Goal: Task Accomplishment & Management: Use online tool/utility

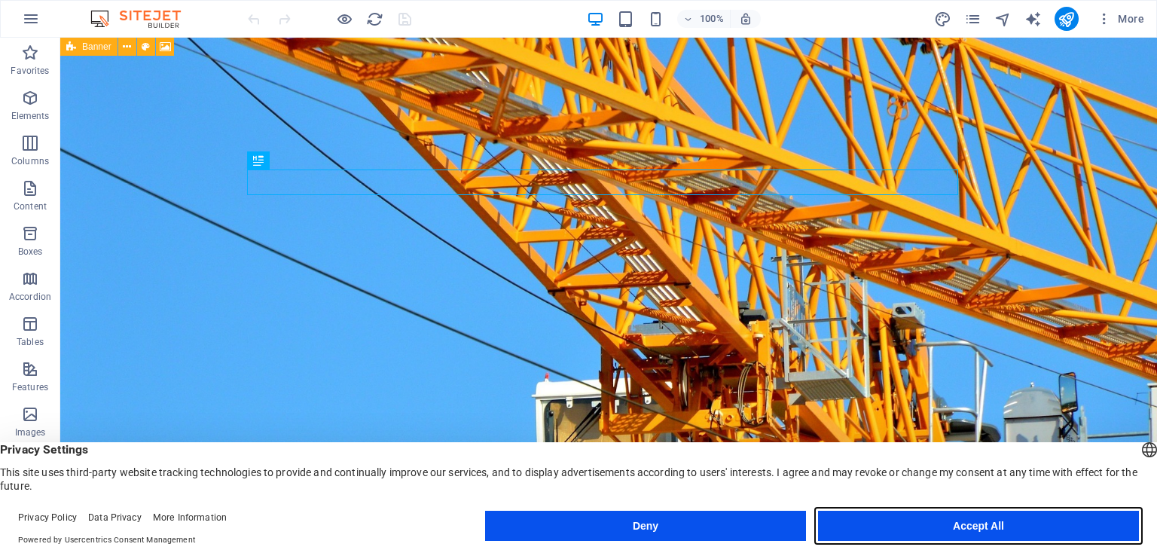
click at [883, 529] on button "Accept All" at bounding box center [978, 526] width 321 height 30
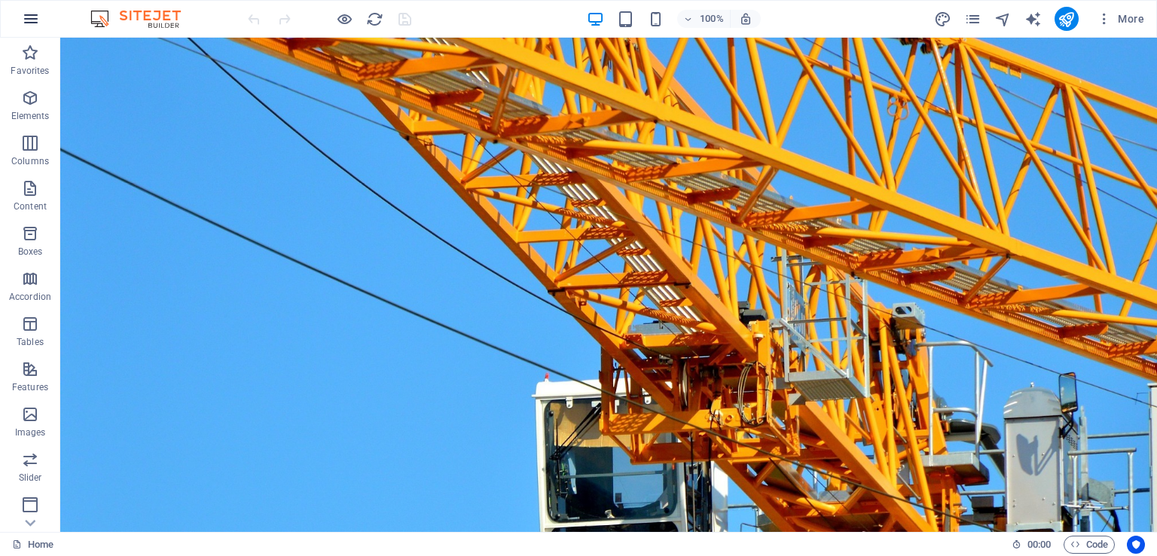
click at [41, 17] on button "button" at bounding box center [31, 19] width 36 height 36
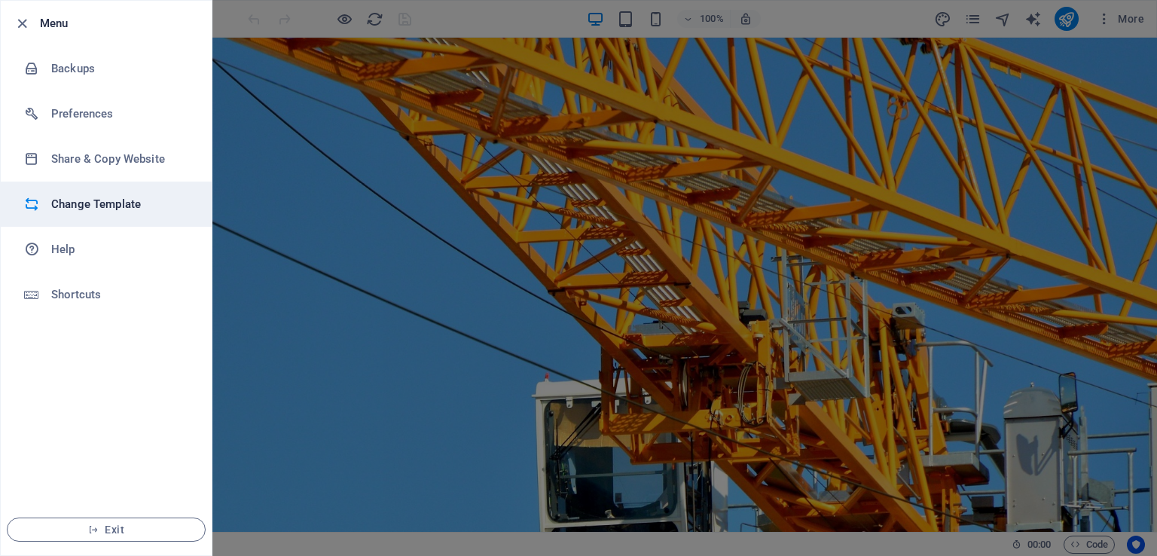
click at [114, 194] on li "Change Template" at bounding box center [106, 203] width 211 height 45
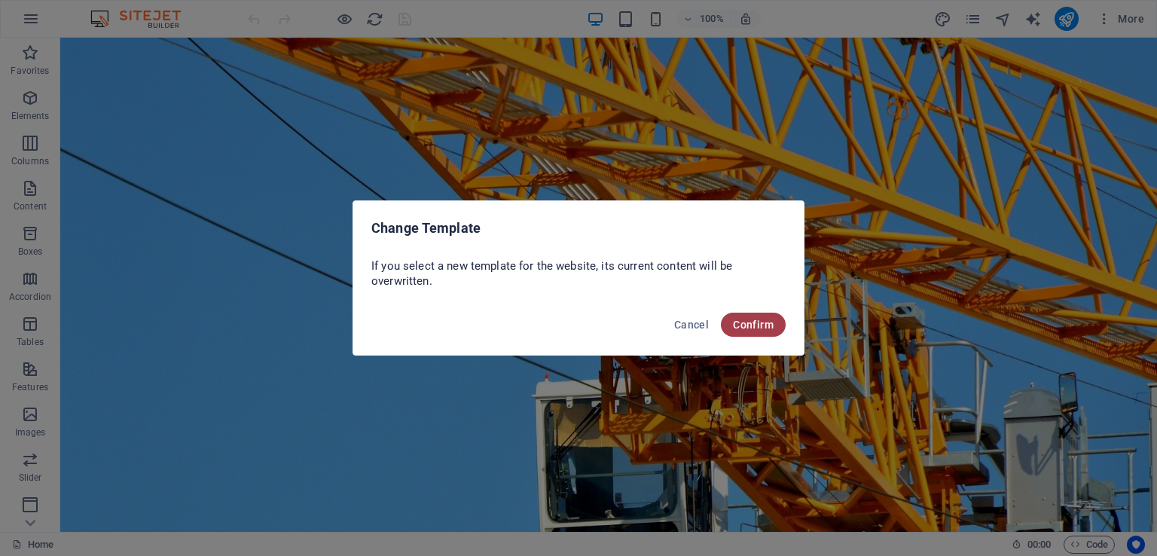
click at [746, 325] on span "Confirm" at bounding box center [753, 325] width 41 height 12
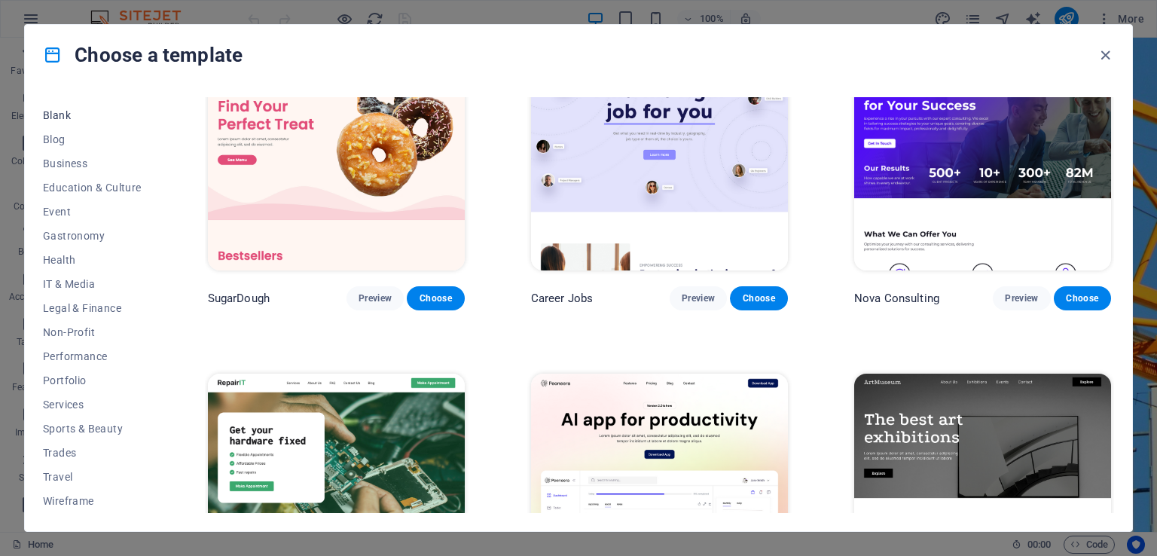
scroll to position [186, 0]
click at [80, 167] on span "Business" at bounding box center [92, 164] width 99 height 12
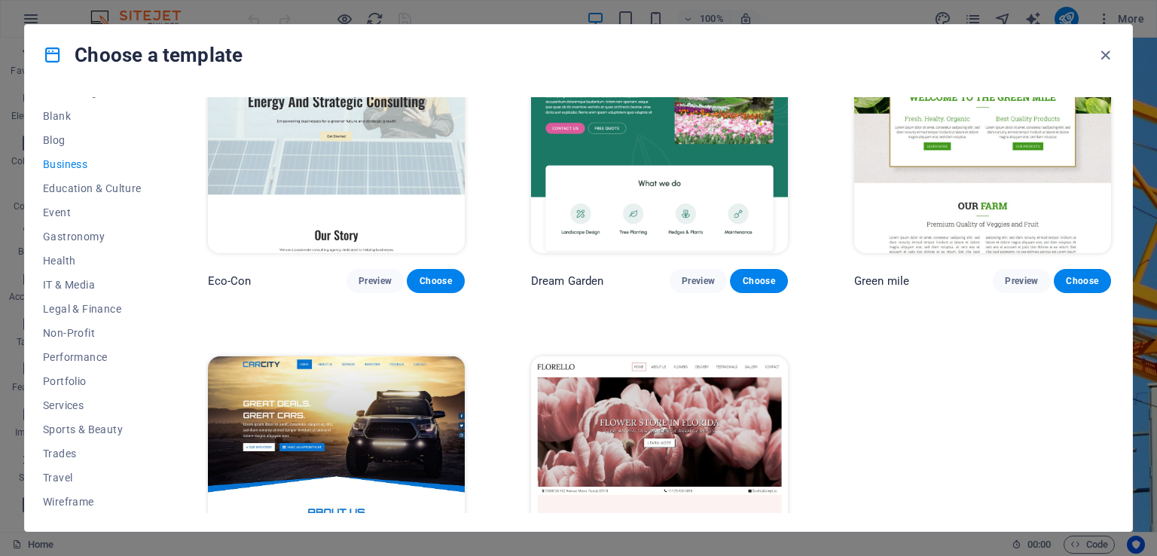
scroll to position [87, 0]
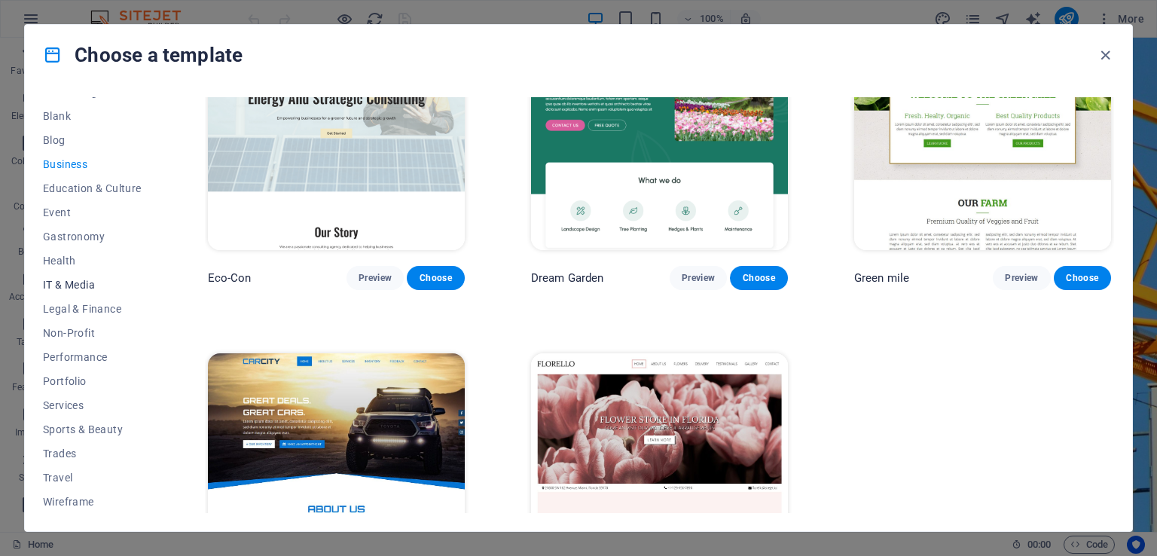
click at [77, 285] on span "IT & Media" at bounding box center [92, 285] width 99 height 12
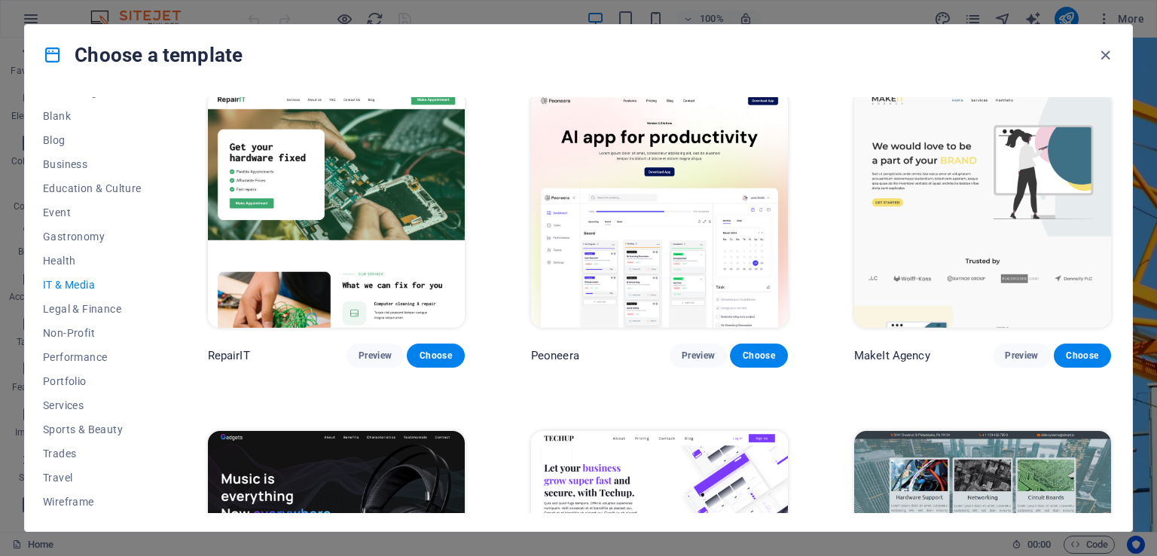
scroll to position [0, 0]
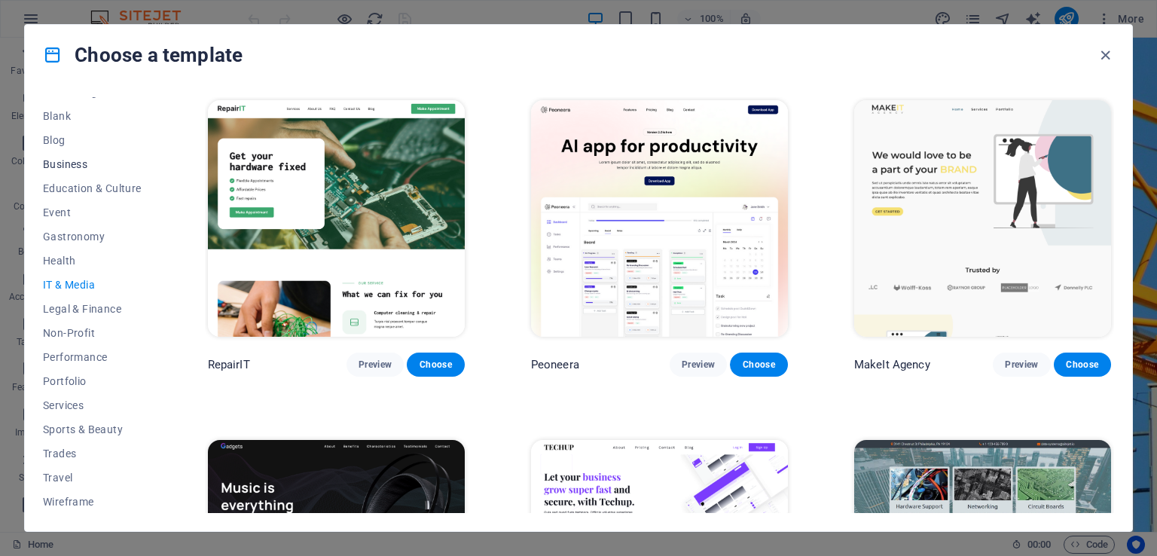
click at [66, 163] on span "Business" at bounding box center [92, 164] width 99 height 12
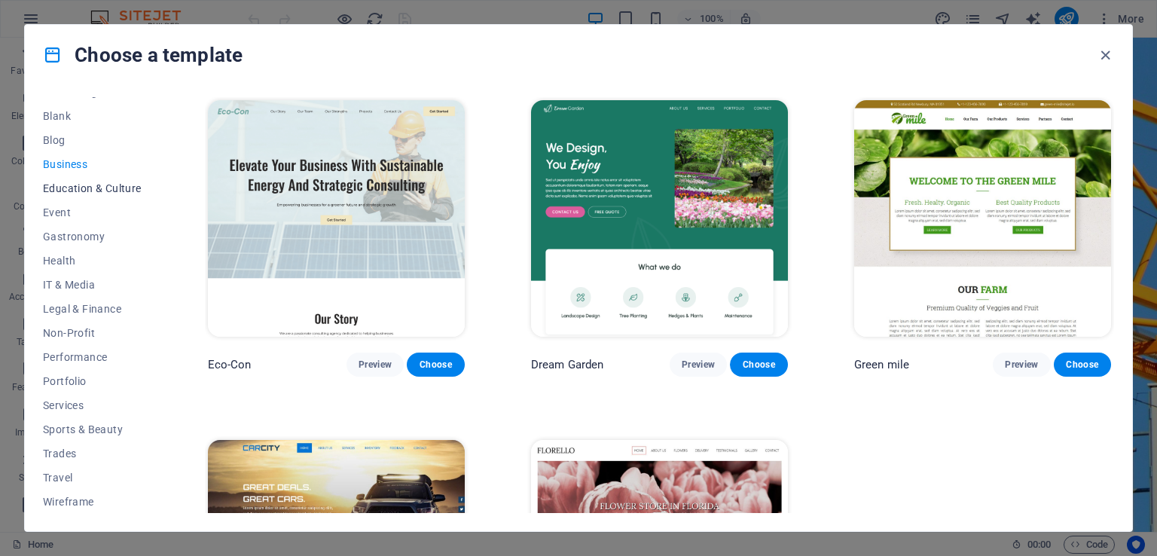
click at [84, 189] on span "Education & Culture" at bounding box center [92, 188] width 99 height 12
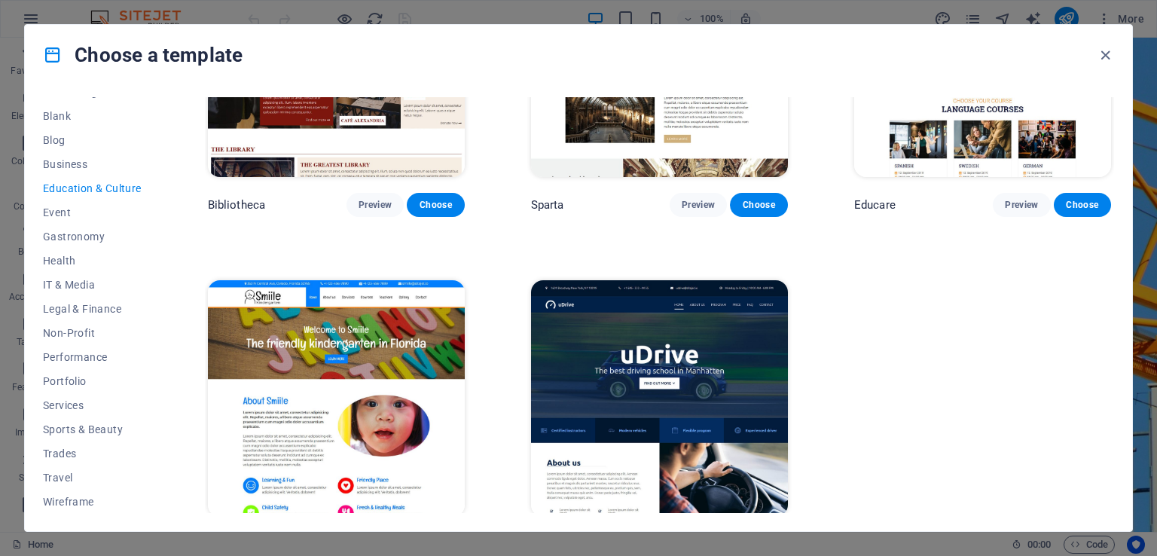
scroll to position [539, 0]
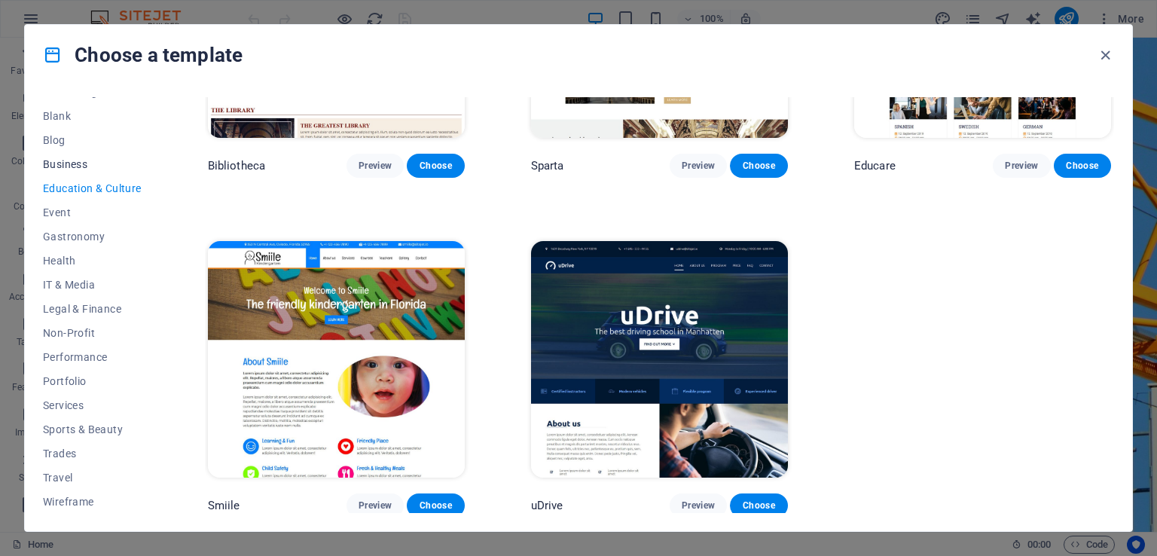
click at [60, 161] on span "Business" at bounding box center [92, 164] width 99 height 12
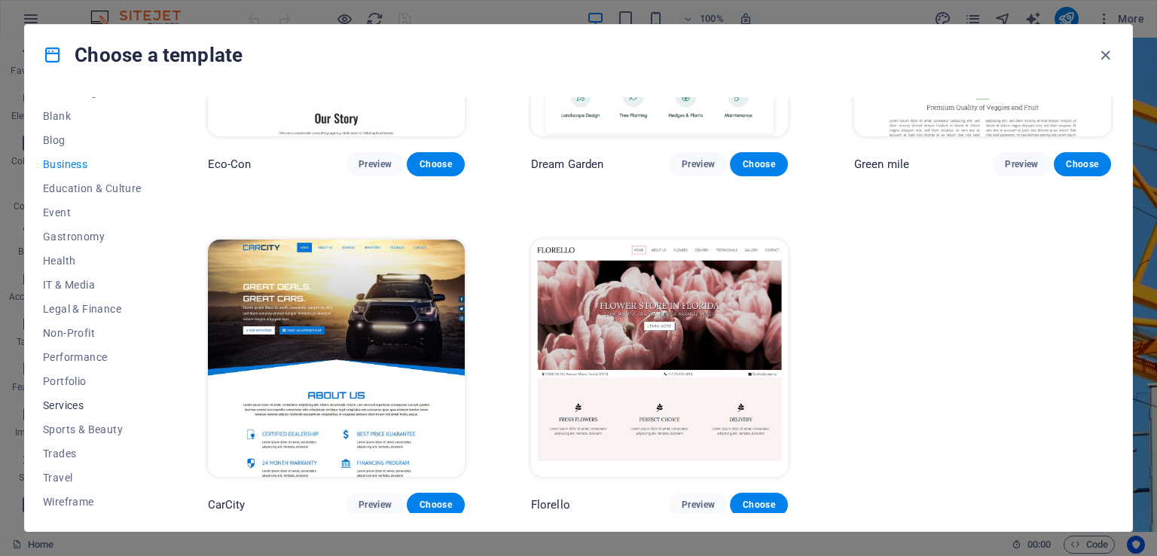
click at [69, 404] on span "Services" at bounding box center [92, 405] width 99 height 12
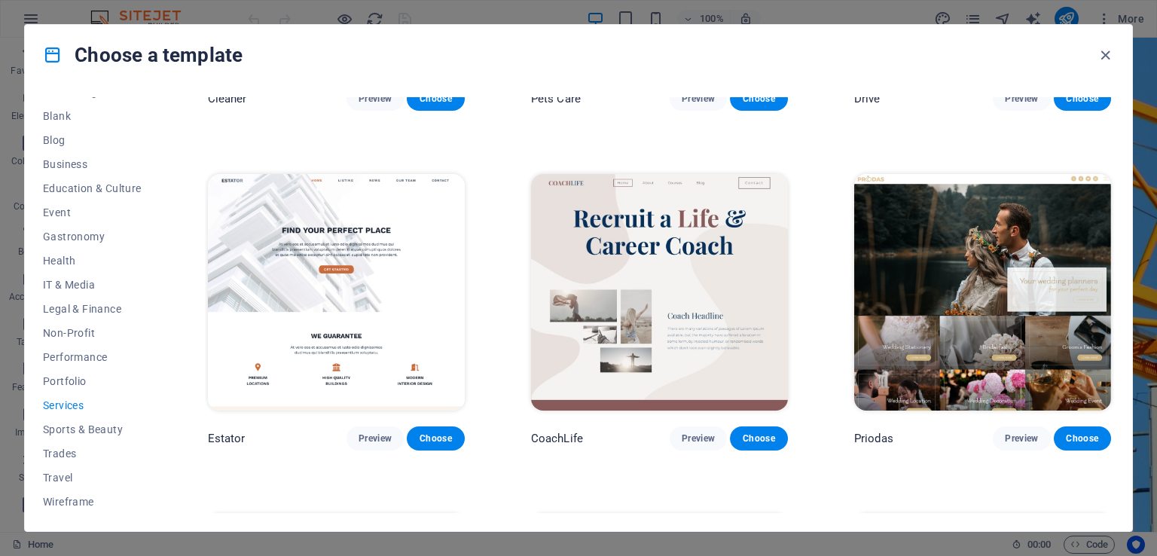
scroll to position [948, 0]
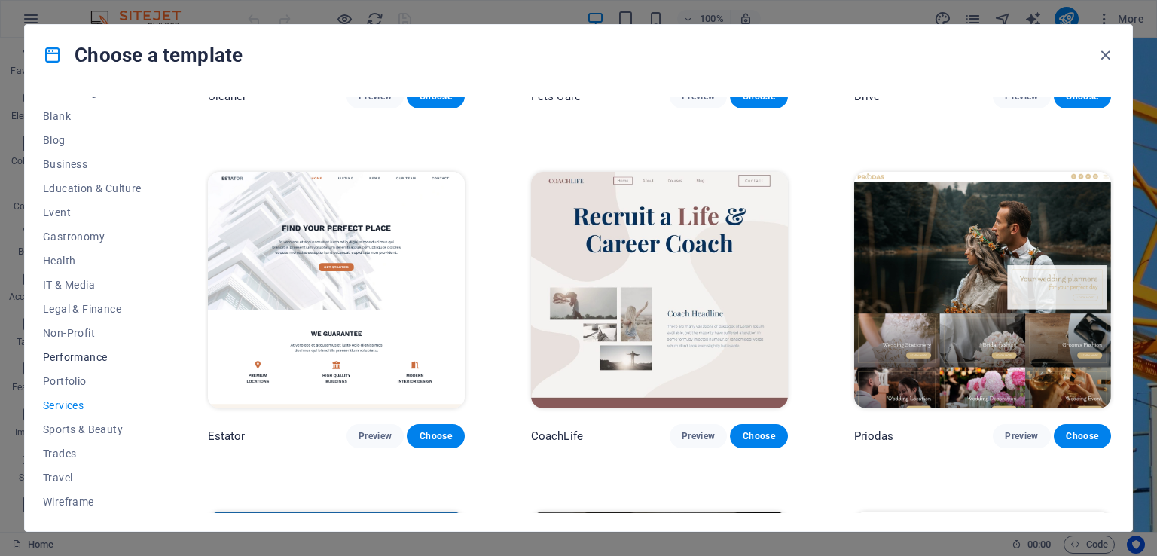
click at [79, 364] on button "Performance" at bounding box center [92, 357] width 99 height 24
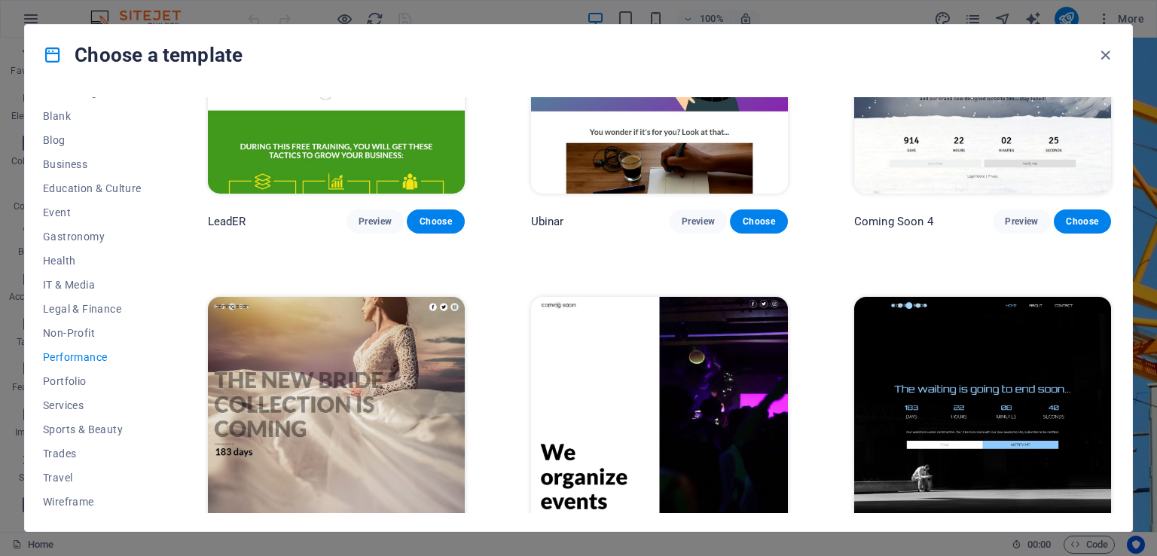
scroll to position [1554, 0]
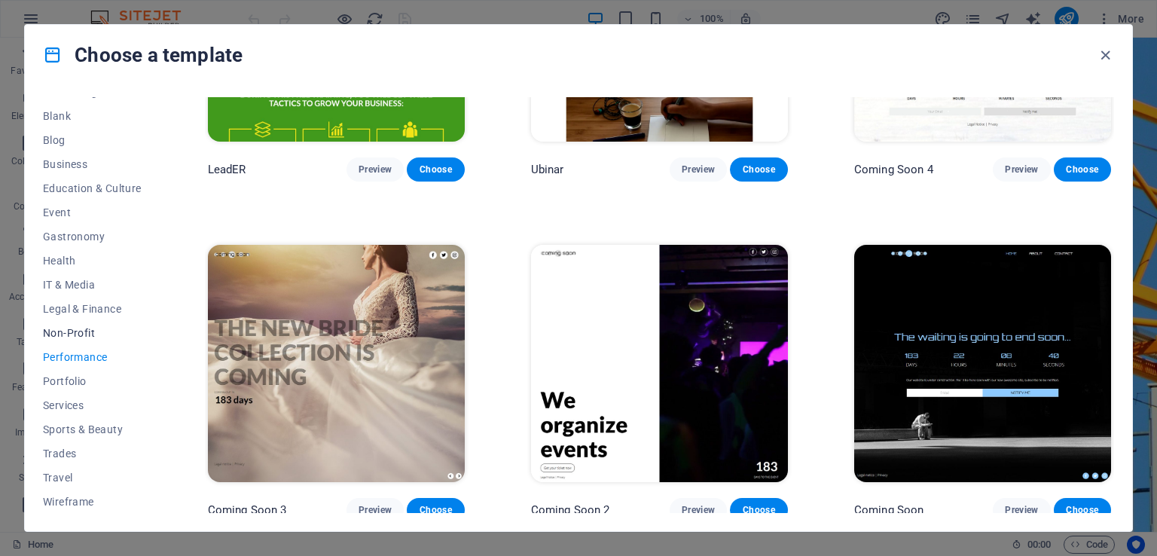
click at [84, 333] on span "Non-Profit" at bounding box center [92, 333] width 99 height 12
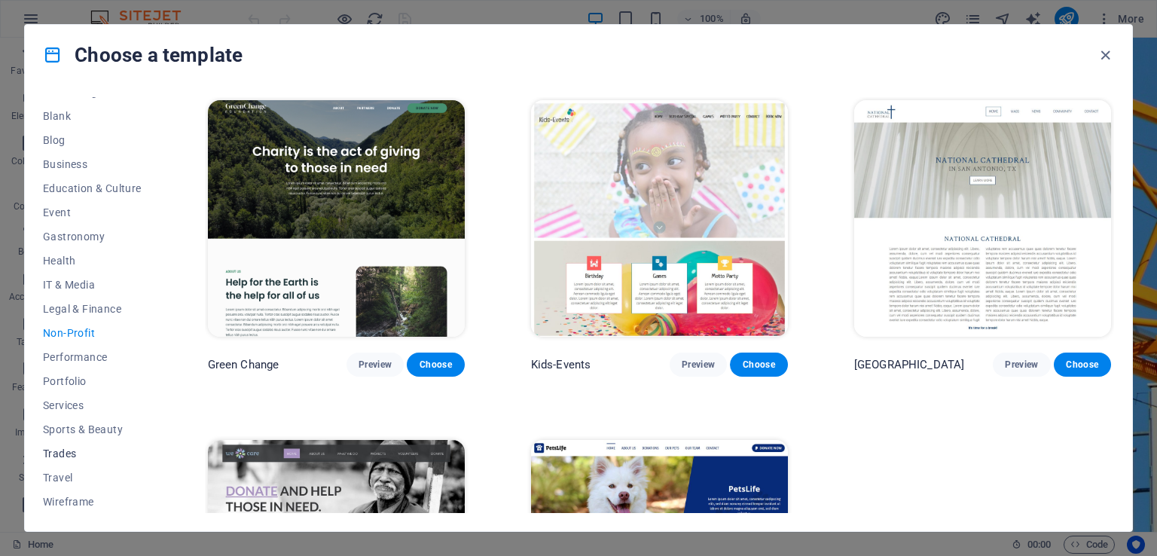
scroll to position [187, 0]
click at [61, 471] on span "Travel" at bounding box center [92, 477] width 99 height 12
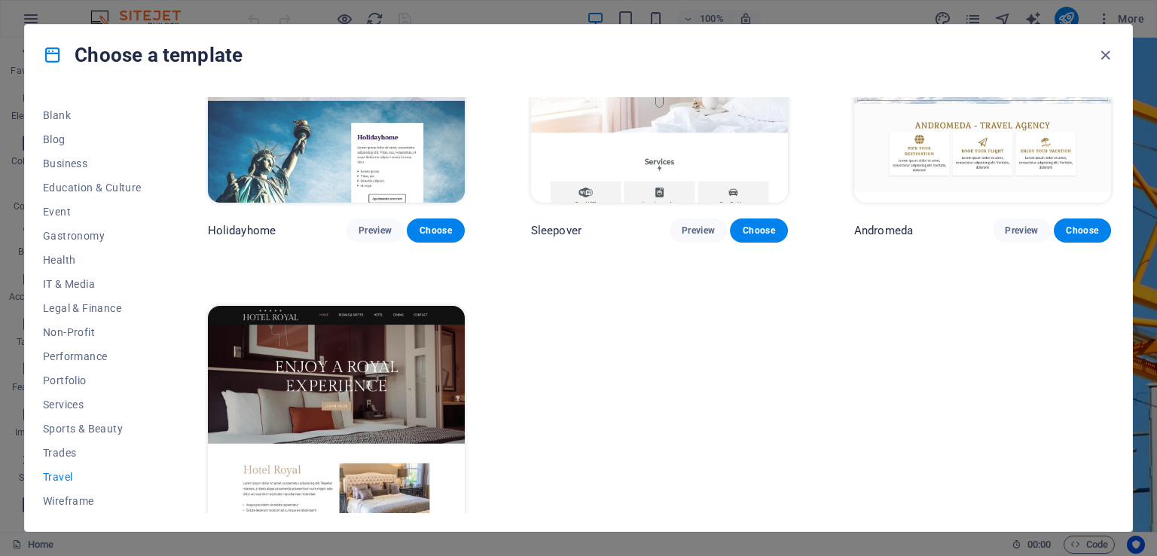
scroll to position [539, 0]
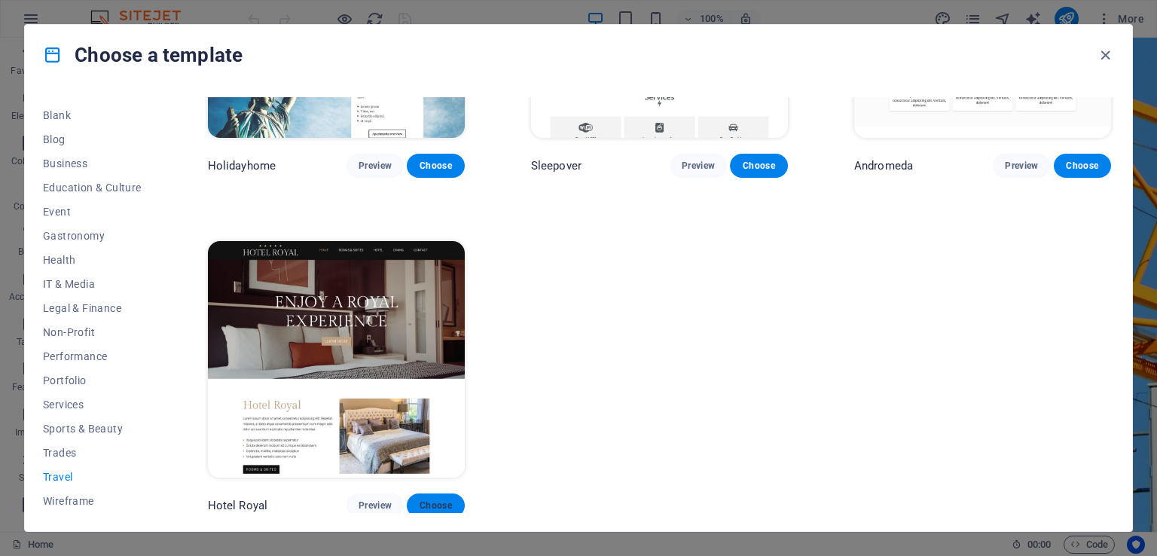
click at [425, 499] on span "Choose" at bounding box center [435, 505] width 33 height 12
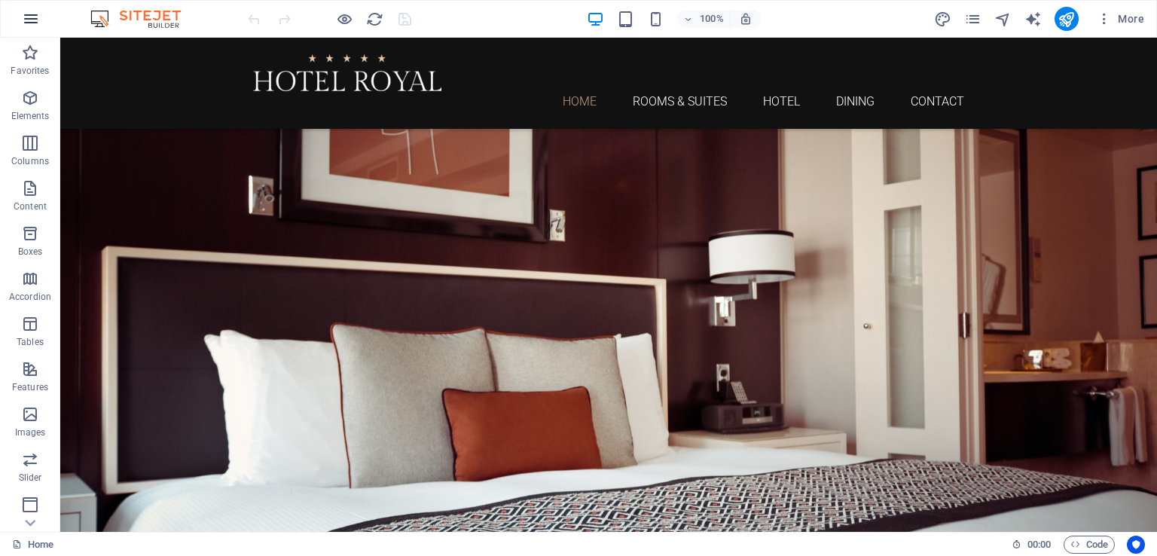
click at [33, 17] on icon "button" at bounding box center [31, 19] width 18 height 18
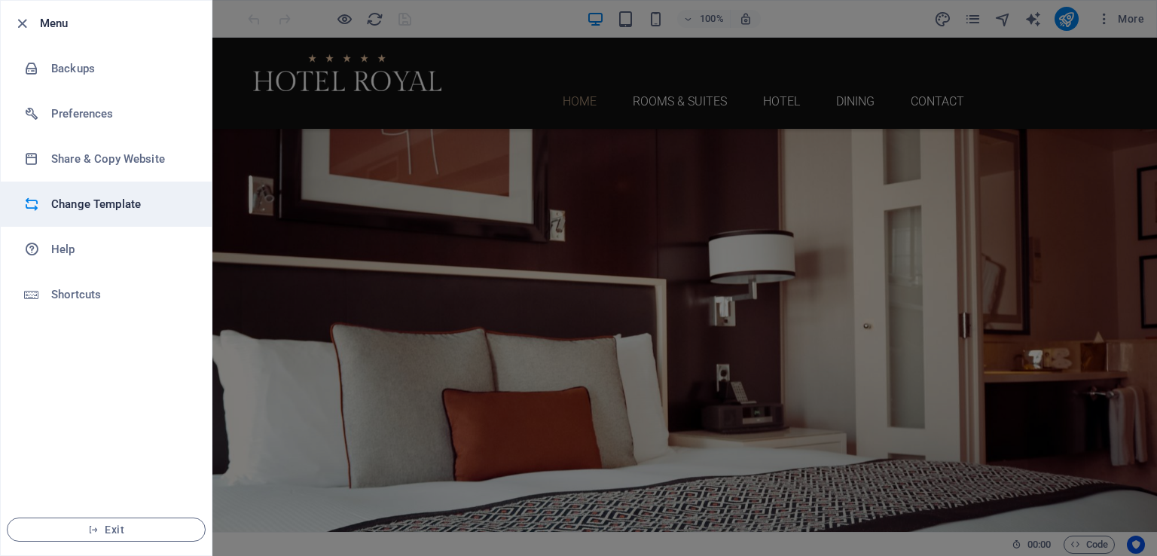
click at [108, 197] on h6 "Change Template" at bounding box center [120, 204] width 139 height 18
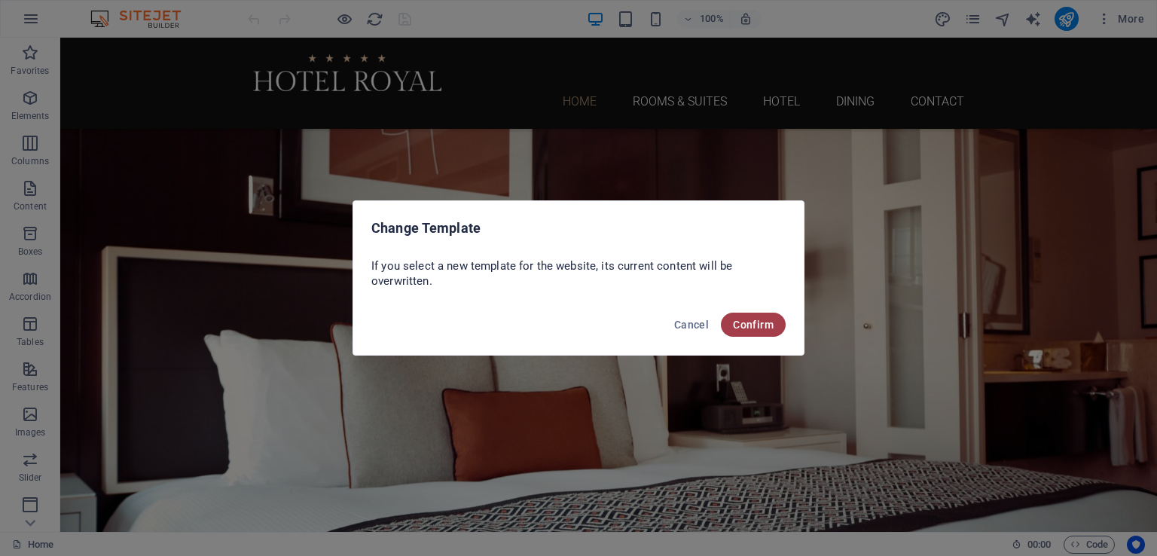
click at [778, 327] on button "Confirm" at bounding box center [753, 325] width 65 height 24
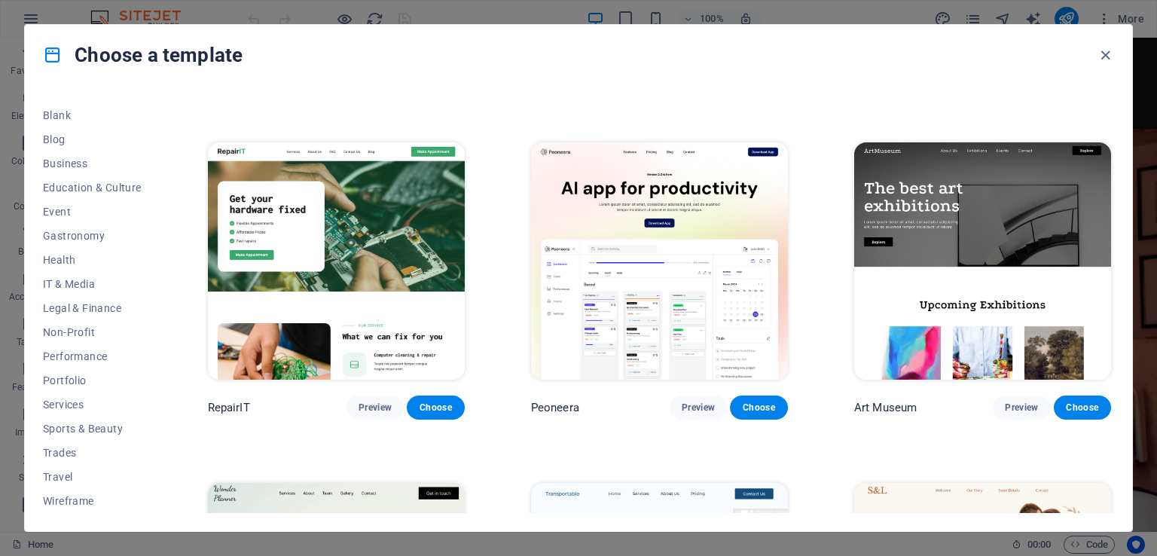
scroll to position [298, 0]
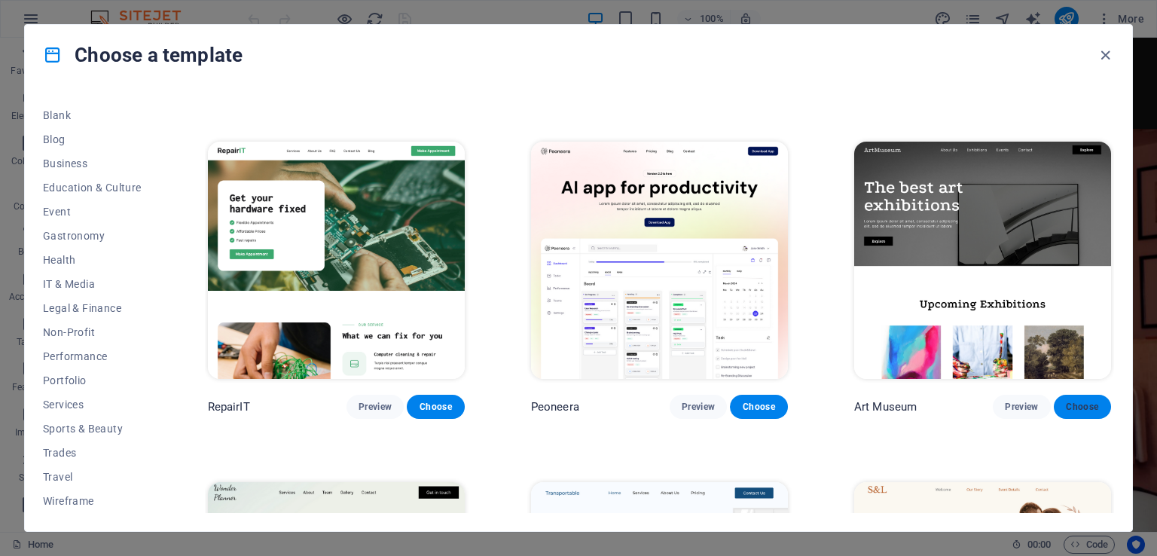
click at [1077, 401] on span "Choose" at bounding box center [1082, 407] width 33 height 12
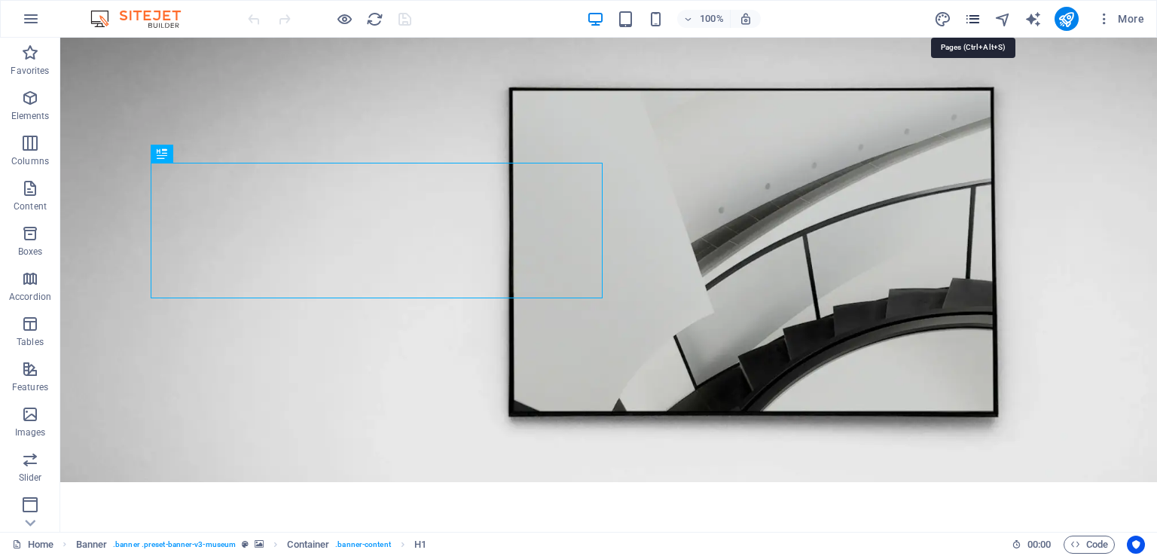
click at [970, 20] on icon "pages" at bounding box center [972, 19] width 17 height 17
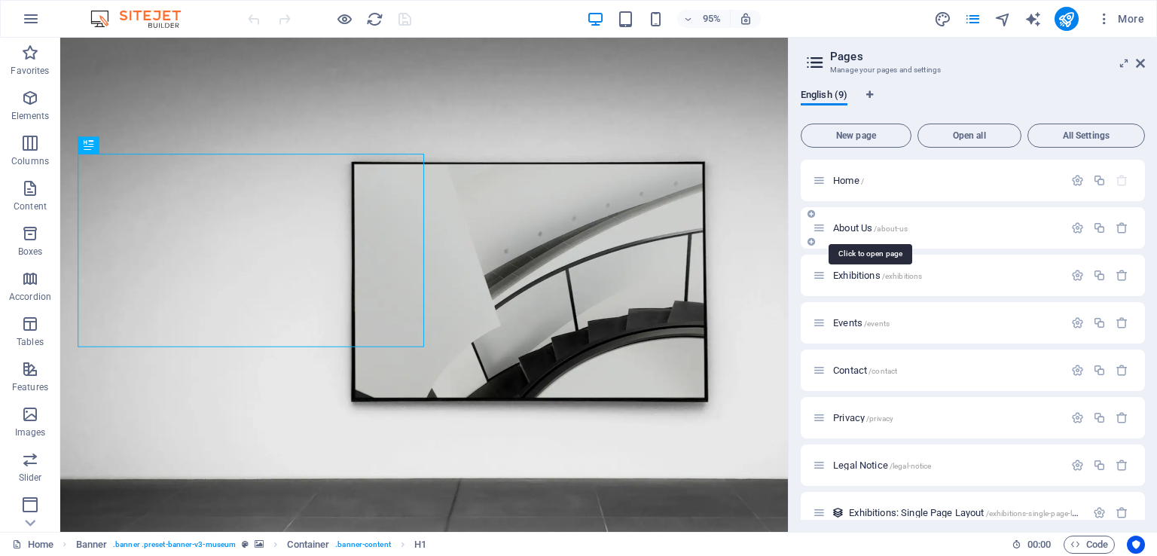
click at [883, 224] on span "/about-us" at bounding box center [891, 228] width 34 height 8
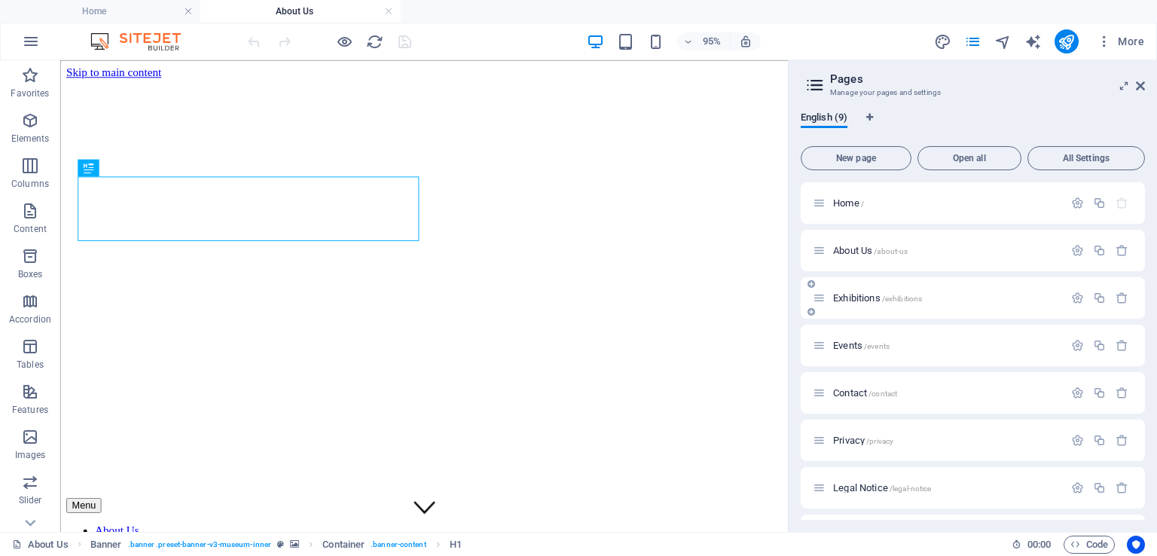
click at [847, 296] on span "Exhibitions /exhibitions" at bounding box center [877, 297] width 89 height 11
click at [850, 207] on span "Home /" at bounding box center [848, 202] width 31 height 11
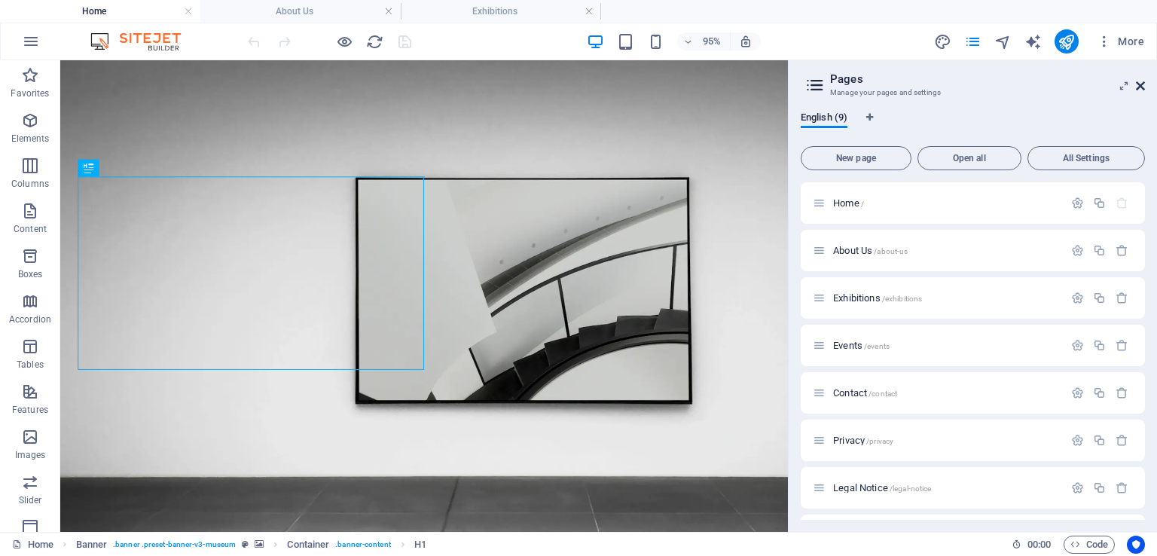
click at [1141, 86] on icon at bounding box center [1140, 86] width 9 height 12
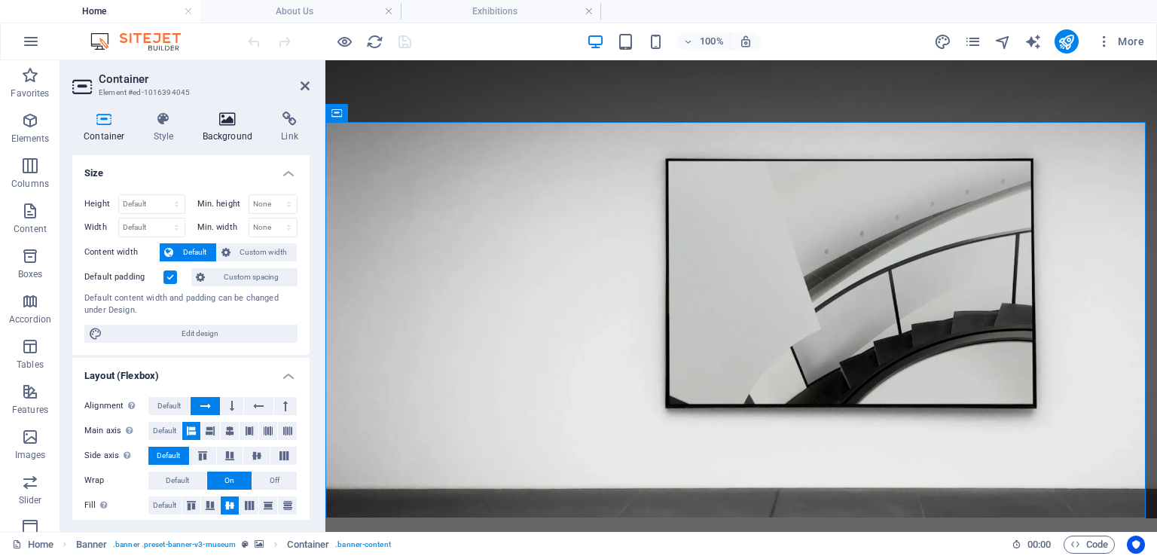
click at [229, 121] on icon at bounding box center [227, 118] width 73 height 15
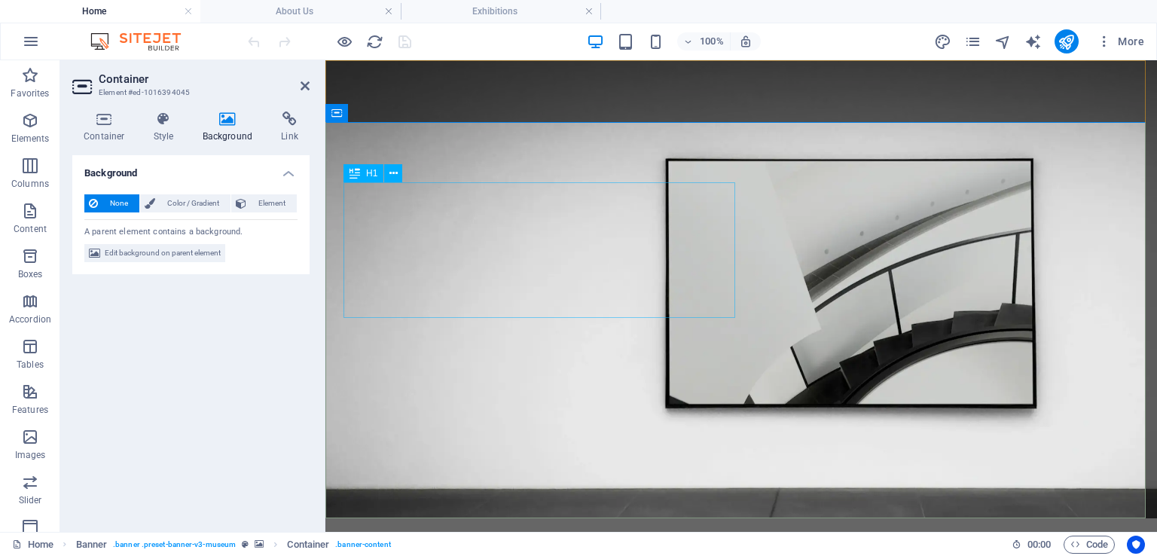
click at [308, 85] on icon at bounding box center [304, 86] width 9 height 12
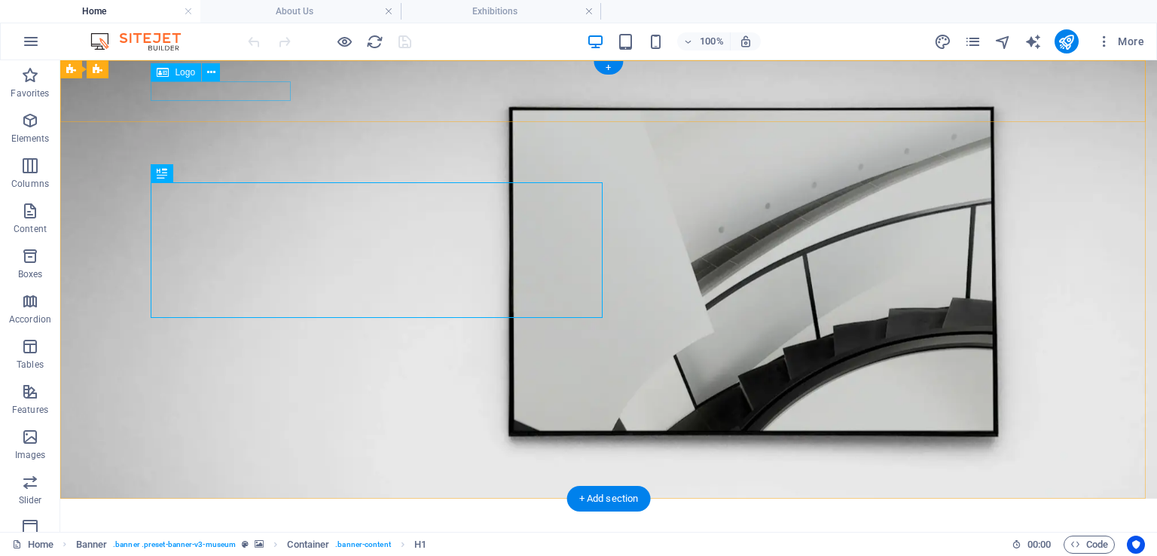
click at [227, 511] on div at bounding box center [609, 520] width 904 height 19
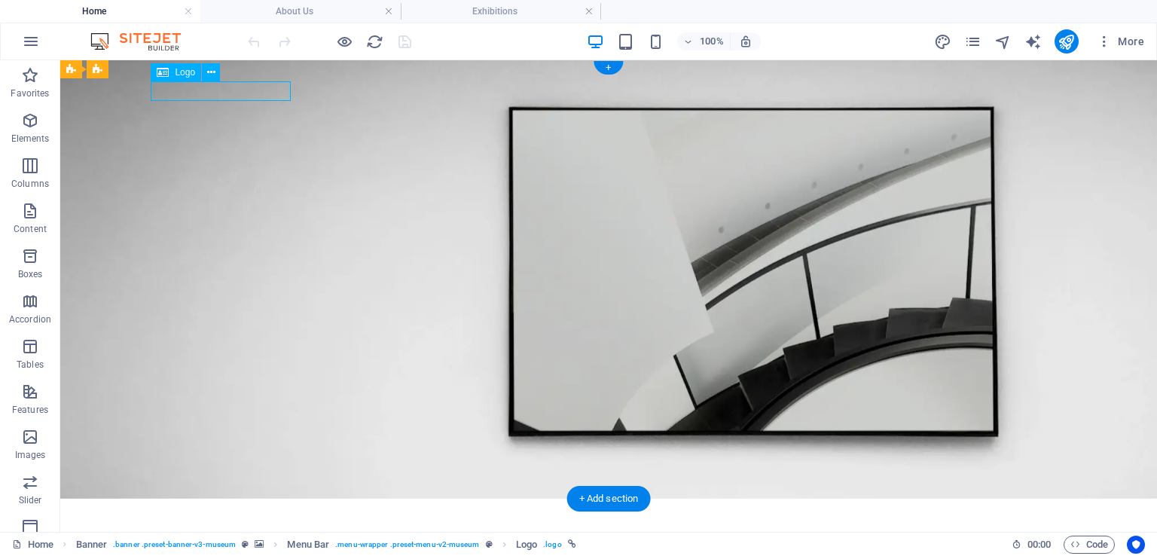
click at [227, 511] on div at bounding box center [609, 520] width 904 height 19
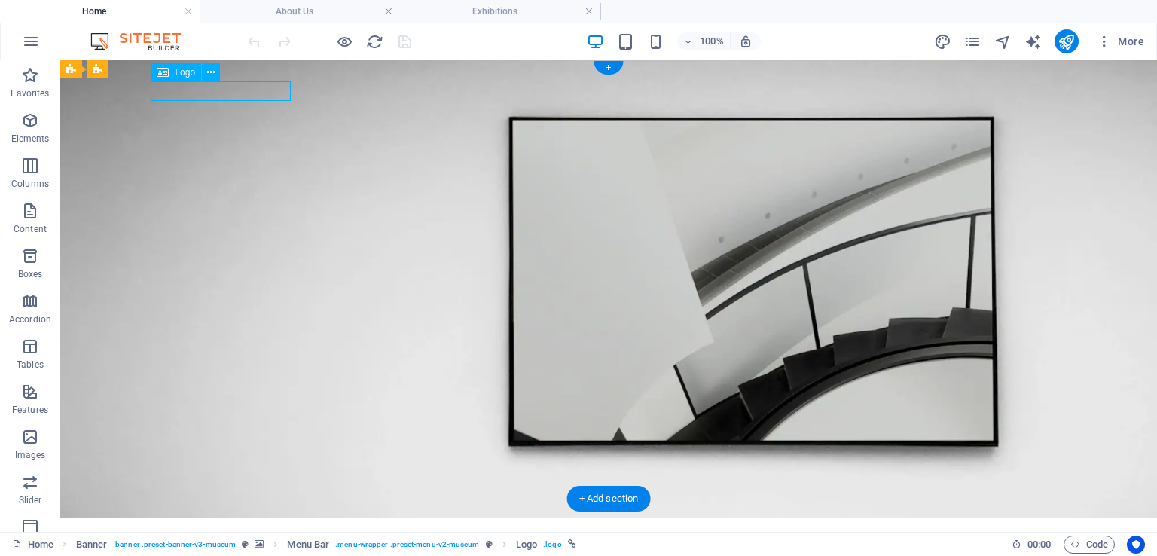
select select "px"
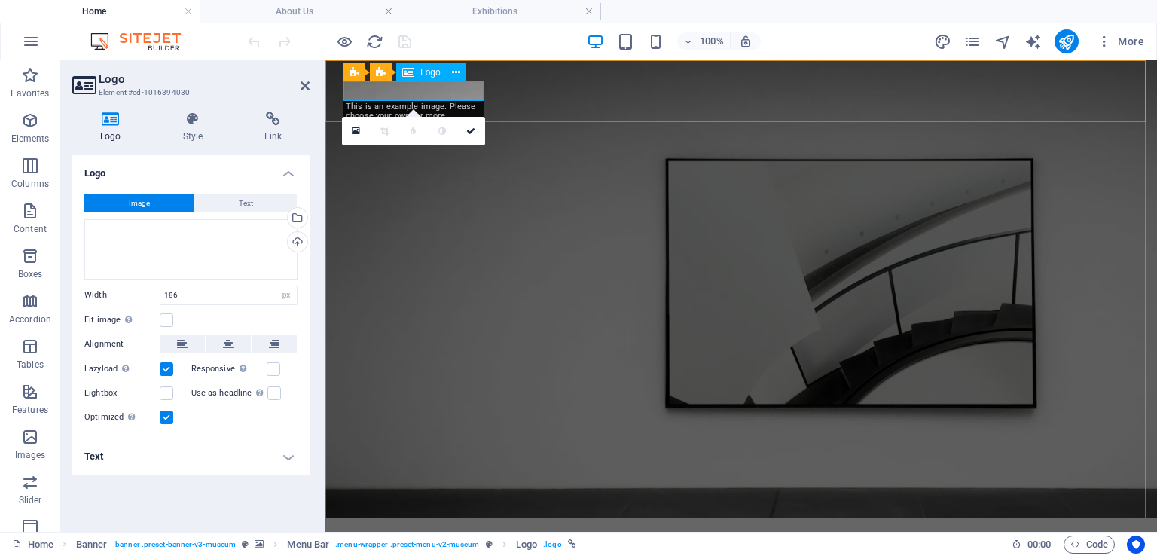
click at [447, 530] on div at bounding box center [740, 539] width 795 height 19
click at [241, 202] on span "Text" at bounding box center [246, 203] width 14 height 18
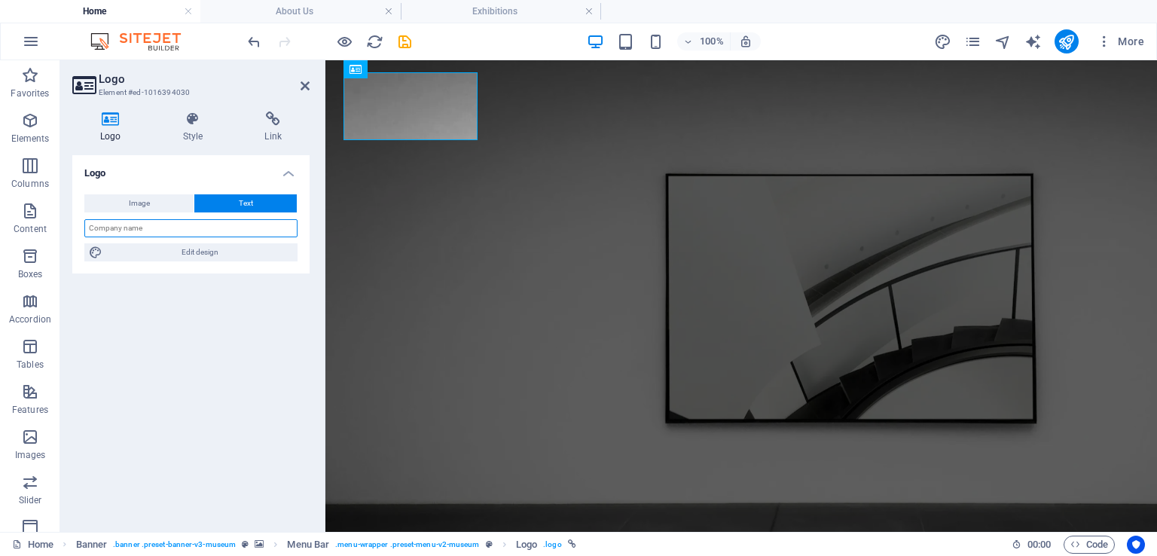
click at [214, 226] on input "text" at bounding box center [190, 228] width 213 height 18
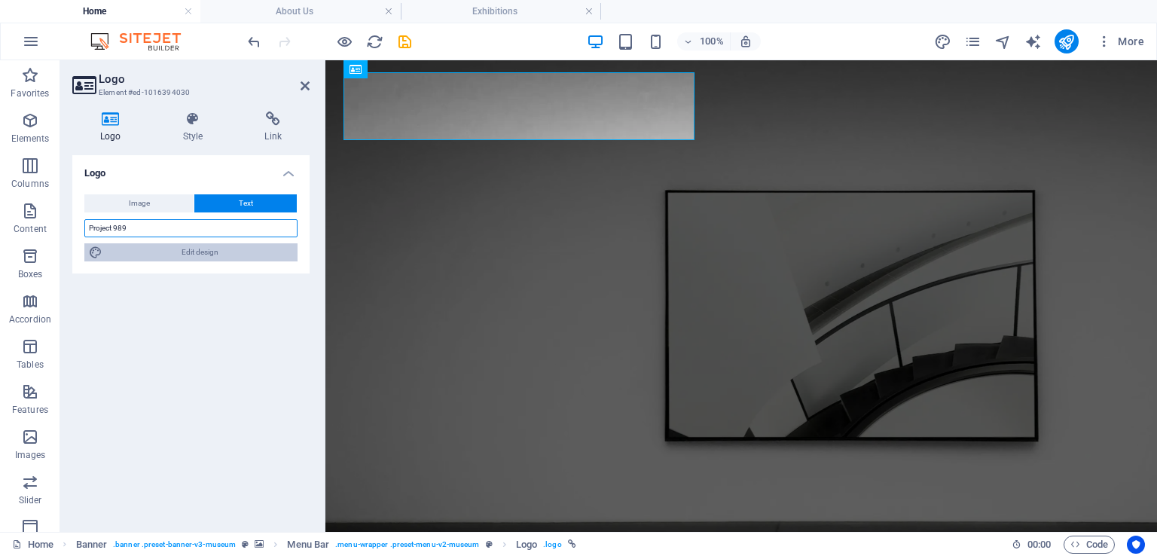
type input "Project 989"
drag, startPoint x: 218, startPoint y: 250, endPoint x: 471, endPoint y: 289, distance: 256.1
click at [218, 250] on span "Edit design" at bounding box center [200, 252] width 186 height 18
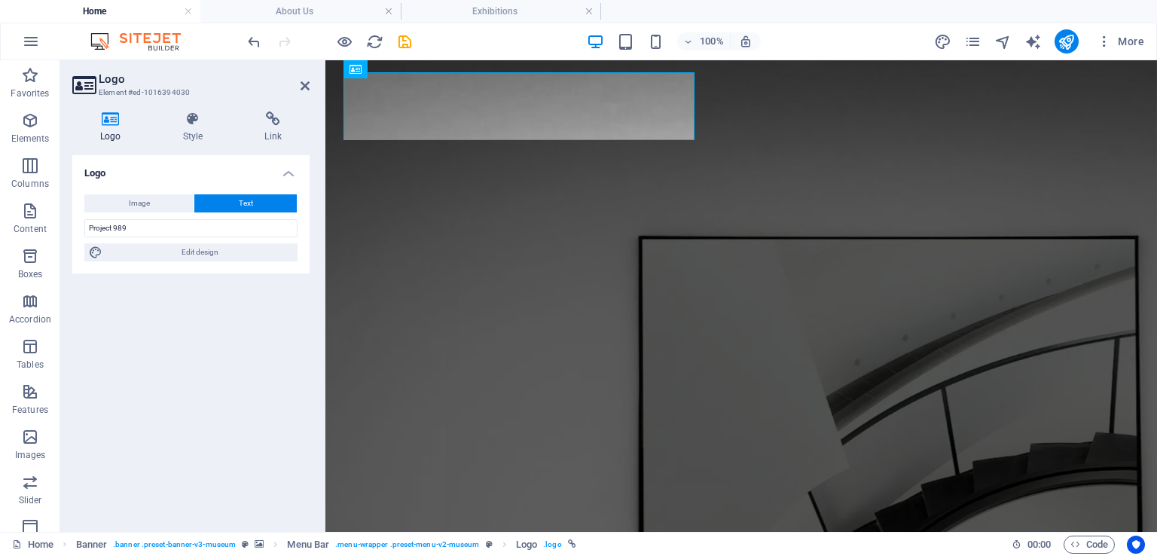
select select "px"
select select "600"
select select "px"
select select "rem"
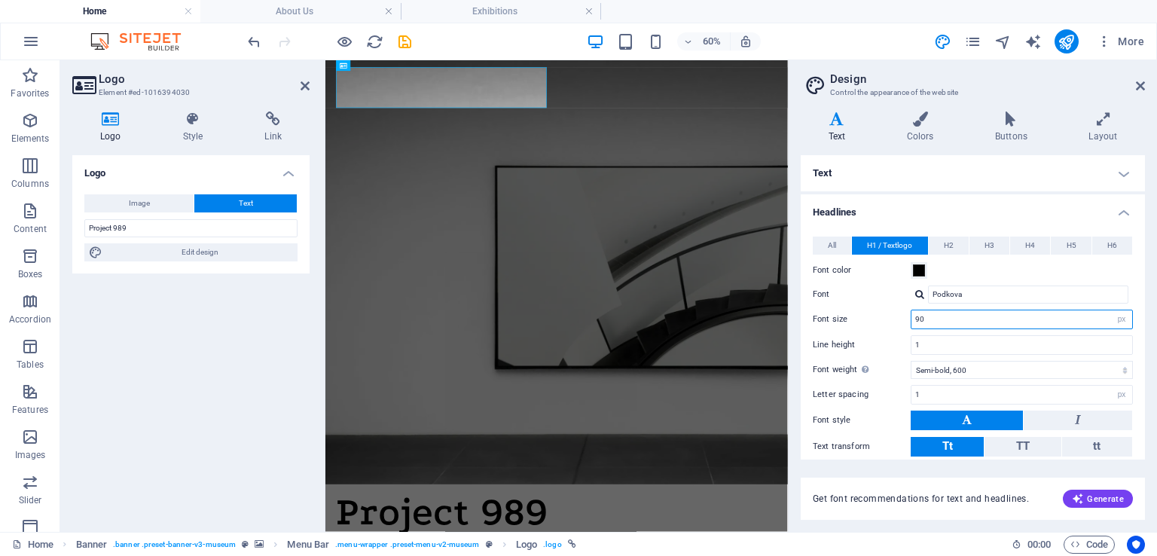
click at [1076, 314] on input "90" at bounding box center [1021, 319] width 221 height 18
type input "9"
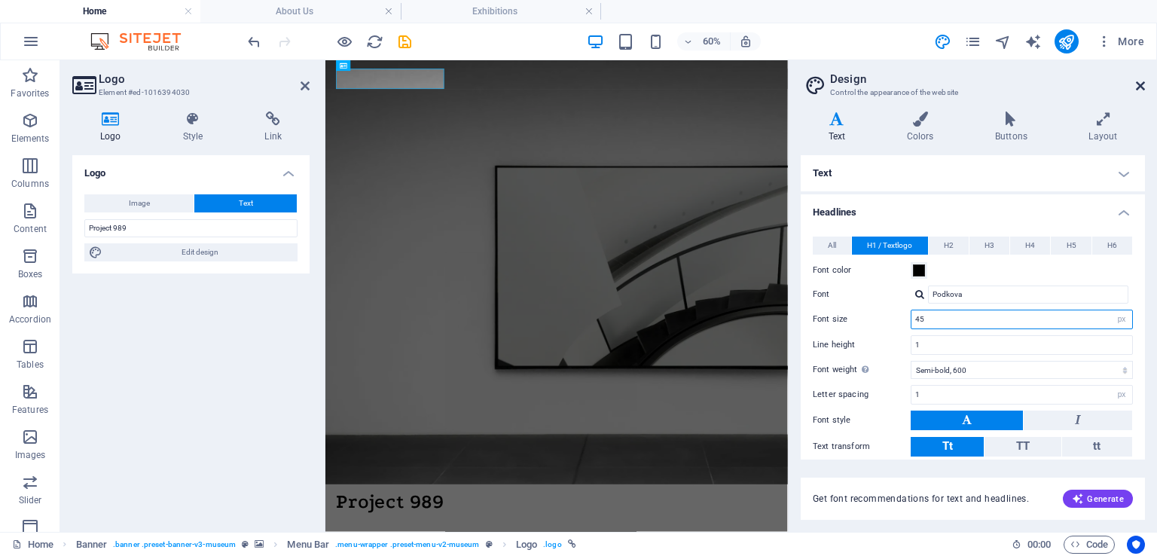
type input "45"
click at [1138, 85] on icon at bounding box center [1140, 86] width 9 height 12
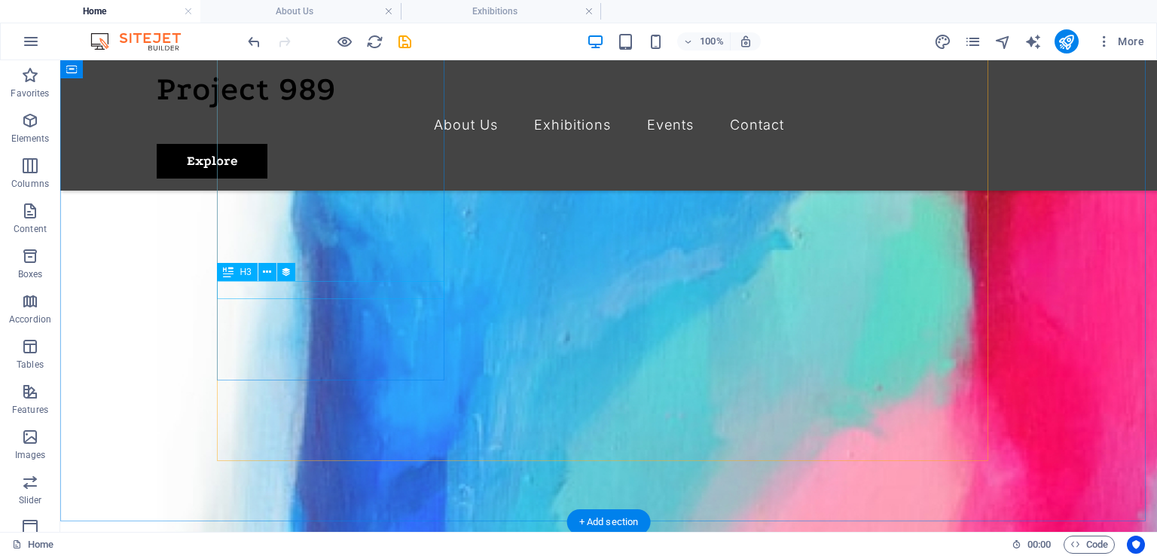
scroll to position [1081, 0]
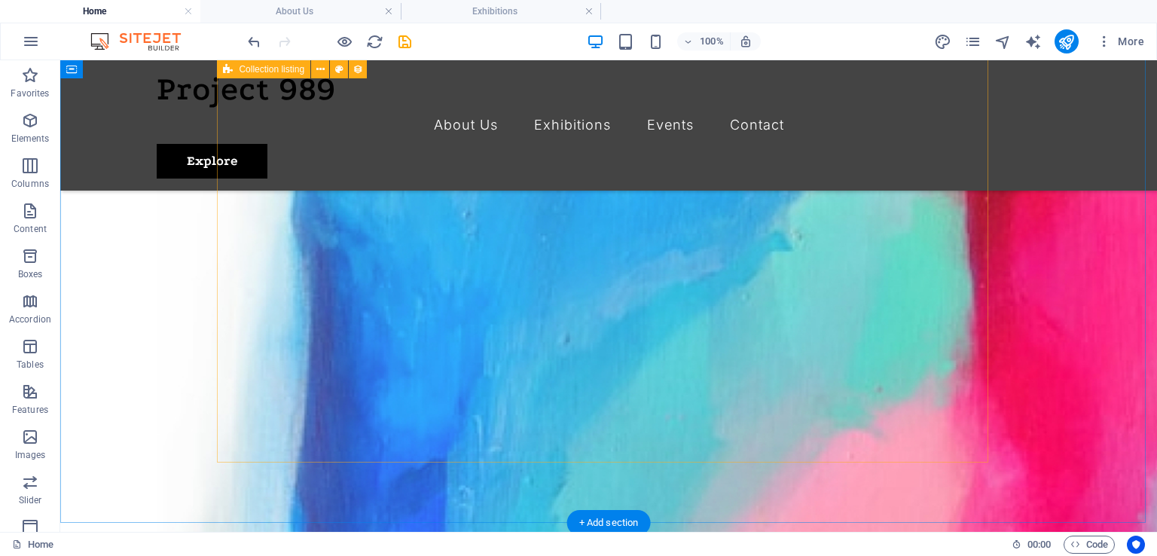
select select "68e2cc2d1f6a0e73f806d62f"
select select "columns.exhibition-date_ASC"
select select "columns.featured-exhibition"
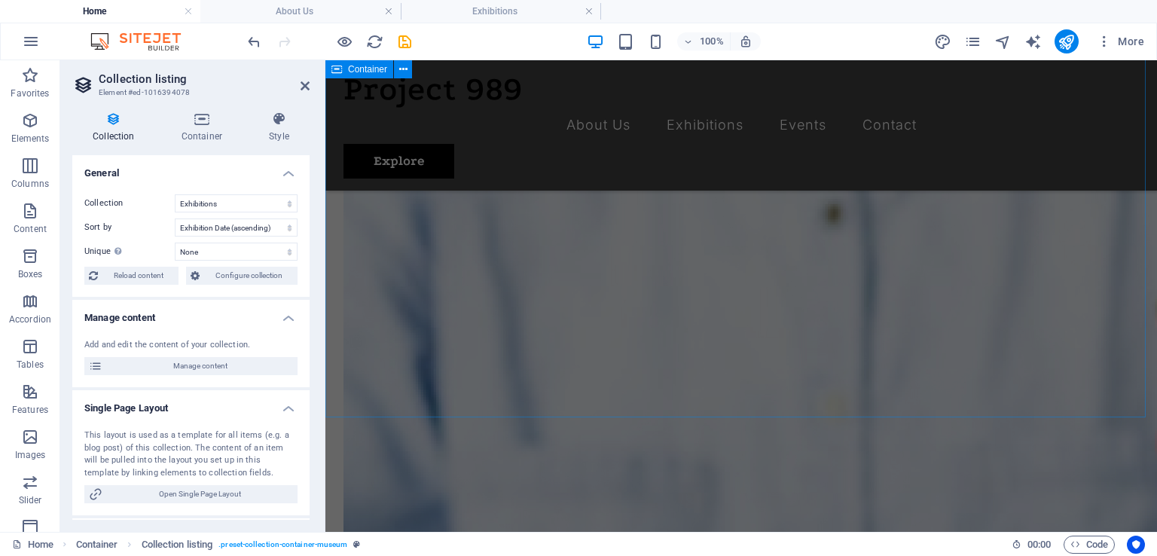
scroll to position [1824, 0]
drag, startPoint x: 498, startPoint y: 404, endPoint x: 499, endPoint y: 392, distance: 11.3
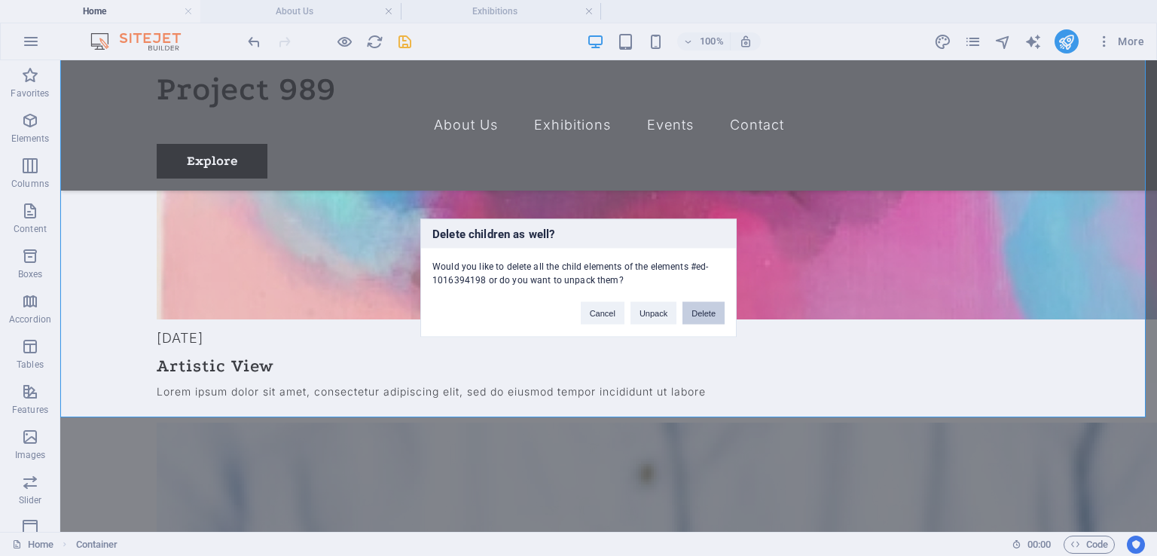
click at [703, 313] on button "Delete" at bounding box center [703, 313] width 42 height 23
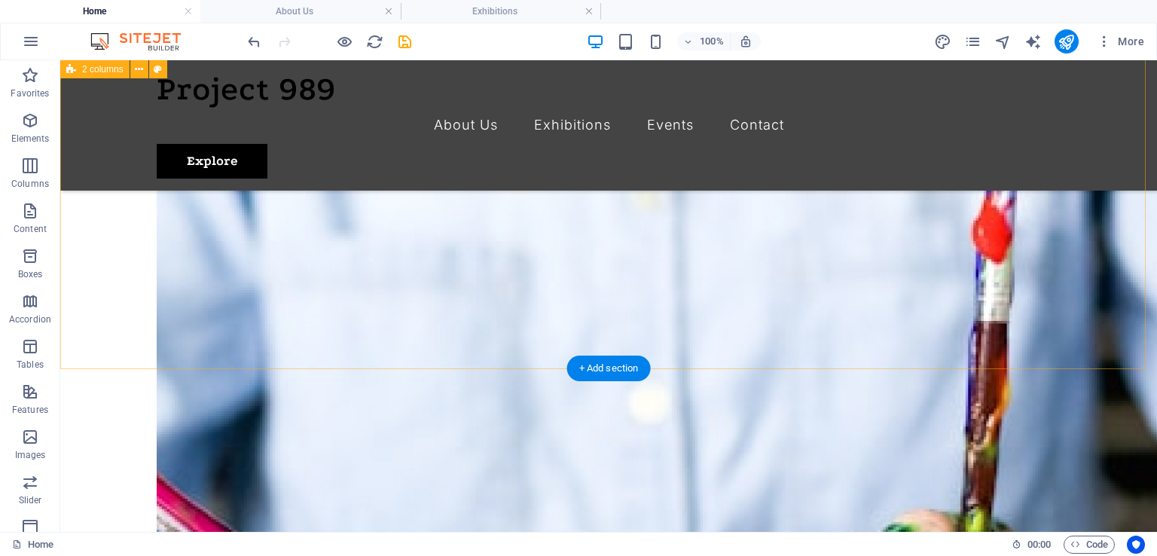
scroll to position [2280, 0]
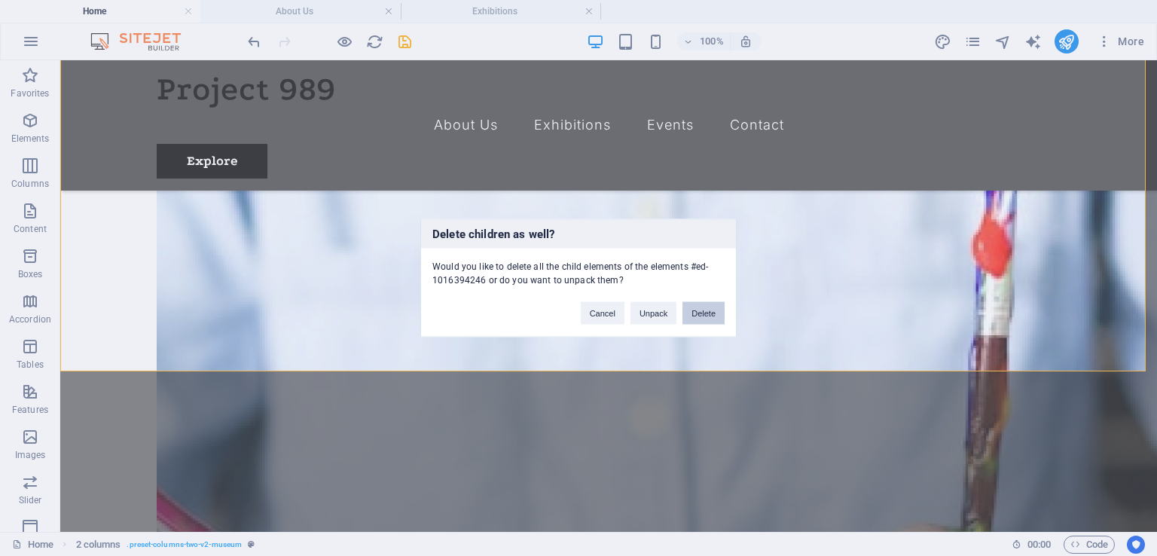
click at [711, 312] on button "Delete" at bounding box center [703, 313] width 42 height 23
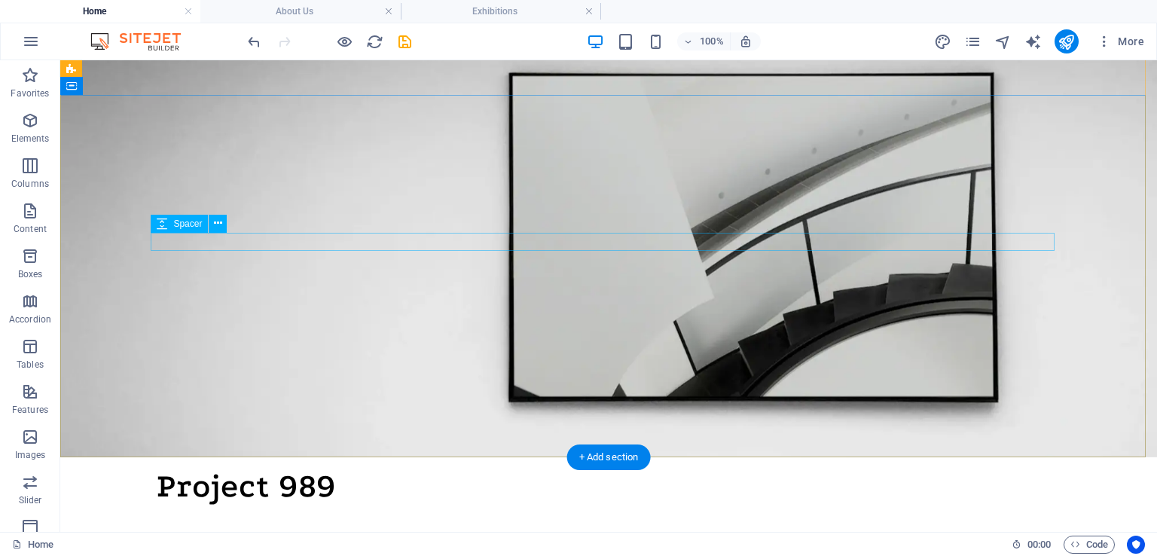
scroll to position [0, 0]
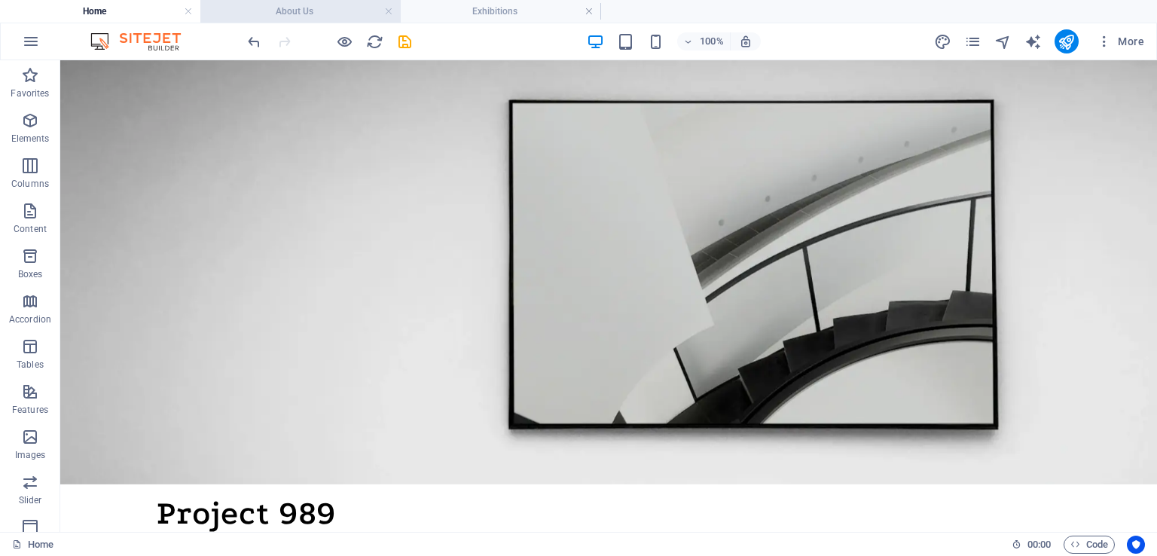
click at [322, 10] on h4 "About Us" at bounding box center [300, 11] width 200 height 17
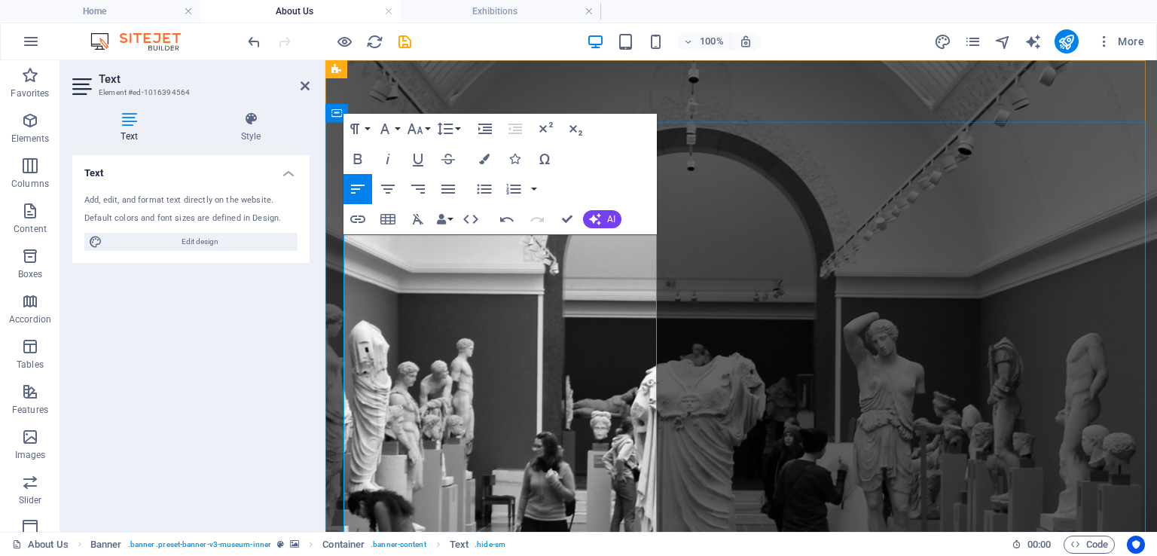
click at [483, 161] on icon "button" at bounding box center [484, 159] width 11 height 11
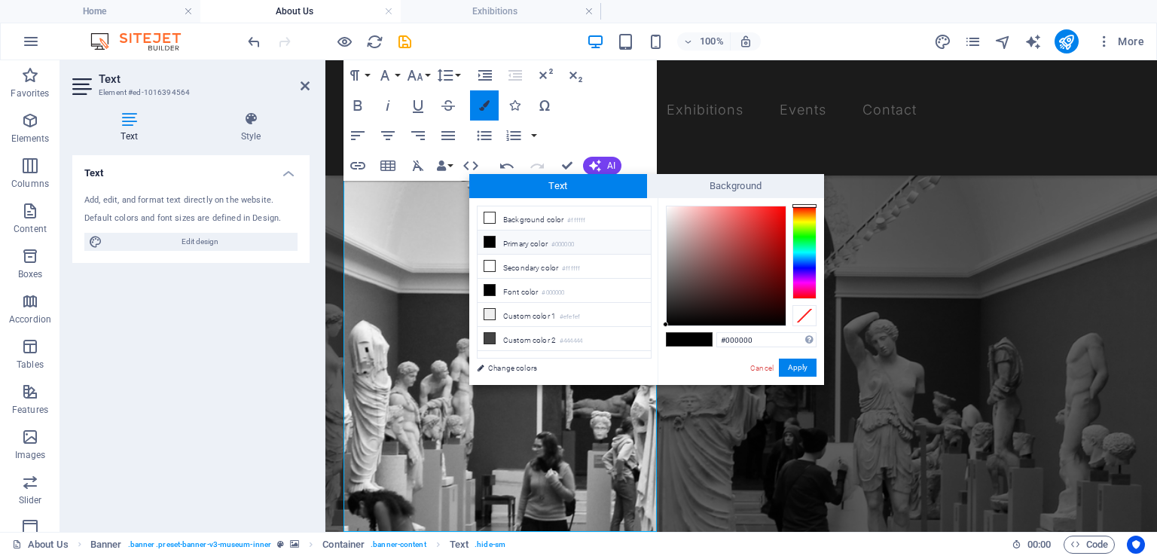
scroll to position [63, 0]
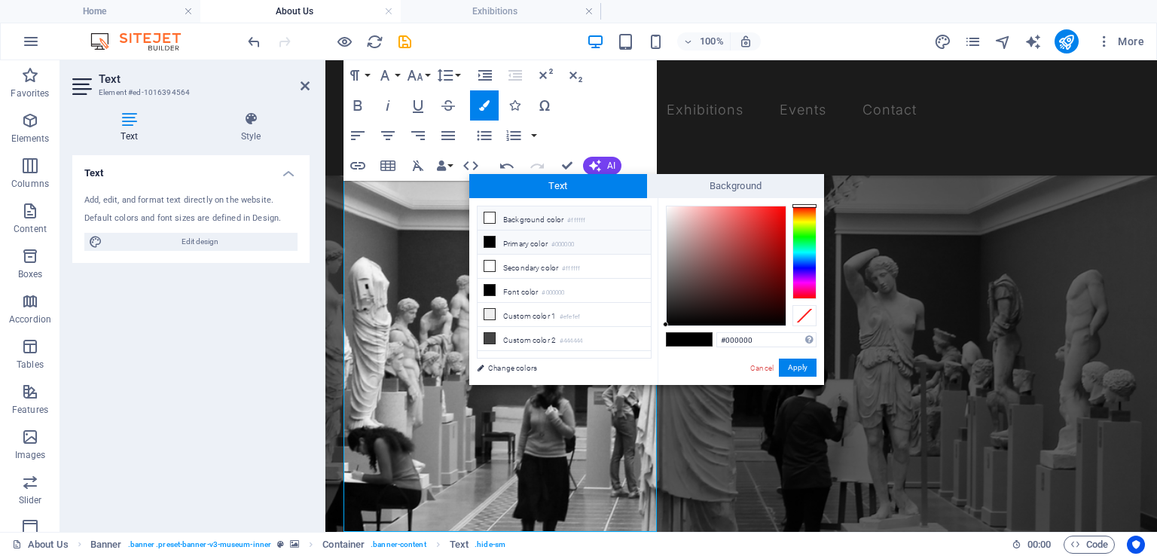
click at [521, 216] on li "Background color #ffffff" at bounding box center [563, 218] width 173 height 24
type input "#ffffff"
click at [789, 365] on button "Apply" at bounding box center [798, 367] width 38 height 18
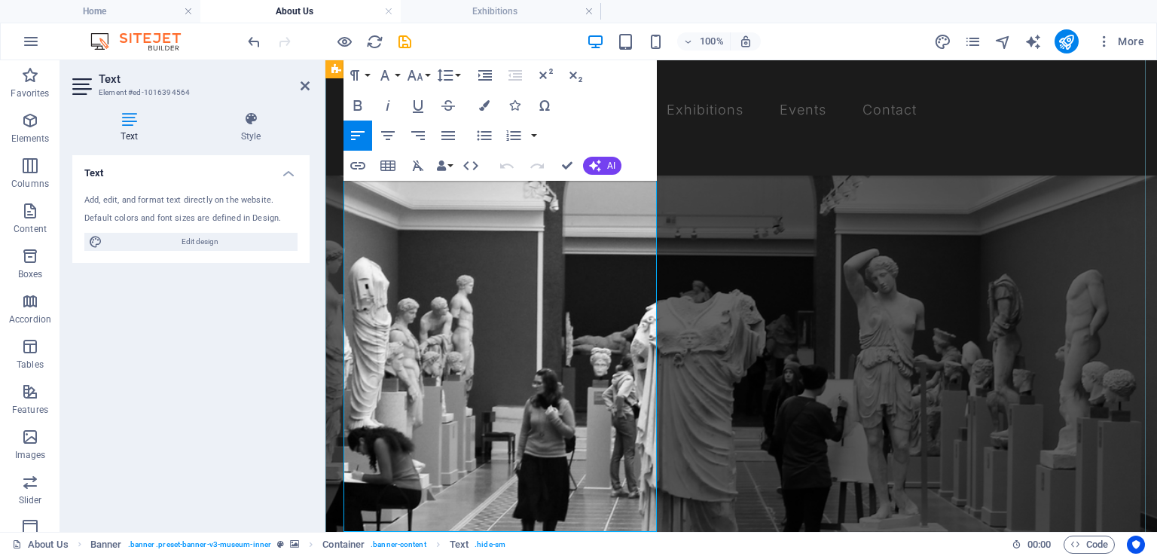
copy div "Project 989 is where creativity meets cutting-edge technology. We specialize in…"
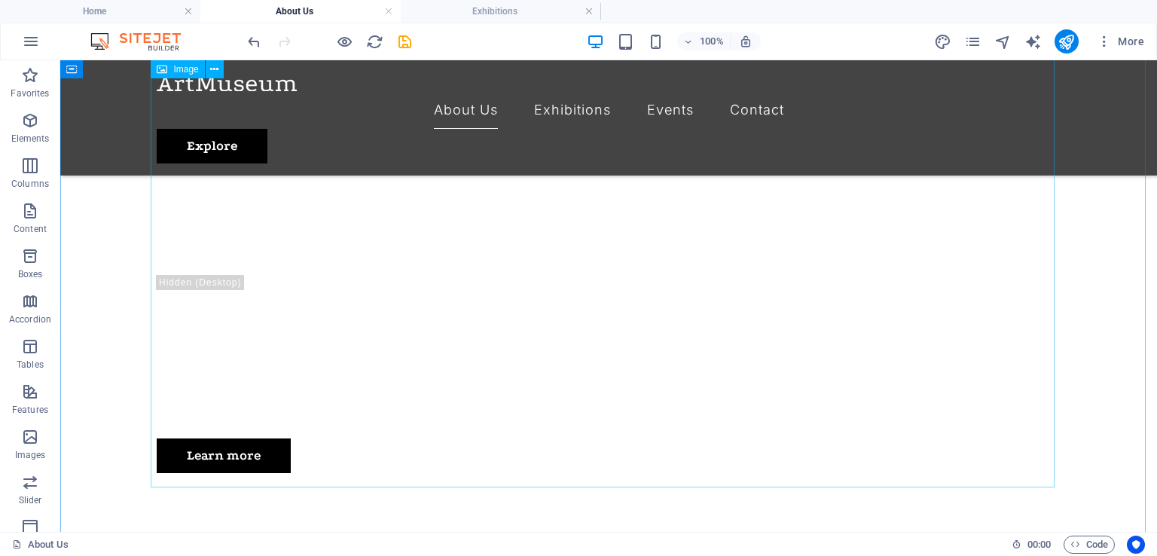
scroll to position [708, 0]
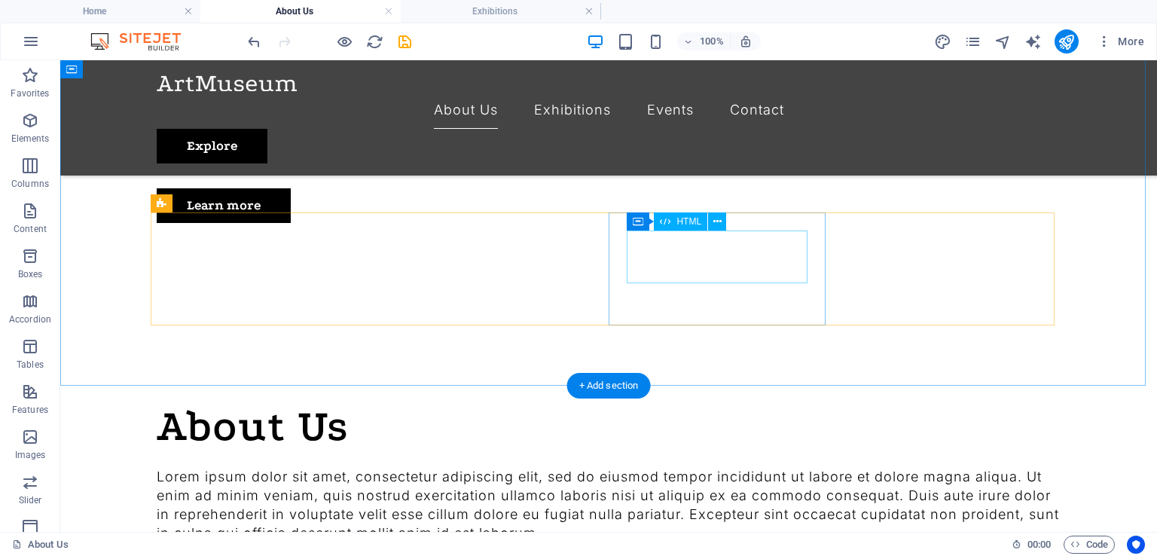
scroll to position [961, 0]
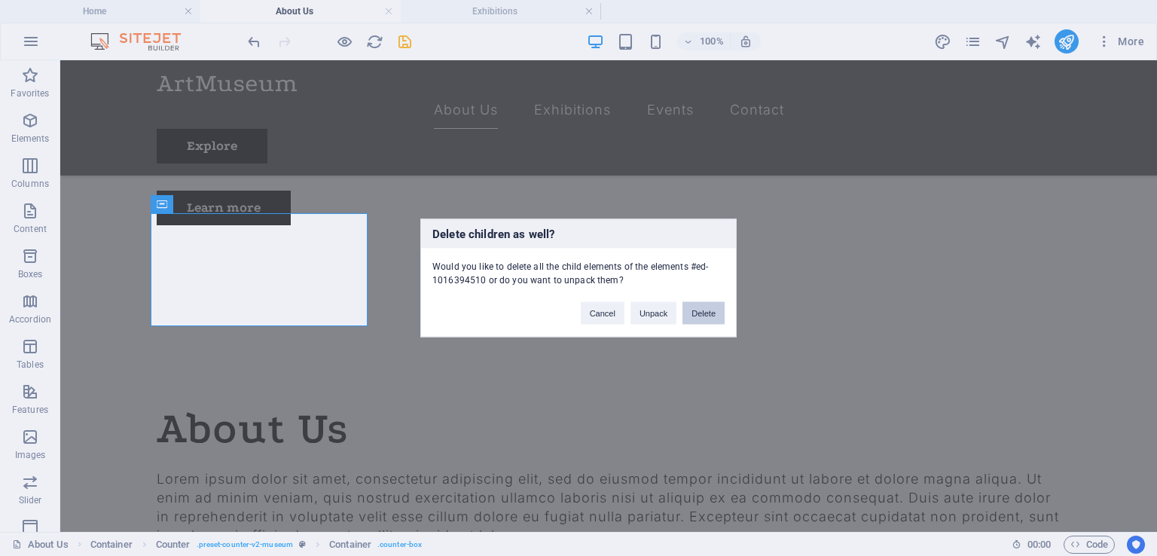
click at [712, 307] on button "Delete" at bounding box center [703, 313] width 42 height 23
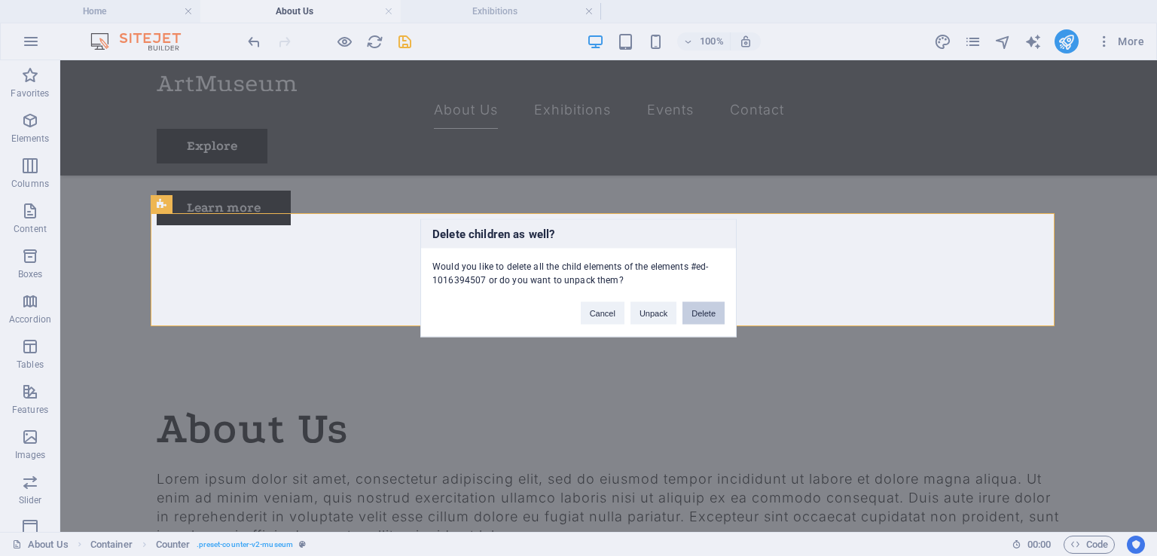
click at [704, 320] on button "Delete" at bounding box center [703, 313] width 42 height 23
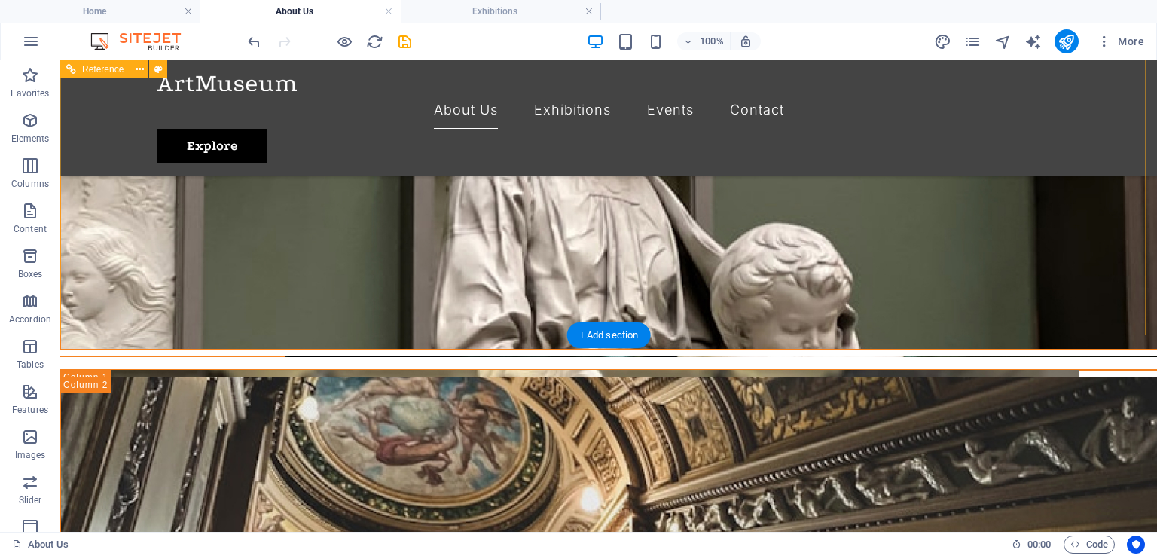
scroll to position [1973, 0]
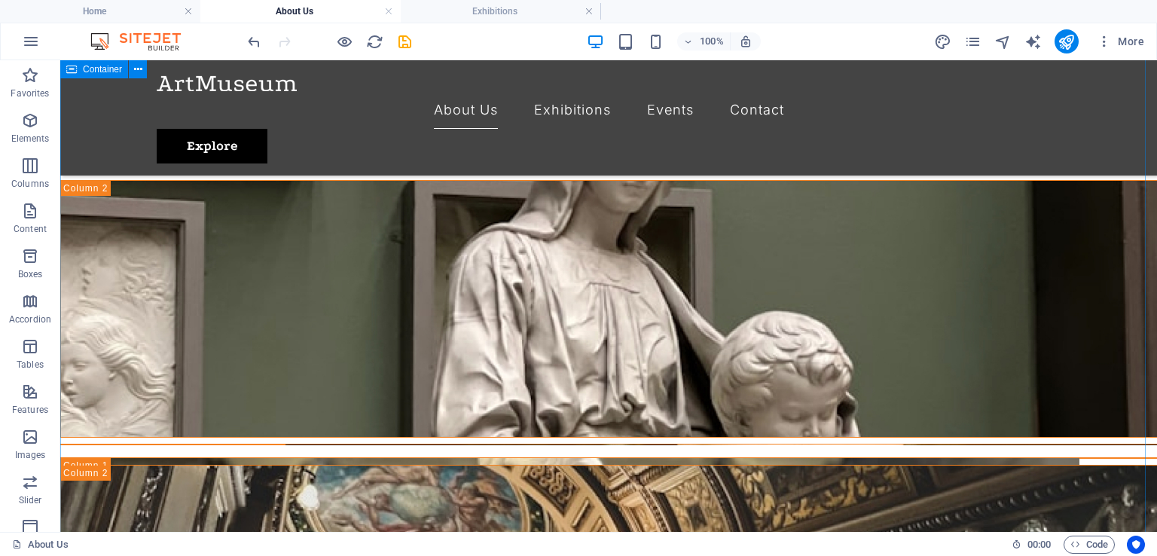
scroll to position [1942, 0]
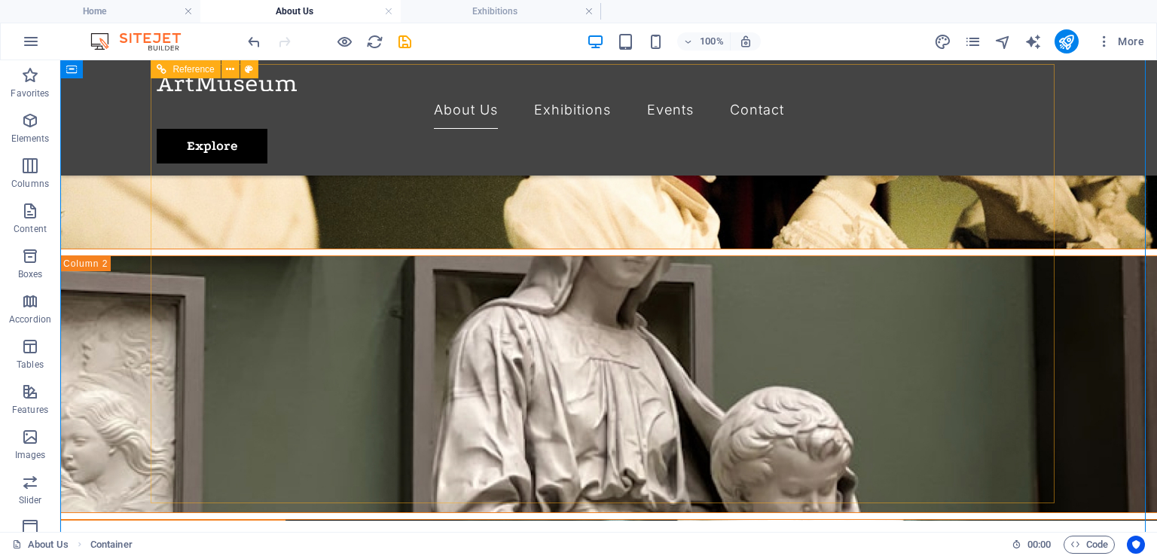
scroll to position [1868, 0]
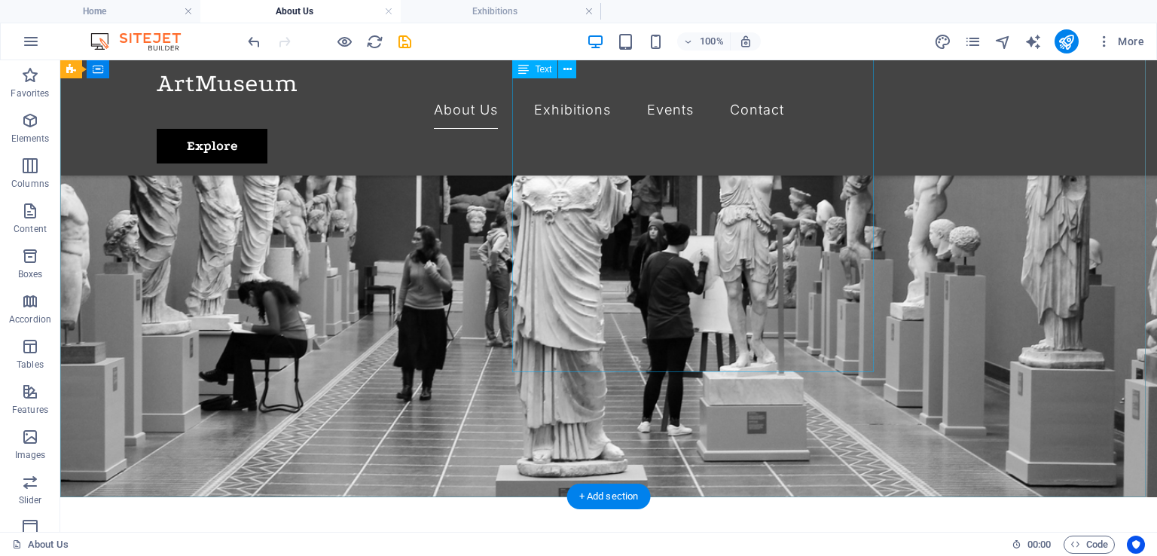
scroll to position [0, 0]
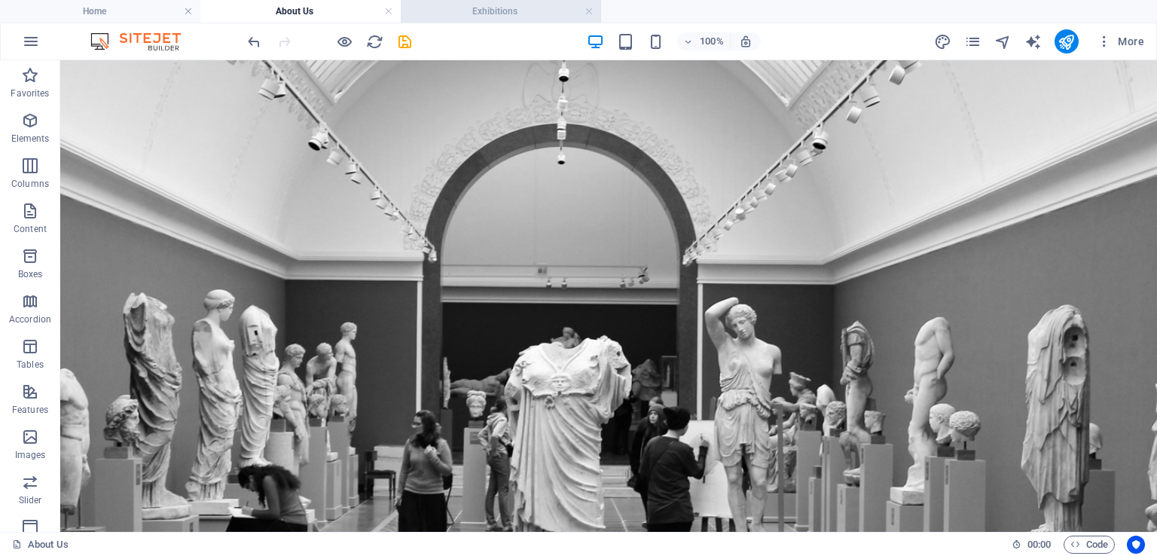
click at [443, 17] on h4 "Exhibitions" at bounding box center [501, 11] width 200 height 17
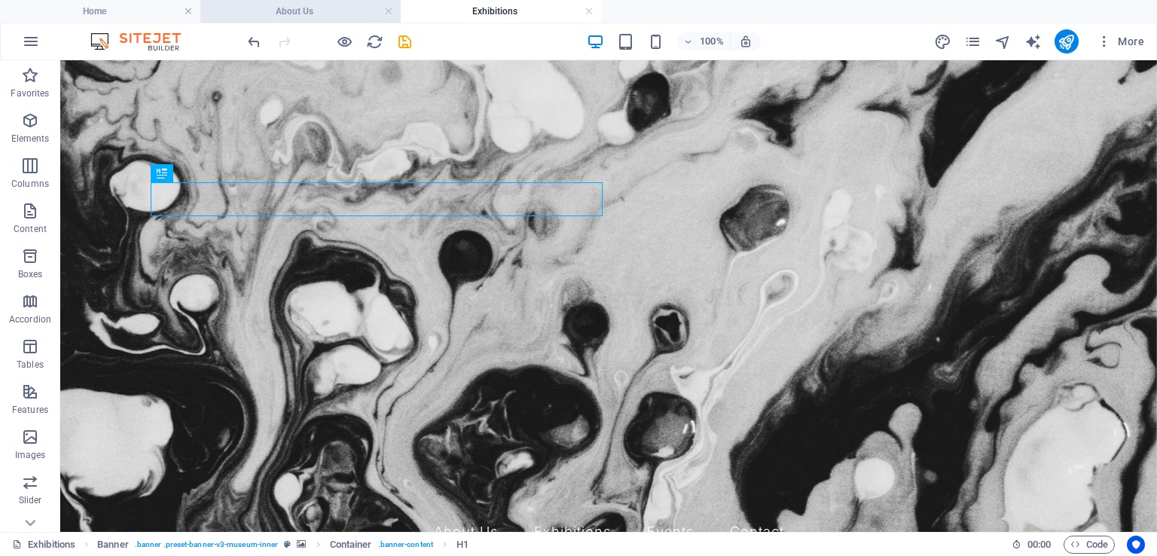
click at [291, 12] on h4 "About Us" at bounding box center [300, 11] width 200 height 17
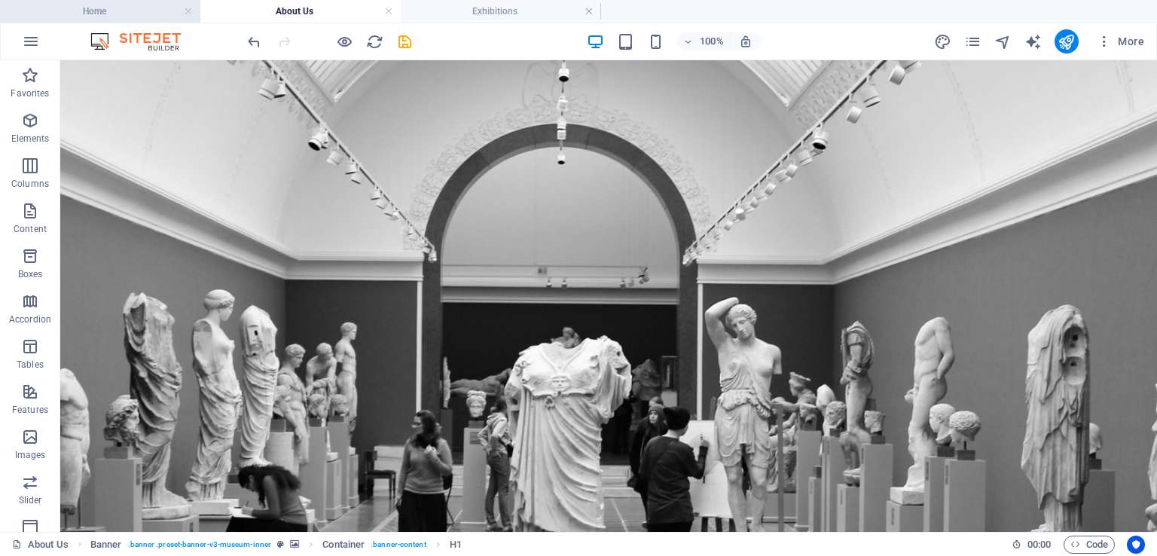
click at [125, 9] on h4 "Home" at bounding box center [100, 11] width 200 height 17
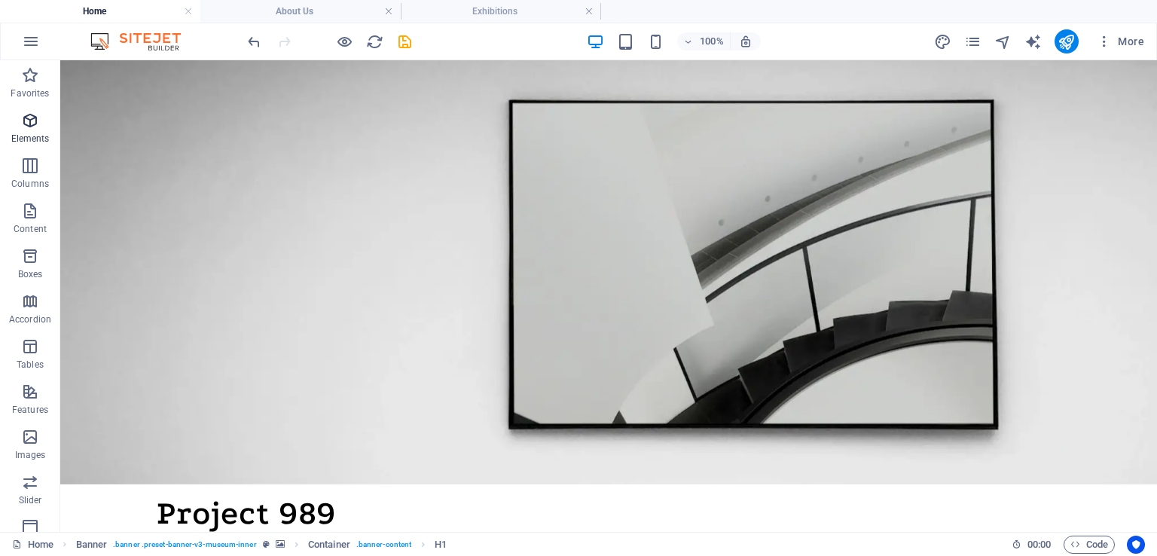
click at [24, 118] on icon "button" at bounding box center [30, 120] width 18 height 18
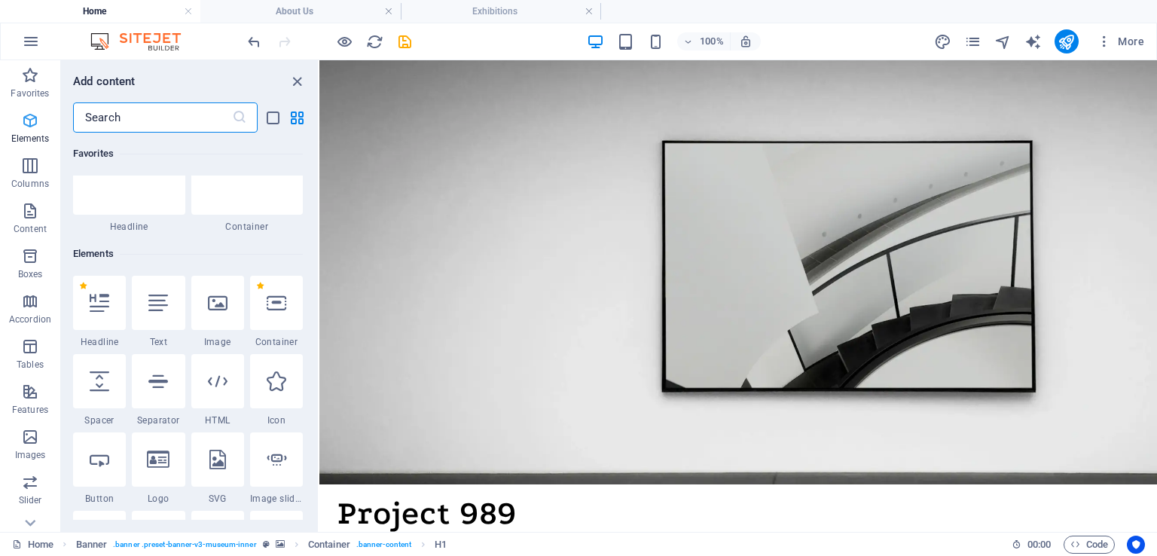
scroll to position [160, 0]
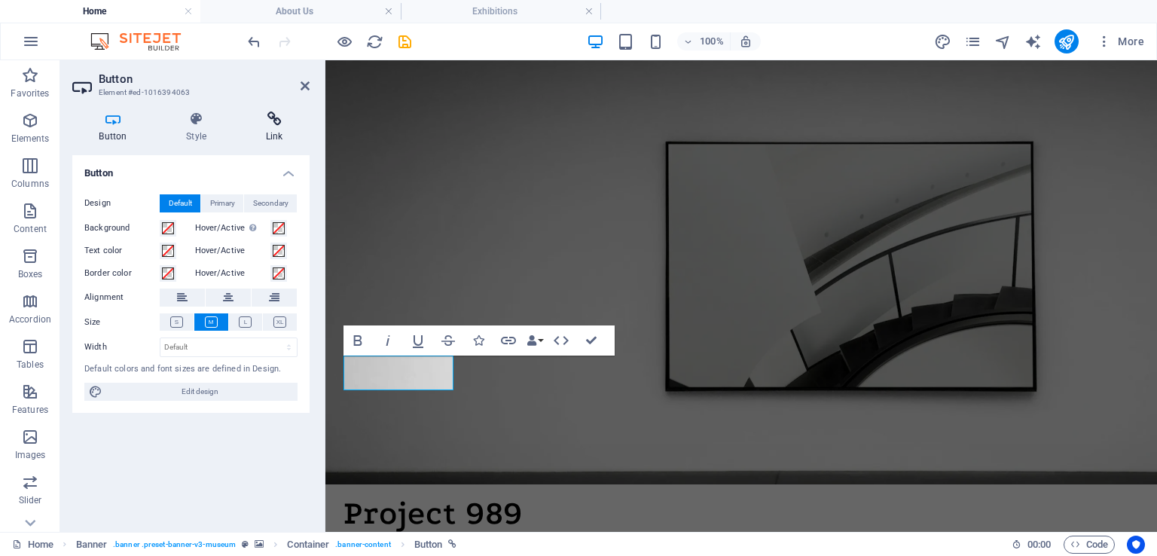
click at [270, 130] on h4 "Link" at bounding box center [274, 127] width 71 height 32
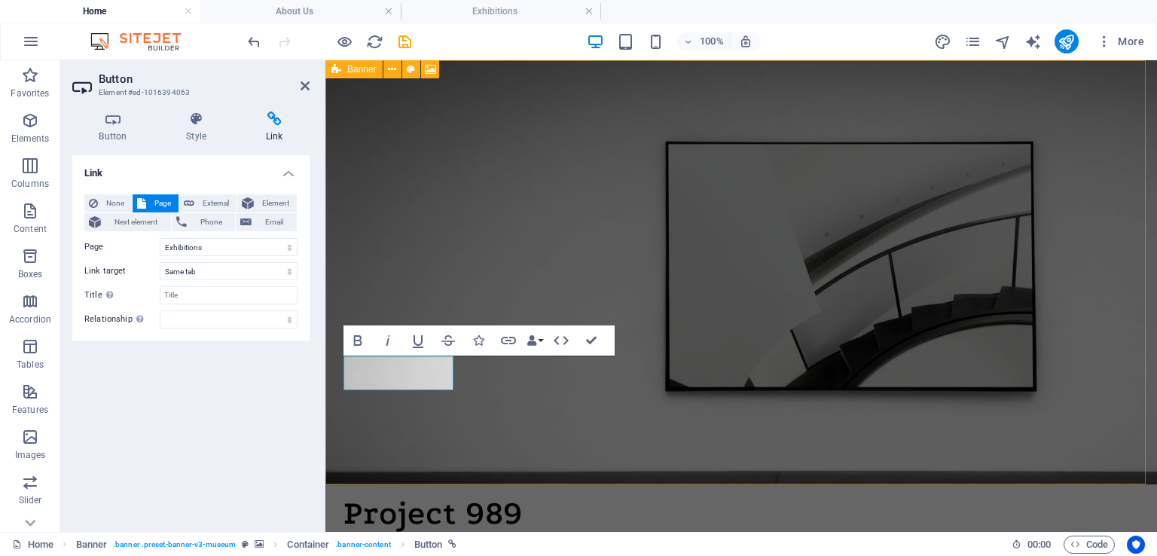
drag, startPoint x: 411, startPoint y: 50, endPoint x: 63, endPoint y: 32, distance: 349.2
click at [411, 50] on div at bounding box center [329, 41] width 169 height 24
click at [304, 88] on icon at bounding box center [304, 86] width 9 height 12
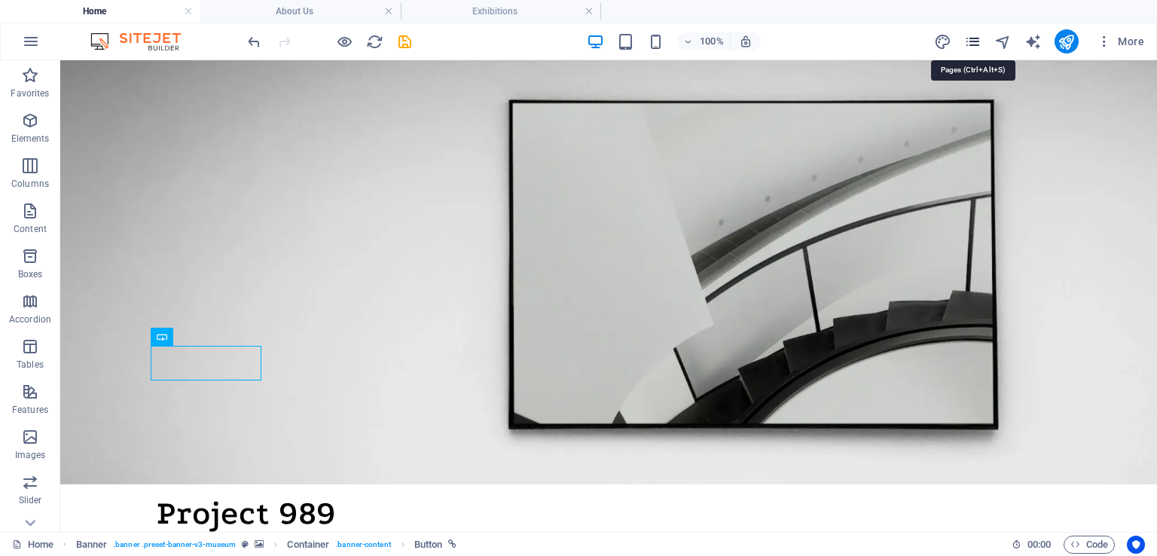
click at [977, 44] on icon "pages" at bounding box center [972, 41] width 17 height 17
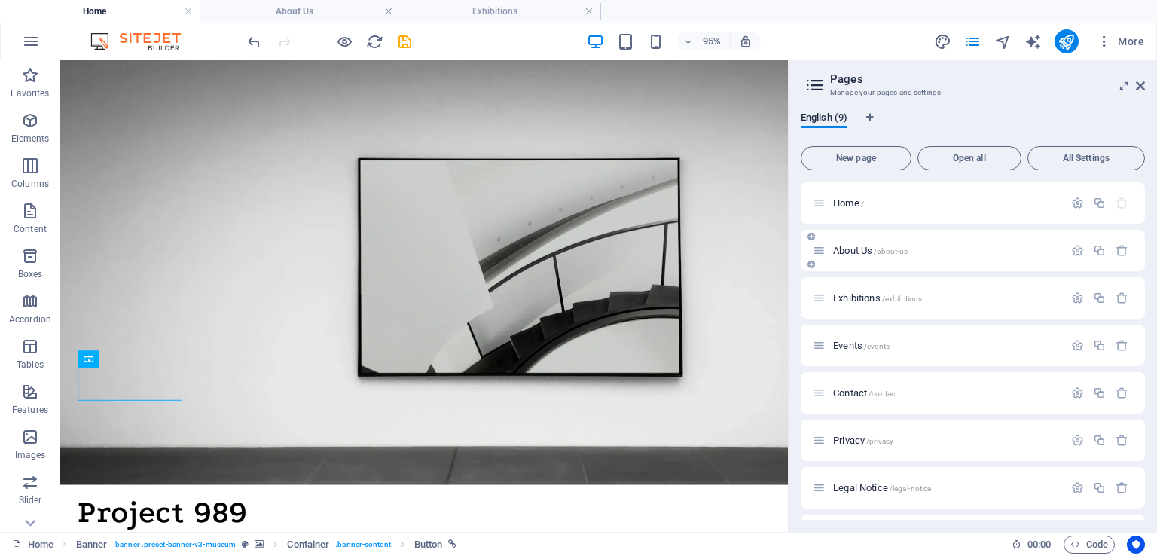
scroll to position [90, 0]
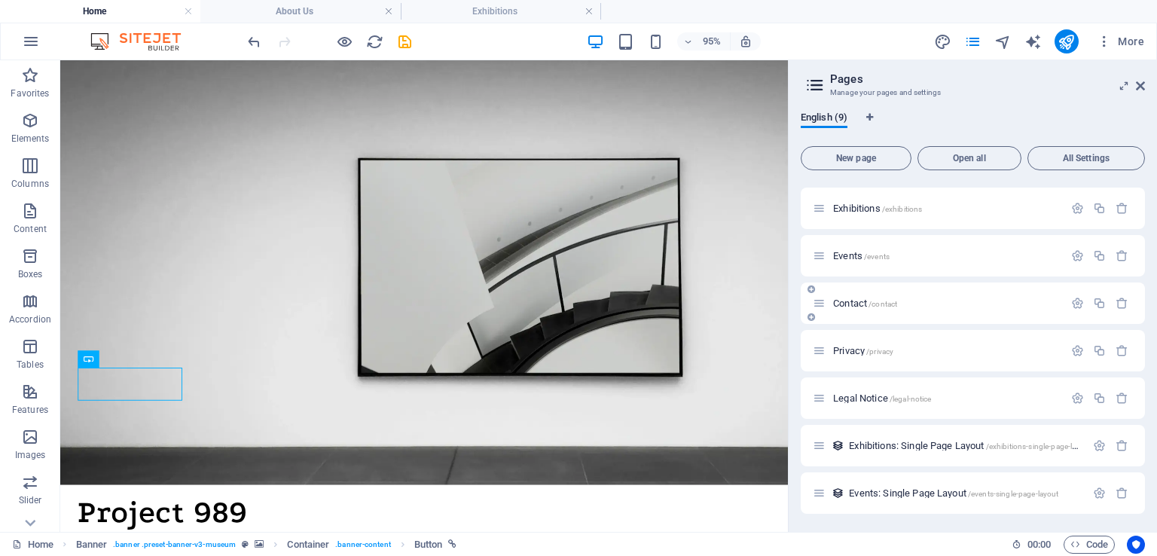
click at [852, 305] on span "Contact /contact" at bounding box center [865, 302] width 64 height 11
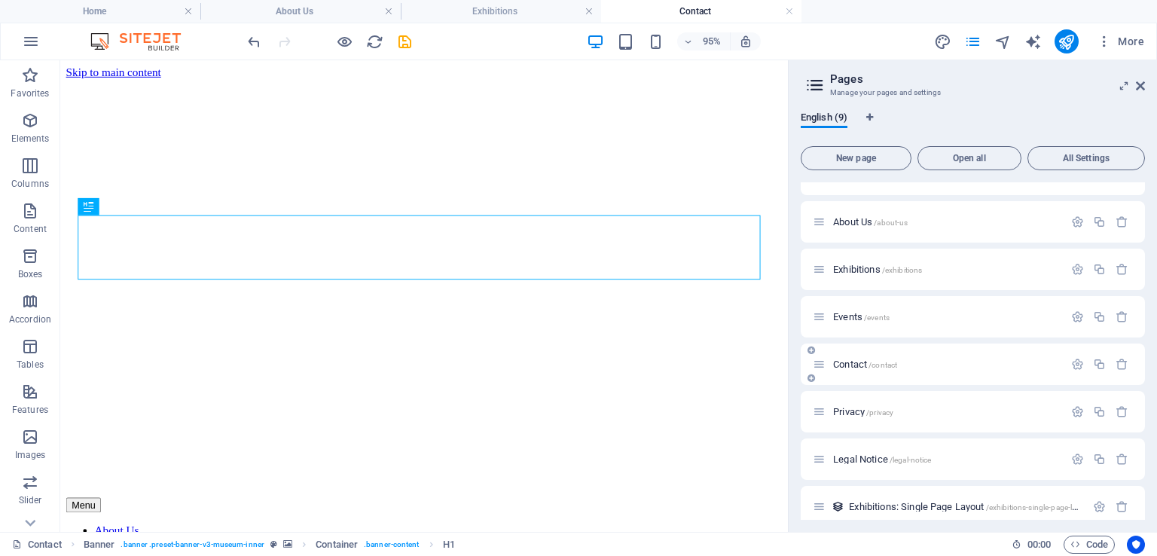
scroll to position [0, 0]
click at [521, 8] on h4 "Exhibitions" at bounding box center [501, 11] width 200 height 17
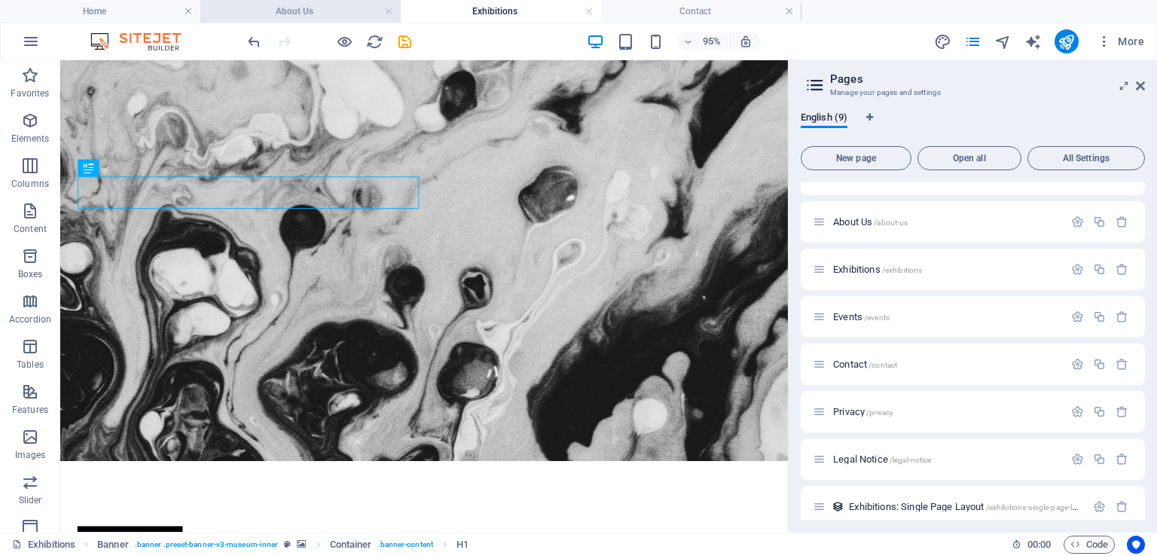
click at [303, 8] on h4 "About Us" at bounding box center [300, 11] width 200 height 17
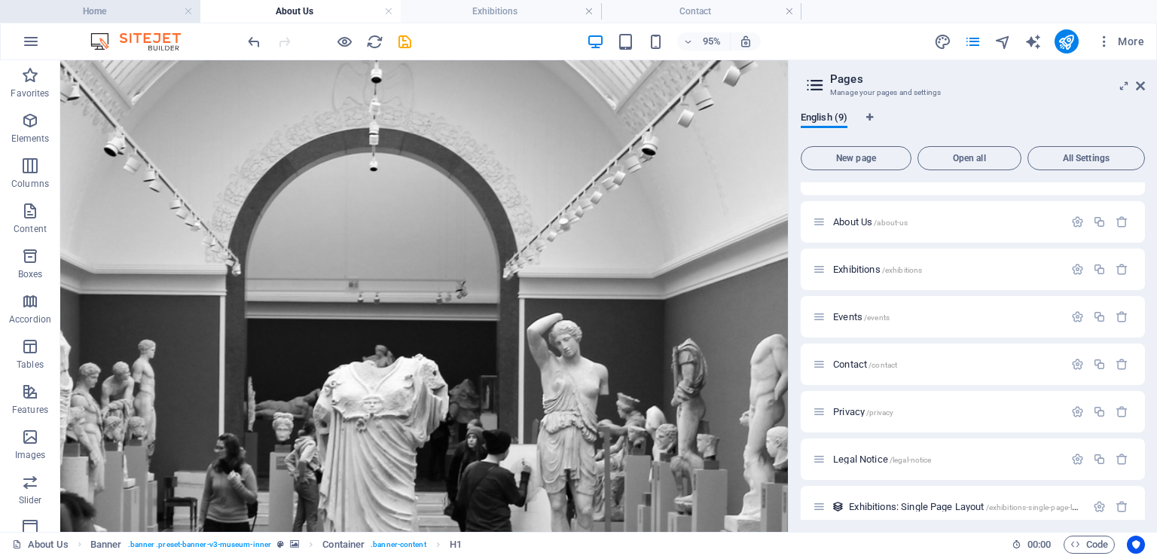
click at [149, 12] on h4 "Home" at bounding box center [100, 11] width 200 height 17
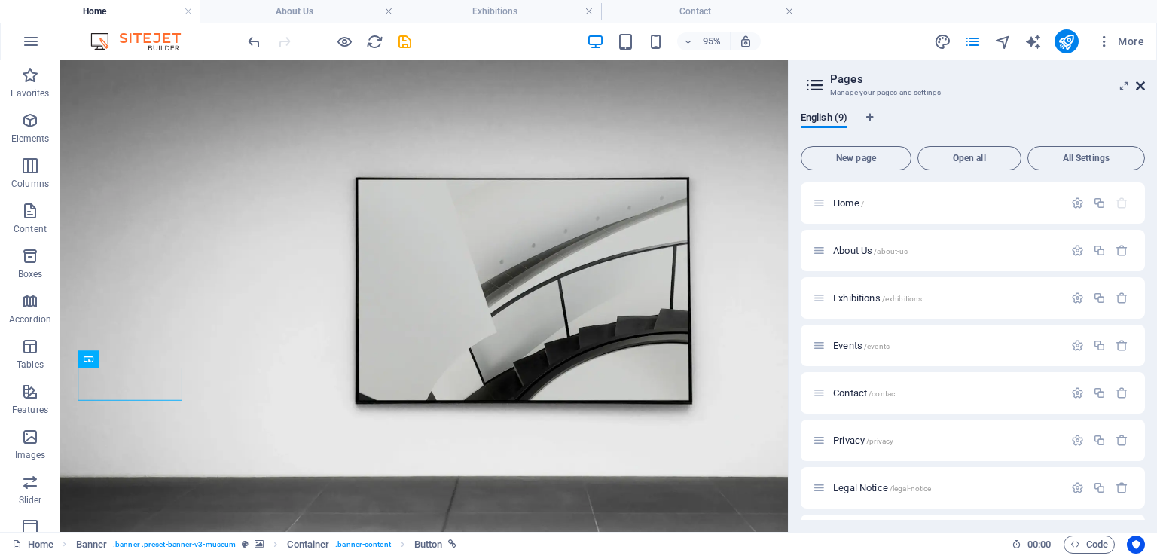
click at [1142, 85] on icon at bounding box center [1140, 86] width 9 height 12
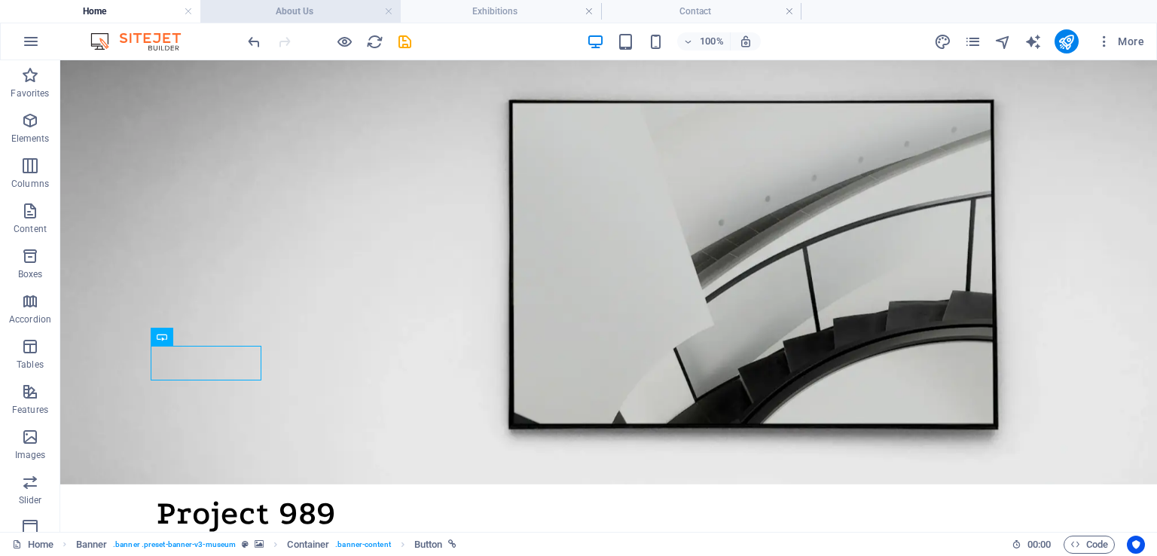
click at [265, 8] on h4 "About Us" at bounding box center [300, 11] width 200 height 17
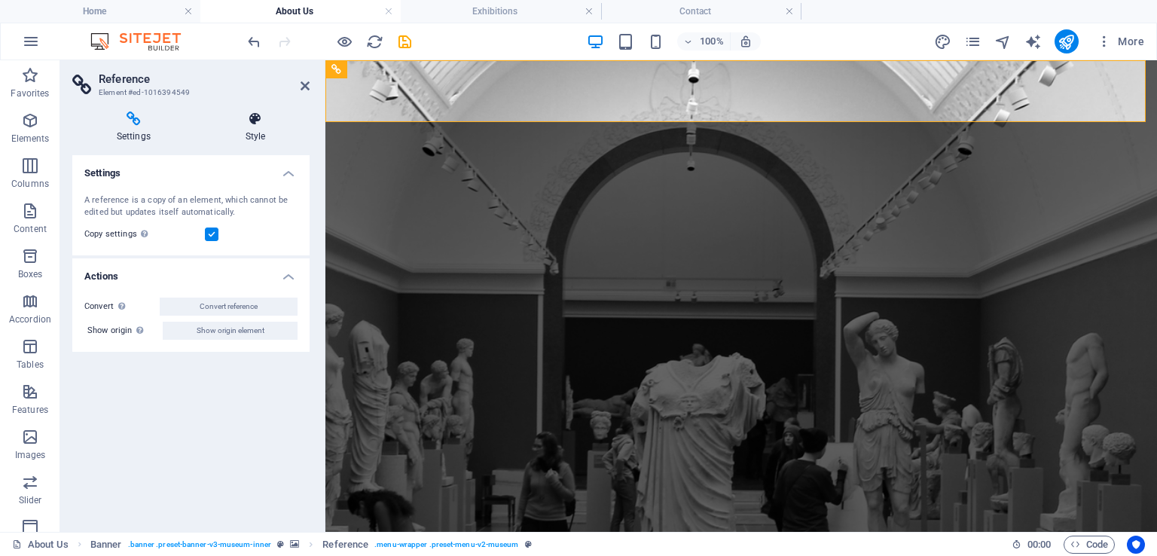
click at [253, 115] on icon at bounding box center [255, 118] width 108 height 15
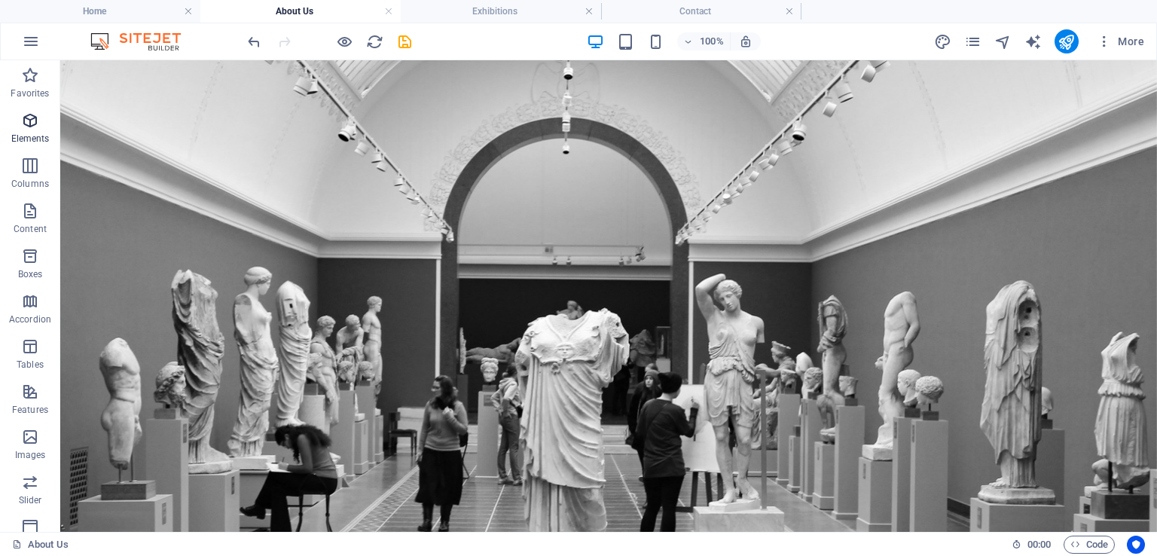
click at [29, 130] on span "Elements" at bounding box center [30, 129] width 60 height 36
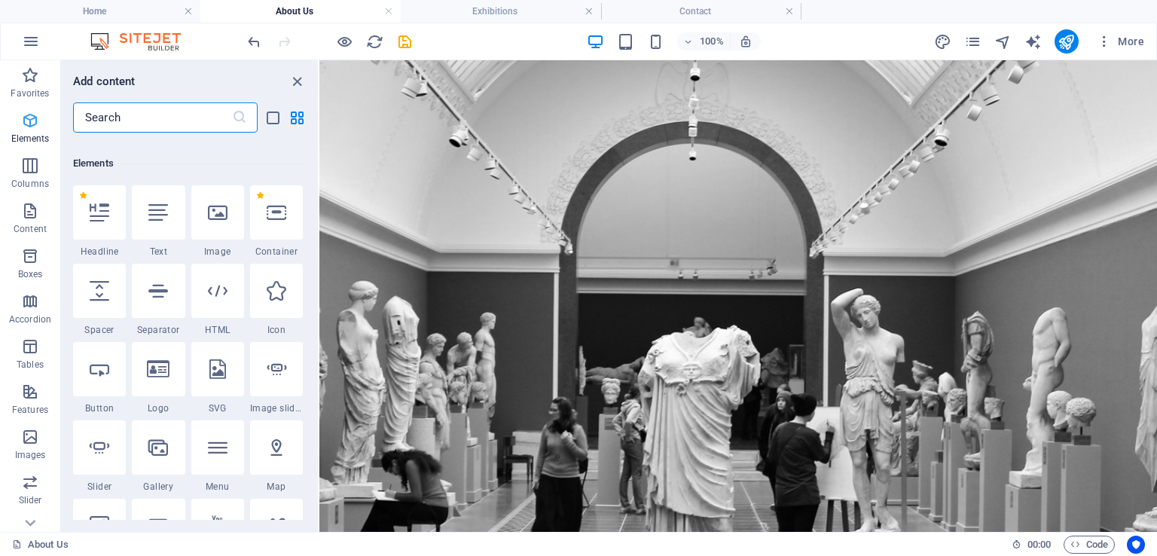
scroll to position [160, 0]
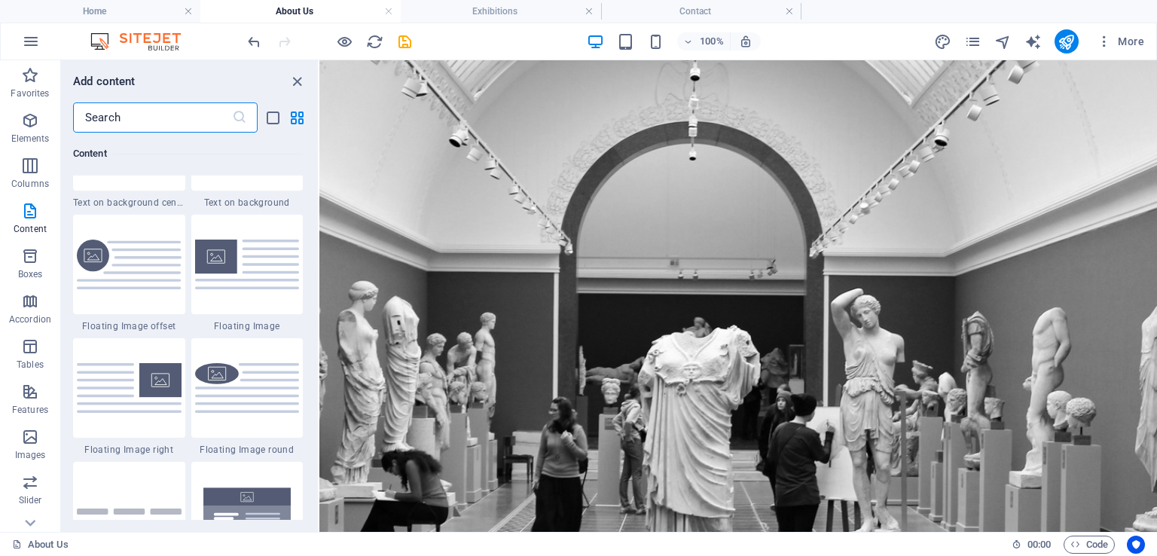
click at [193, 334] on div "1 Star Text in columns 1 Star Text 1 Star Text with separator 1 Star Image with…" at bounding box center [188, 335] width 230 height 1476
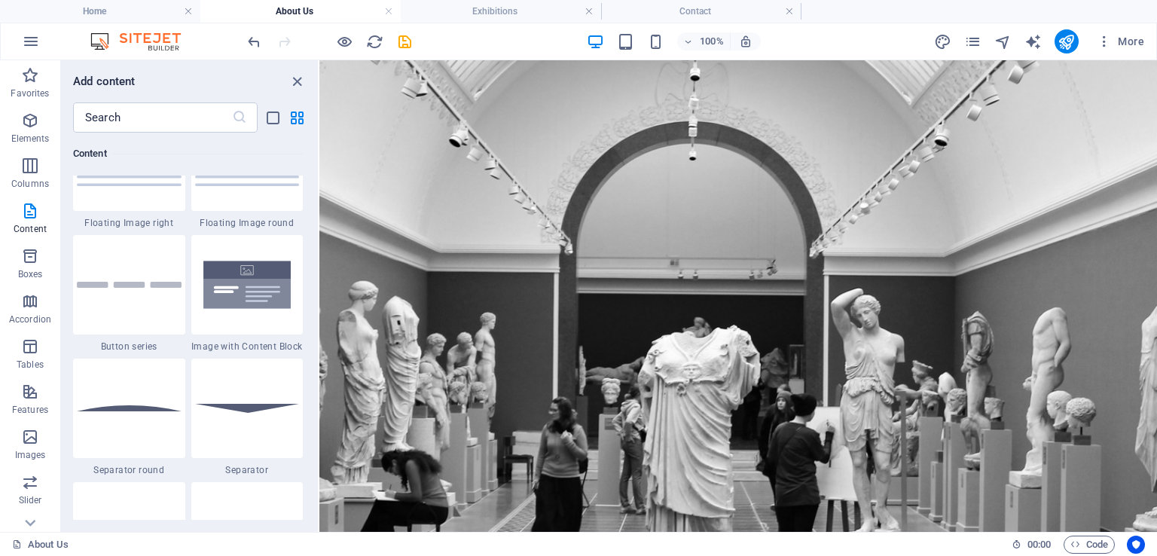
scroll to position [3445, 0]
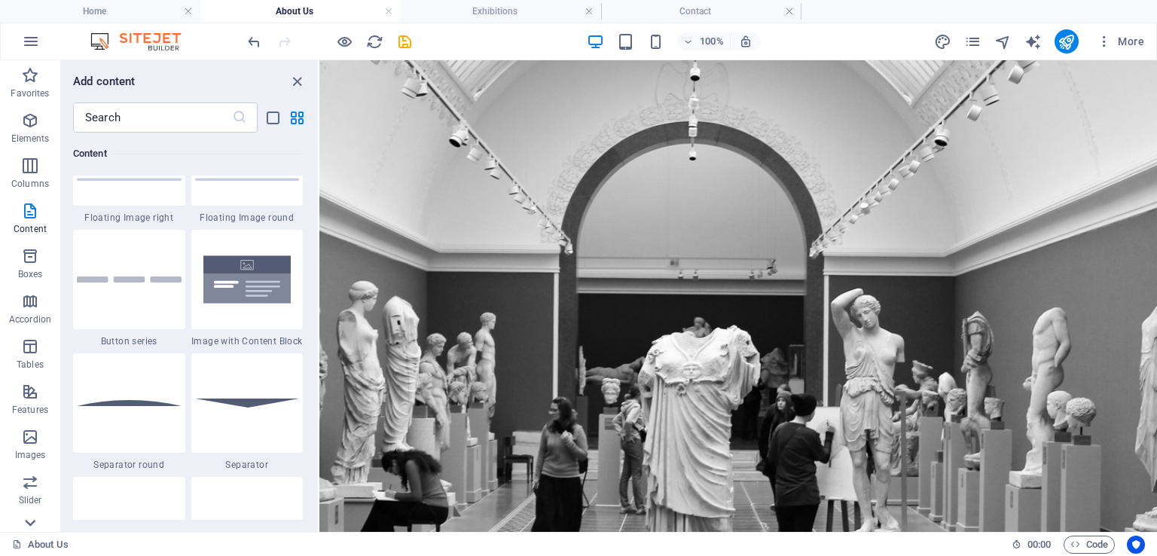
click at [35, 520] on icon at bounding box center [30, 523] width 11 height 7
click at [19, 323] on span "Header" at bounding box center [30, 330] width 60 height 36
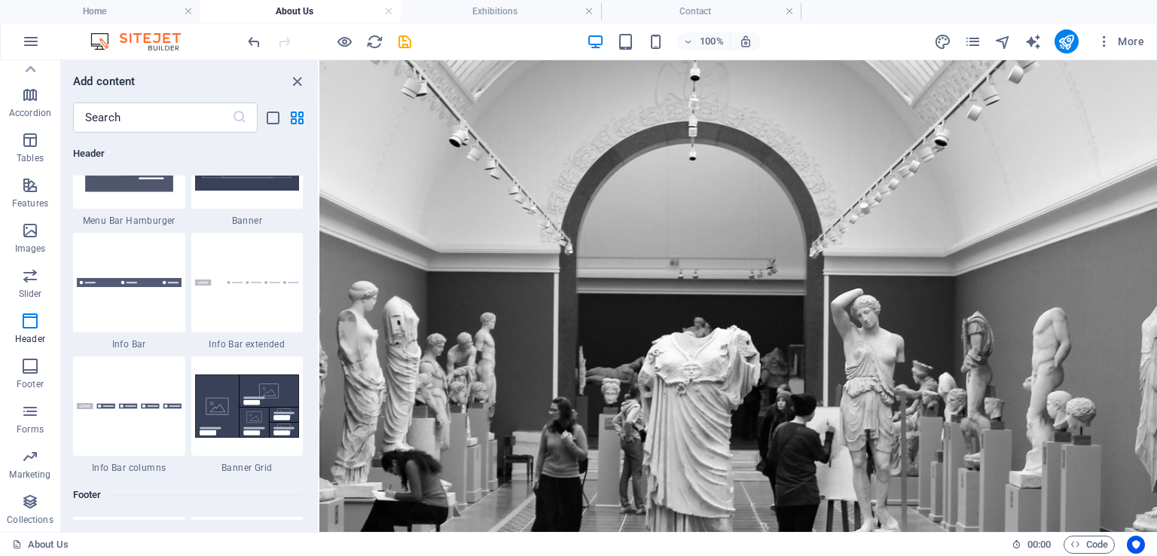
scroll to position [9640, 0]
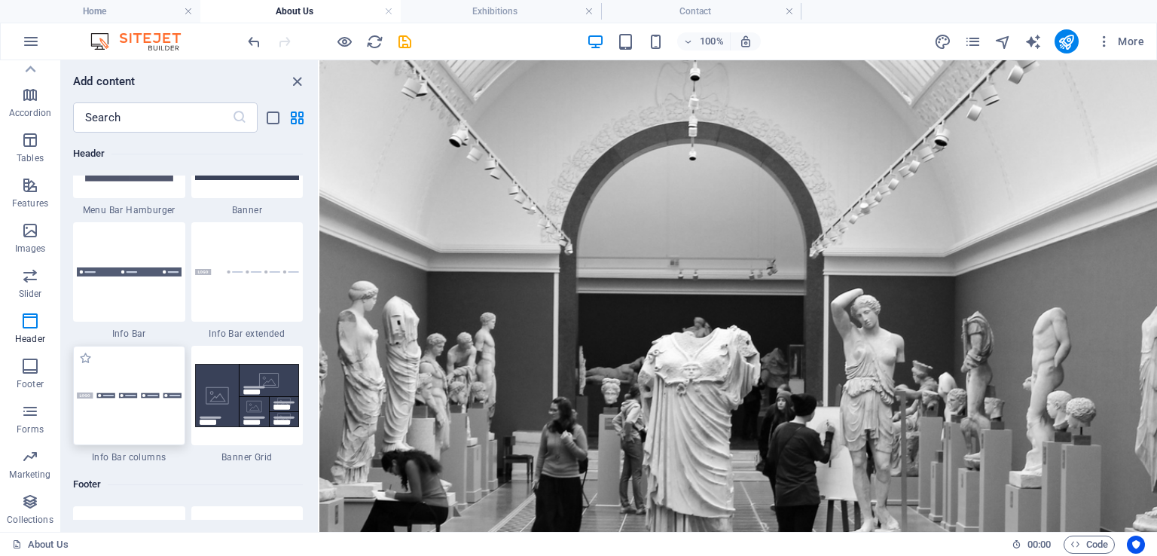
click at [133, 375] on div at bounding box center [129, 395] width 112 height 99
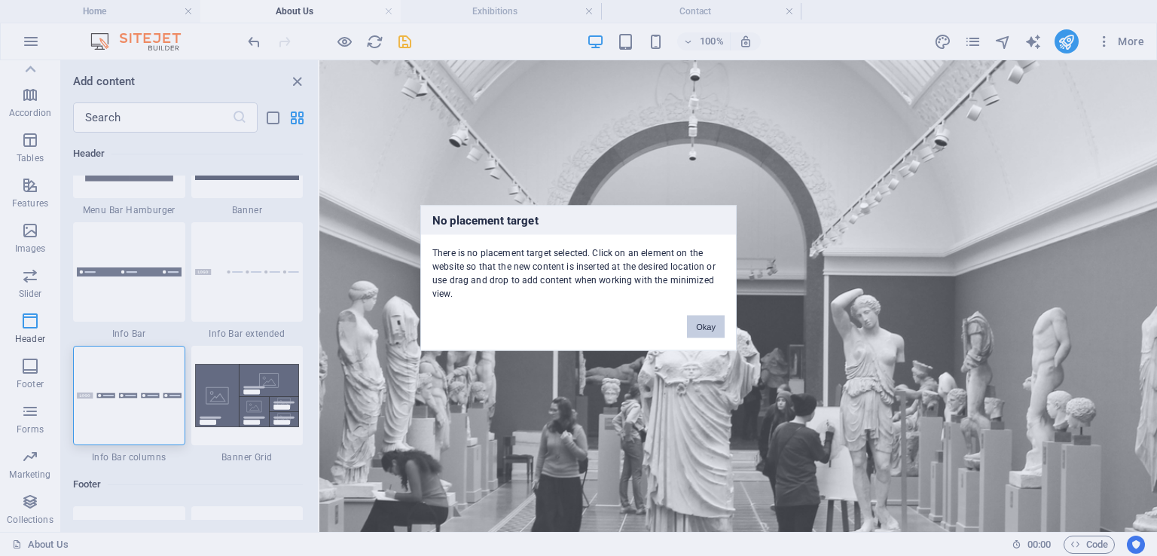
click at [720, 327] on button "Okay" at bounding box center [706, 327] width 38 height 23
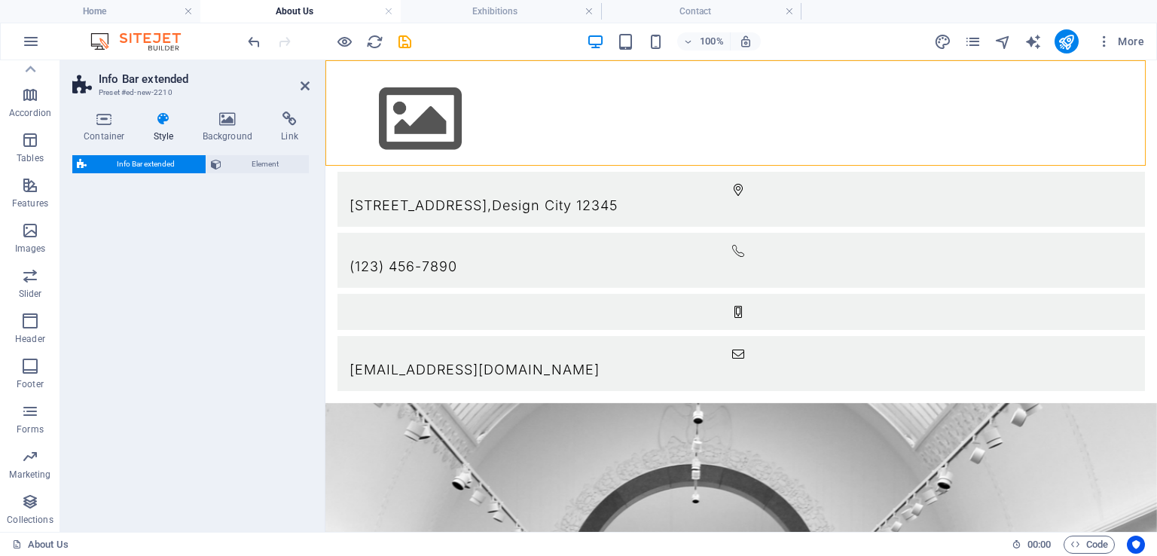
select select "rem"
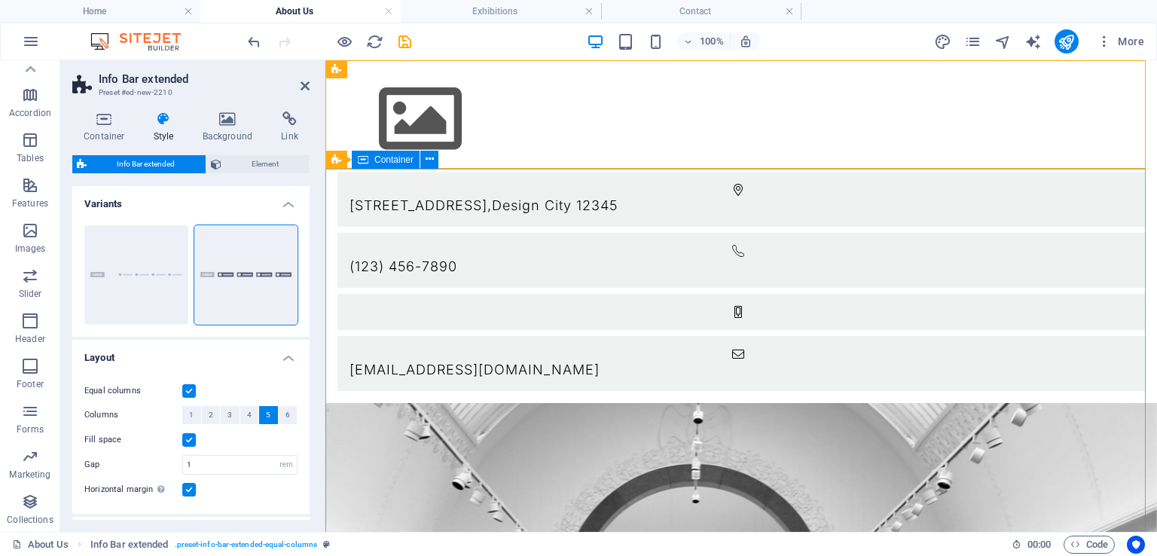
drag, startPoint x: 144, startPoint y: 401, endPoint x: 382, endPoint y: 165, distance: 335.0
click at [382, 165] on div "Info Bar extended Preset #ed-new-2210 Container Style Background Link Size Heig…" at bounding box center [608, 295] width 1097 height 471
click at [331, 116] on div "[STREET_ADDRESS] (123) 456-7890 [EMAIL_ADDRESS][DOMAIN_NAME]" at bounding box center [740, 231] width 831 height 343
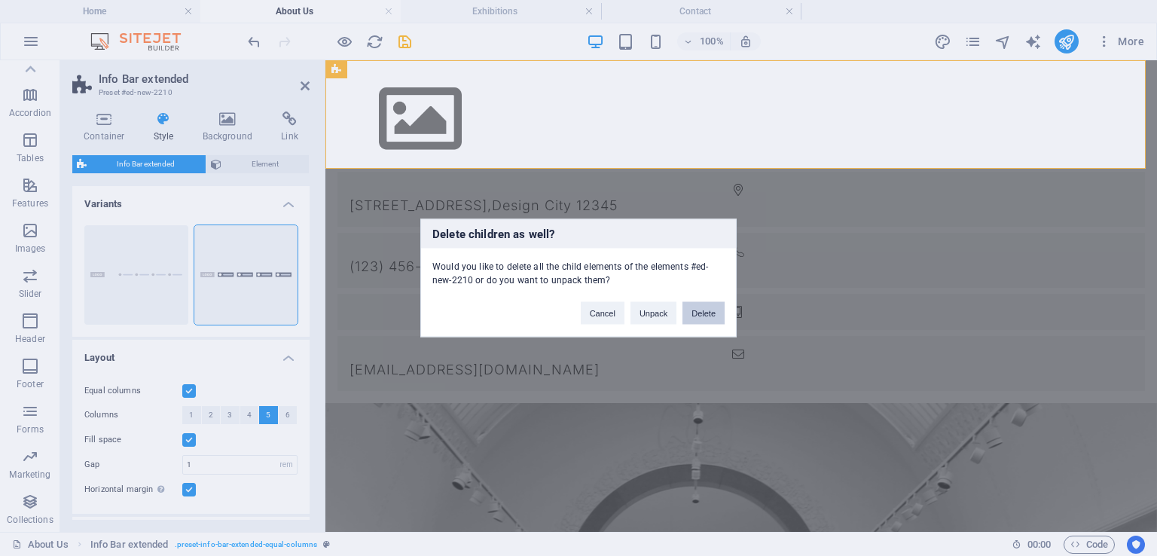
click at [706, 322] on button "Delete" at bounding box center [703, 313] width 42 height 23
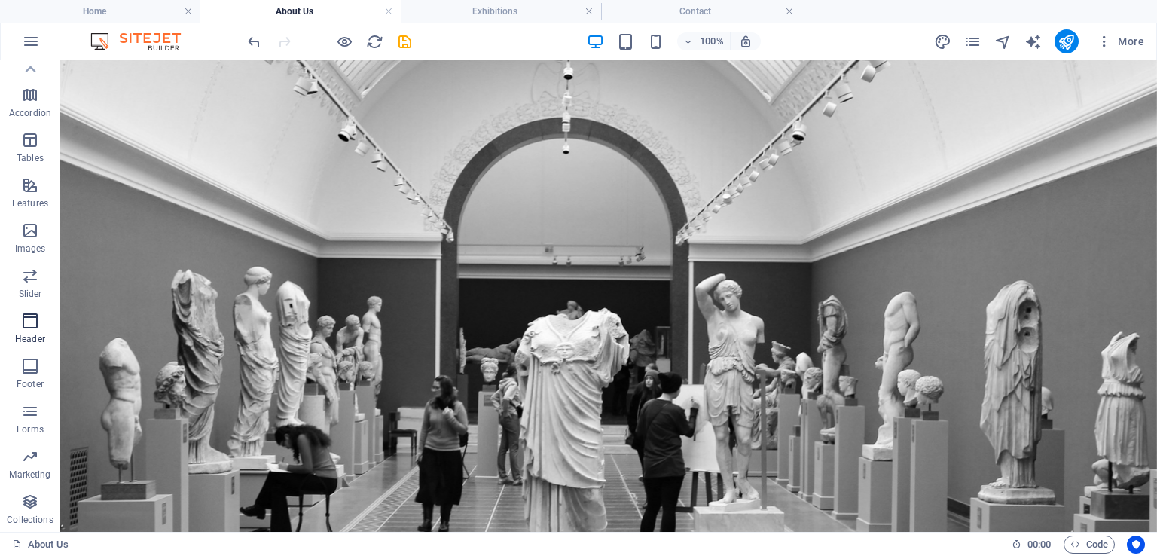
click at [36, 334] on p "Header" at bounding box center [30, 339] width 30 height 12
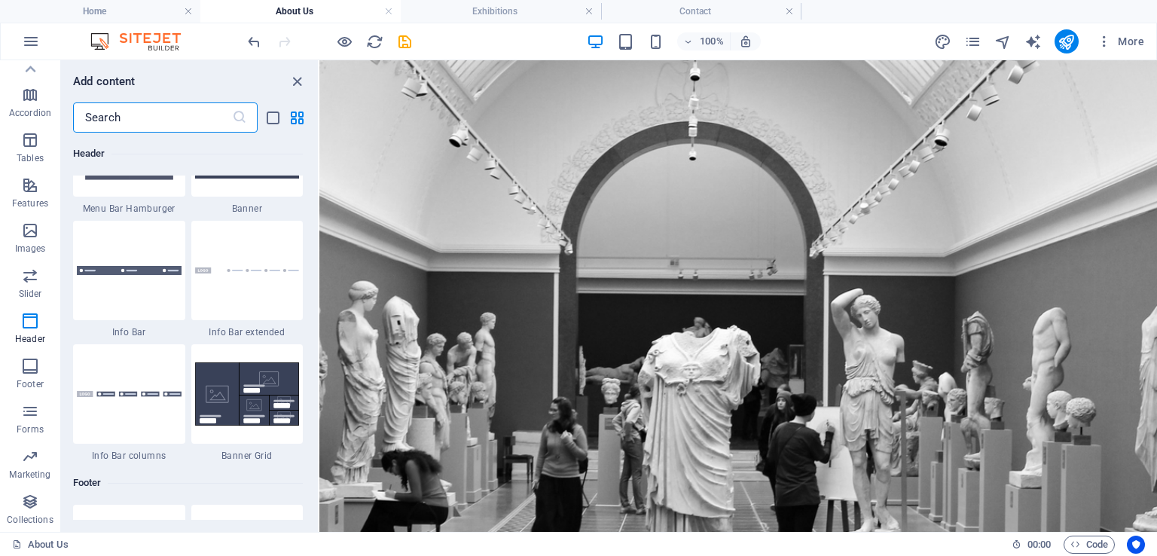
scroll to position [9632, 0]
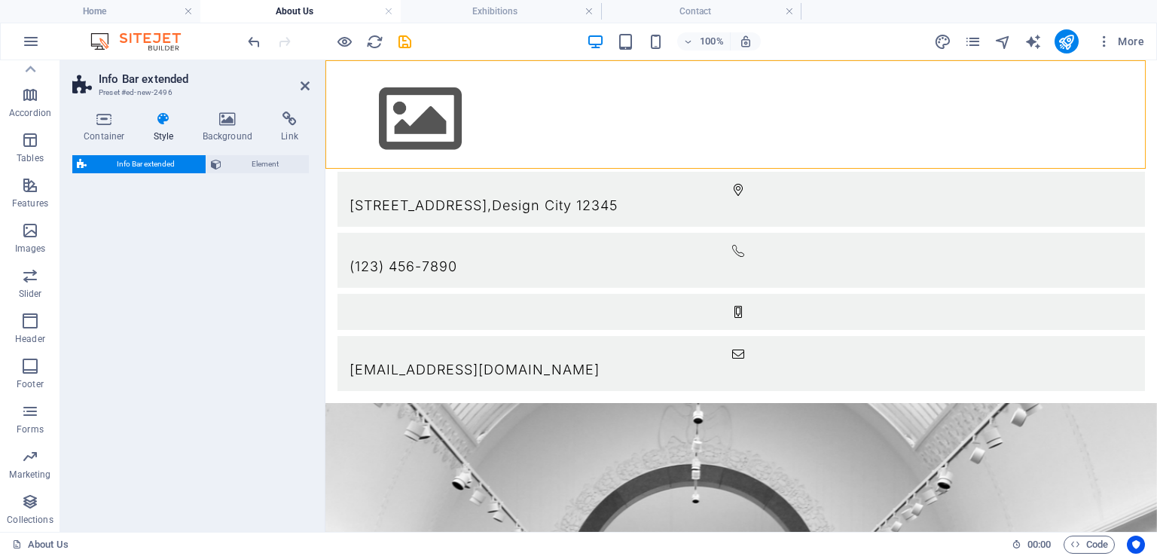
select select "rem"
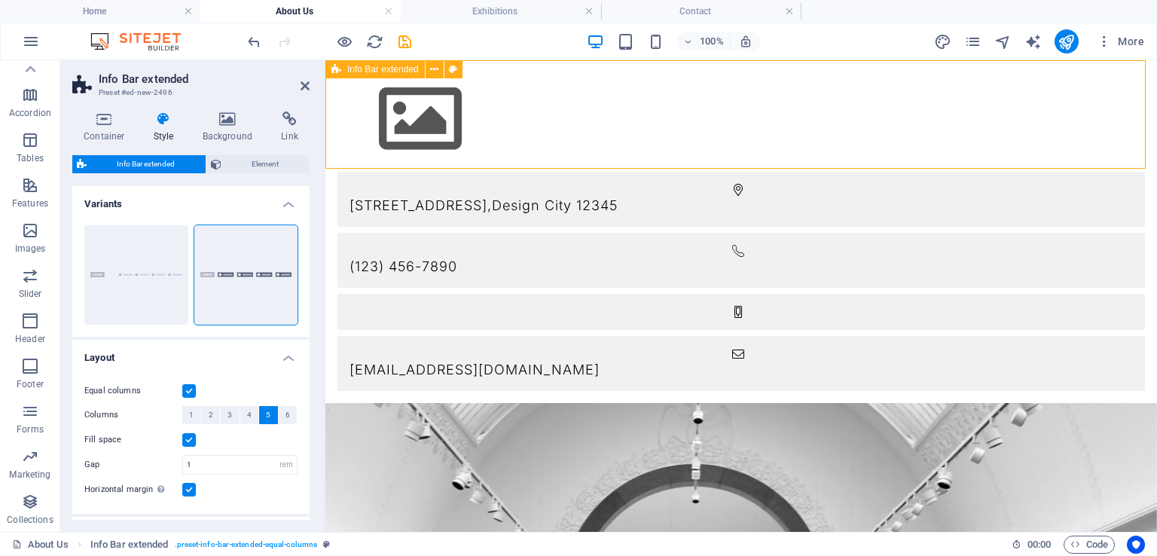
click at [328, 119] on div "[STREET_ADDRESS] (123) 456-7890 [EMAIL_ADDRESS][DOMAIN_NAME]" at bounding box center [740, 231] width 831 height 343
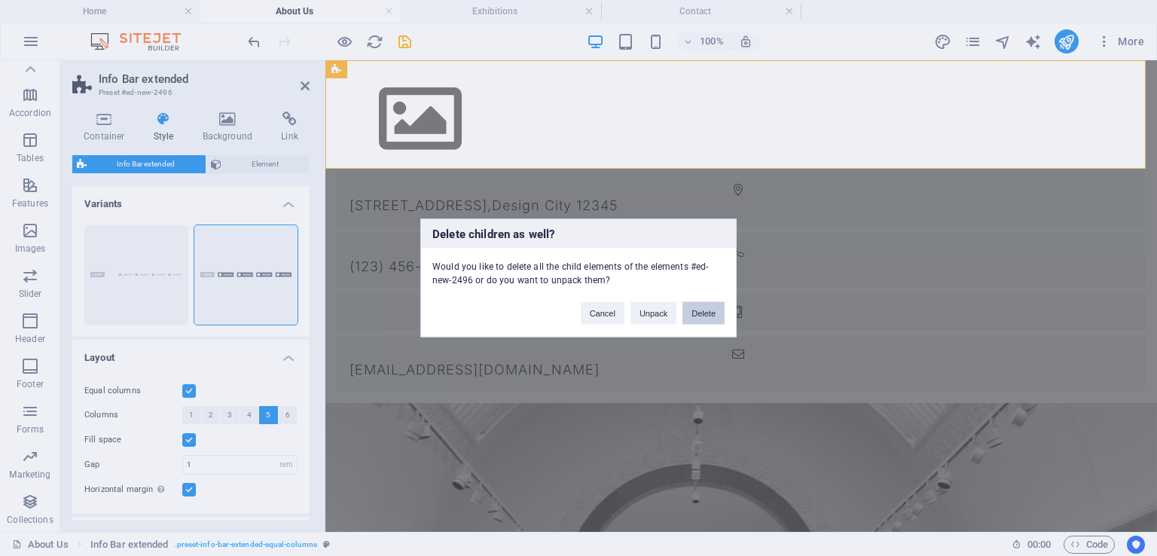
click at [708, 313] on button "Delete" at bounding box center [703, 313] width 42 height 23
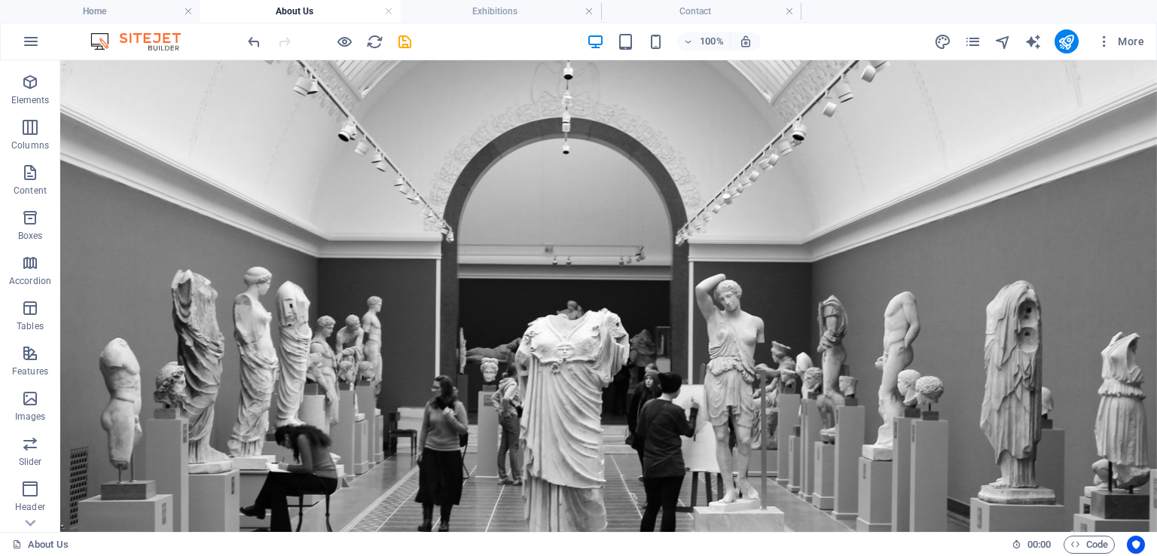
scroll to position [0, 0]
click at [1092, 541] on span "Code" at bounding box center [1089, 544] width 38 height 18
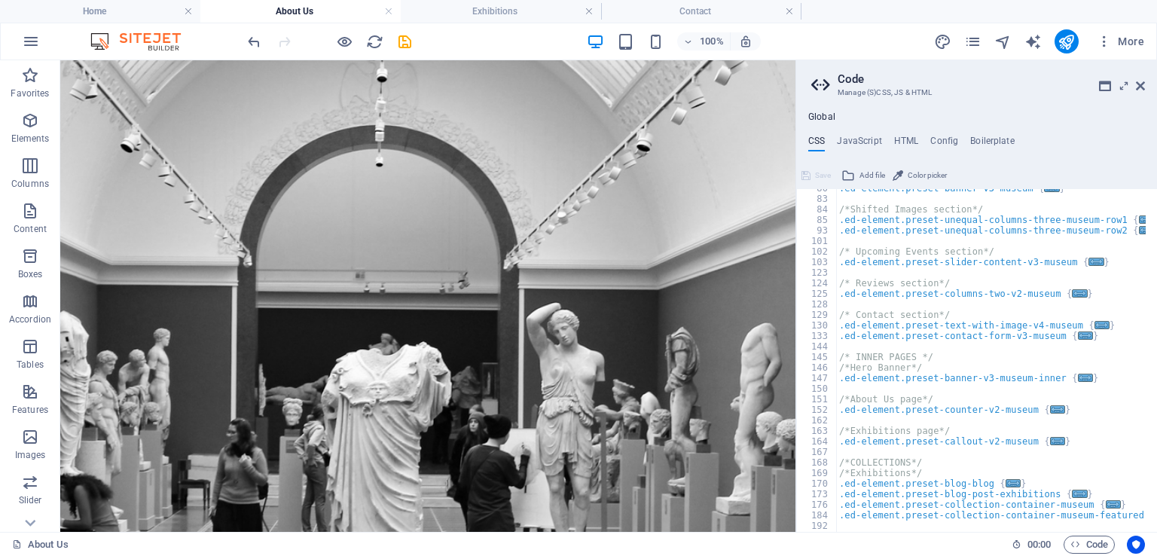
scroll to position [205, 0]
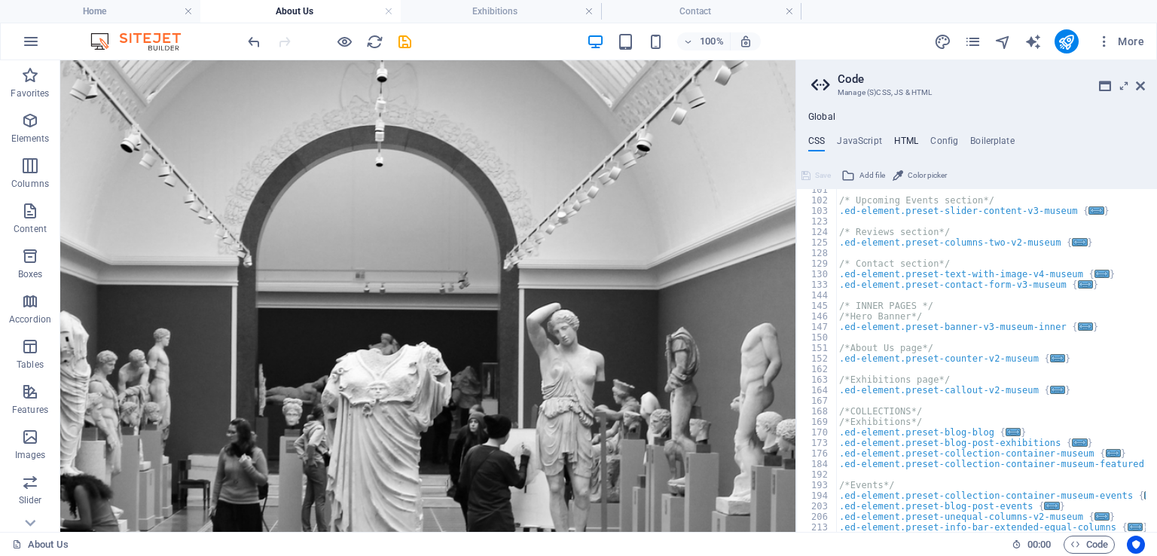
click at [904, 136] on h4 "HTML" at bounding box center [906, 144] width 25 height 17
type textarea "<a href="#main-content" class="wv-link-content button">Skip to main content</a>"
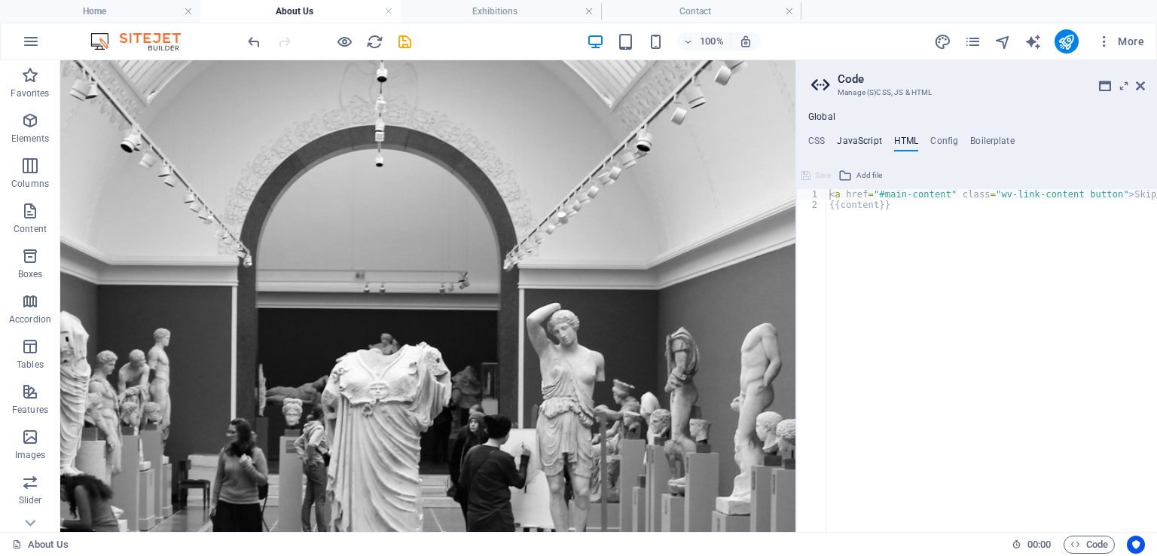
click at [874, 139] on h4 "JavaScript" at bounding box center [859, 144] width 44 height 17
type textarea "/* JS for preset "Menu V2" */"
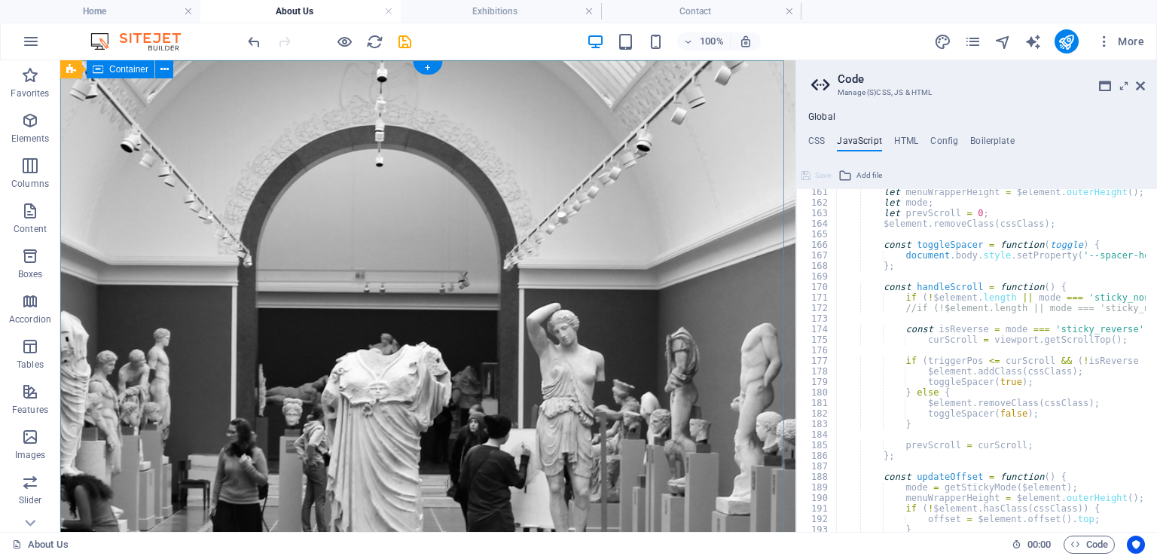
scroll to position [1689, 0]
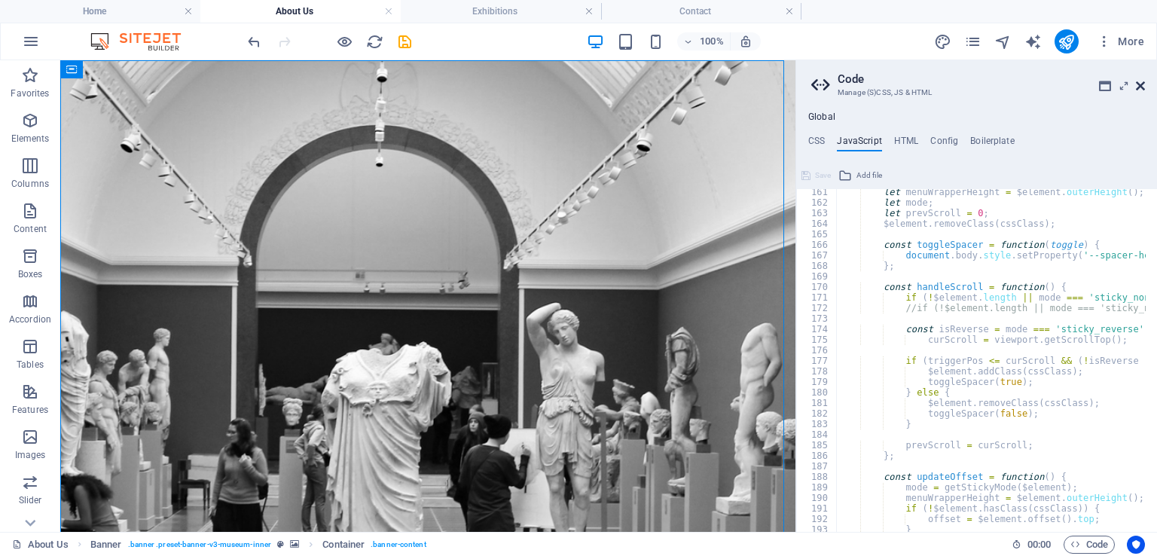
click at [1136, 85] on icon at bounding box center [1140, 86] width 9 height 12
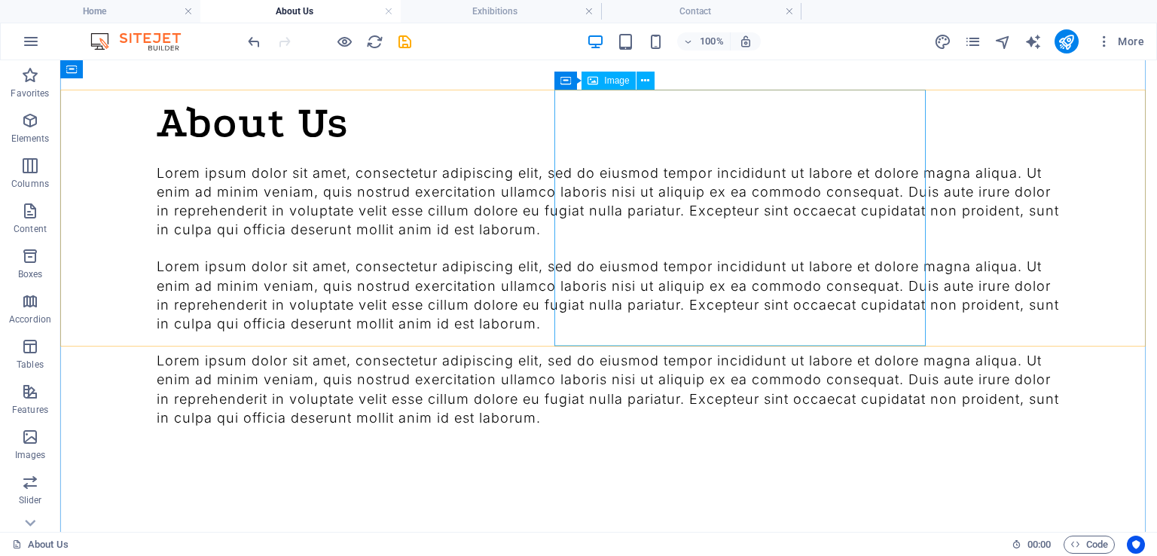
scroll to position [1146, 0]
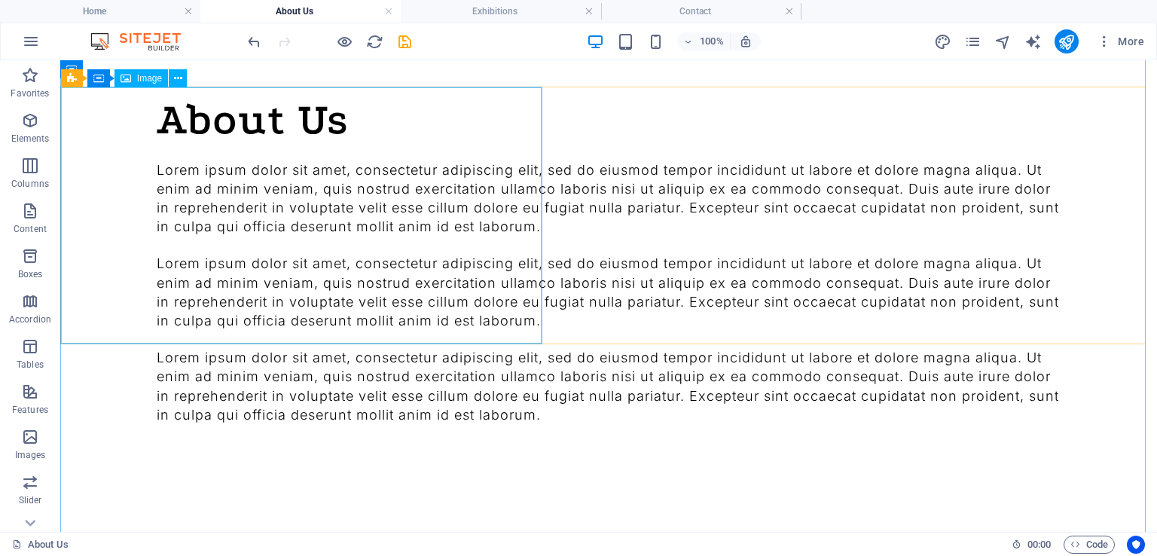
select select "vw"
select select "px"
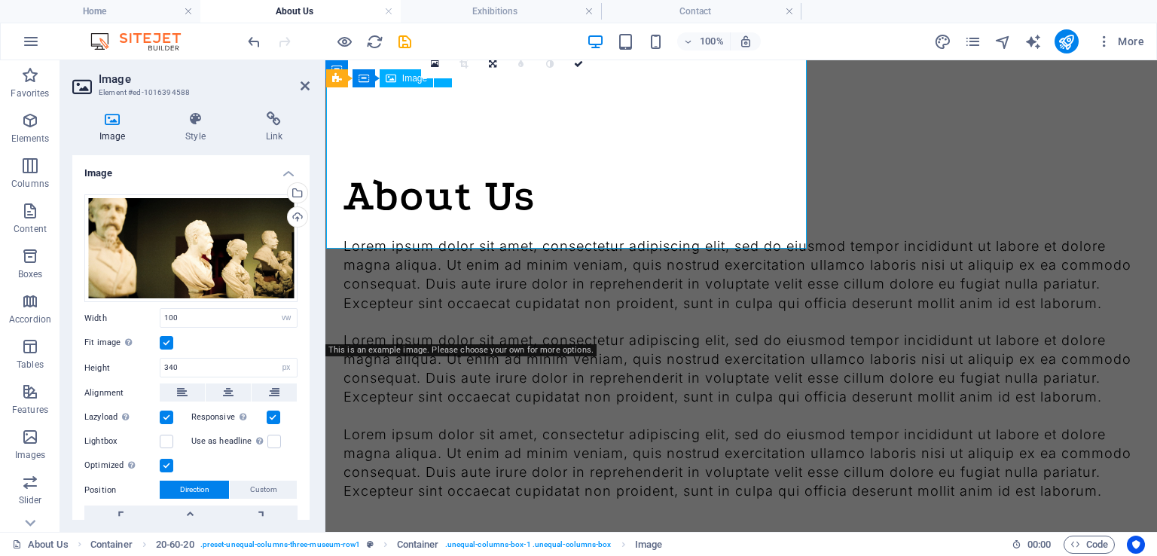
scroll to position [1241, 0]
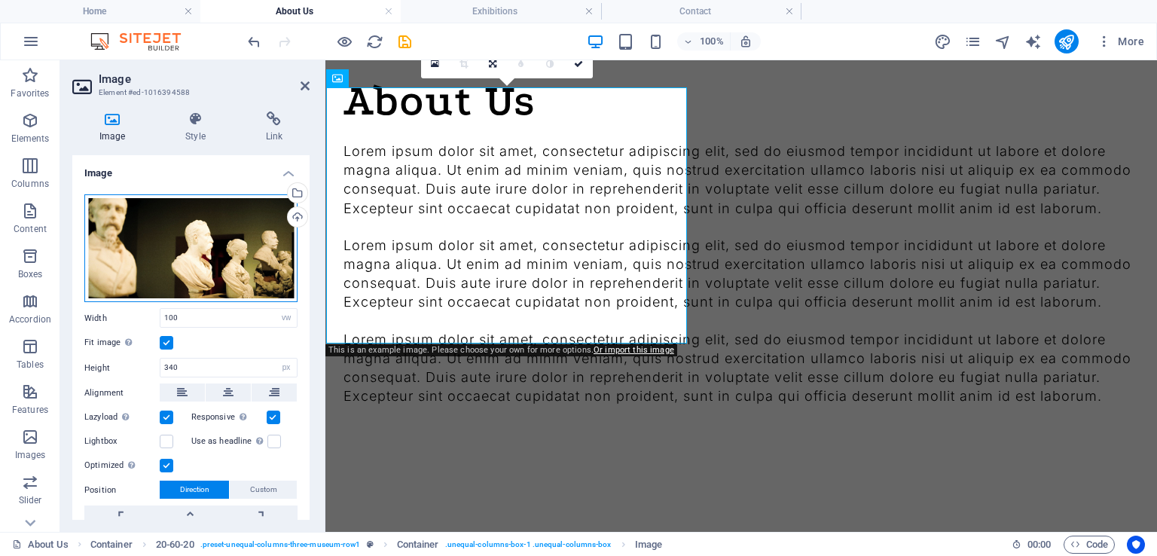
click at [178, 226] on div "Drag files here, click to choose files or select files from Files or our free s…" at bounding box center [190, 248] width 213 height 108
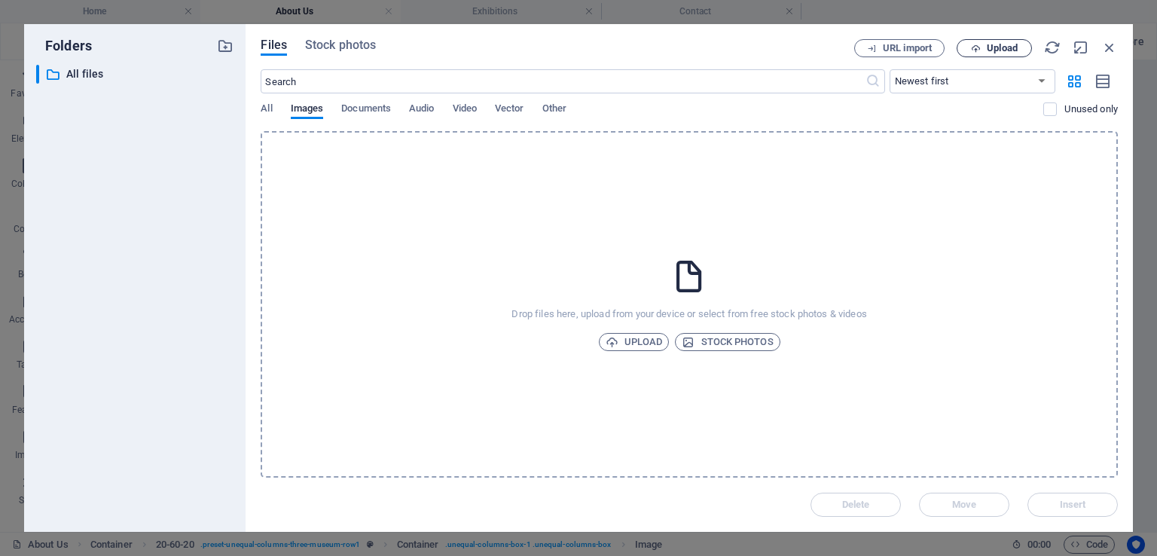
click at [1007, 45] on span "Upload" at bounding box center [1002, 48] width 31 height 9
click at [1112, 49] on icon "button" at bounding box center [1109, 47] width 17 height 17
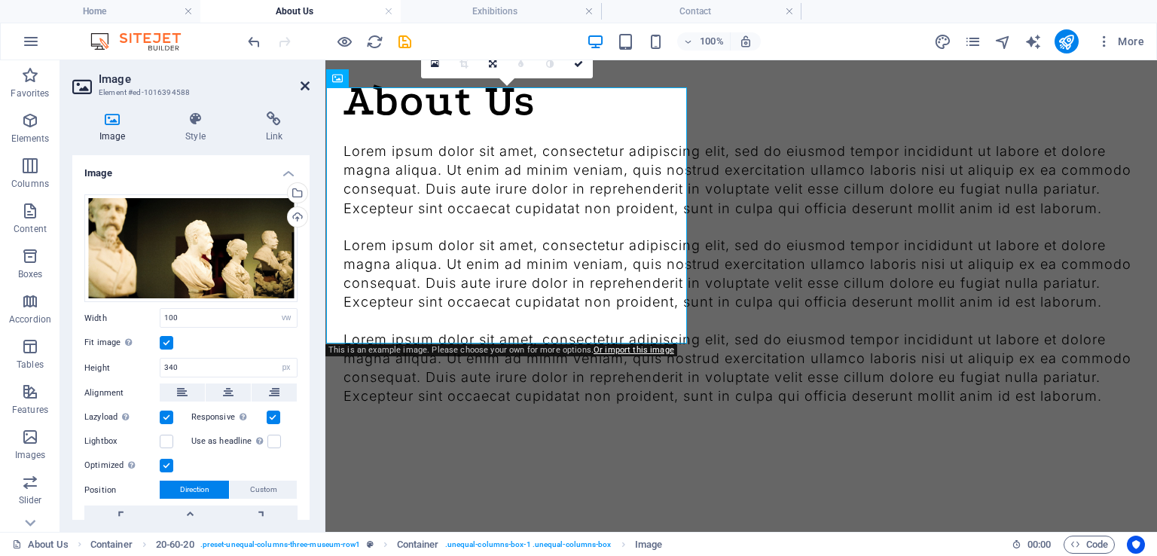
click at [302, 88] on icon at bounding box center [304, 86] width 9 height 12
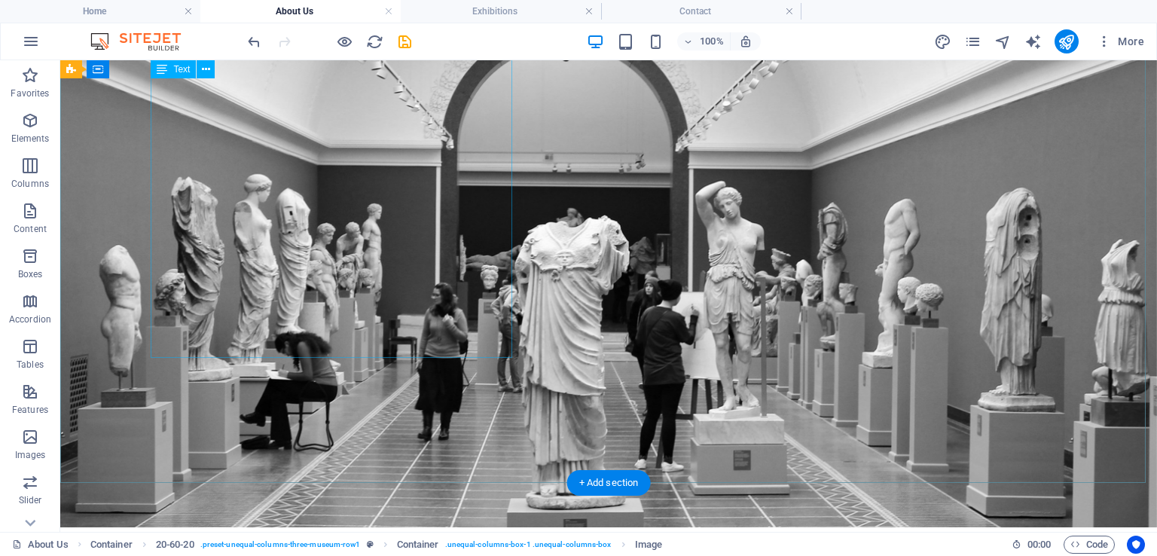
scroll to position [0, 0]
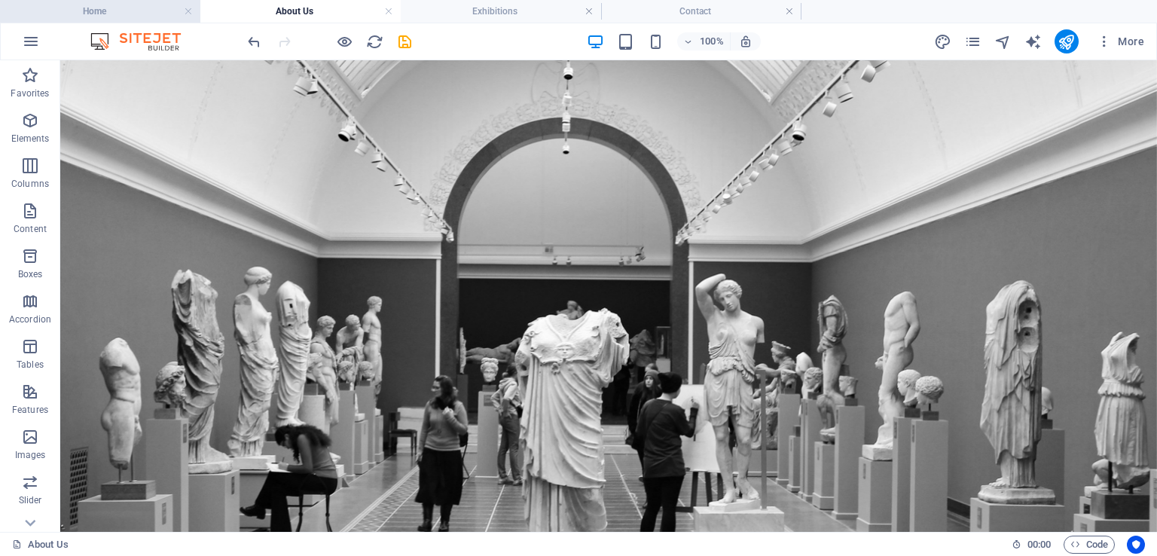
click at [137, 14] on h4 "Home" at bounding box center [100, 11] width 200 height 17
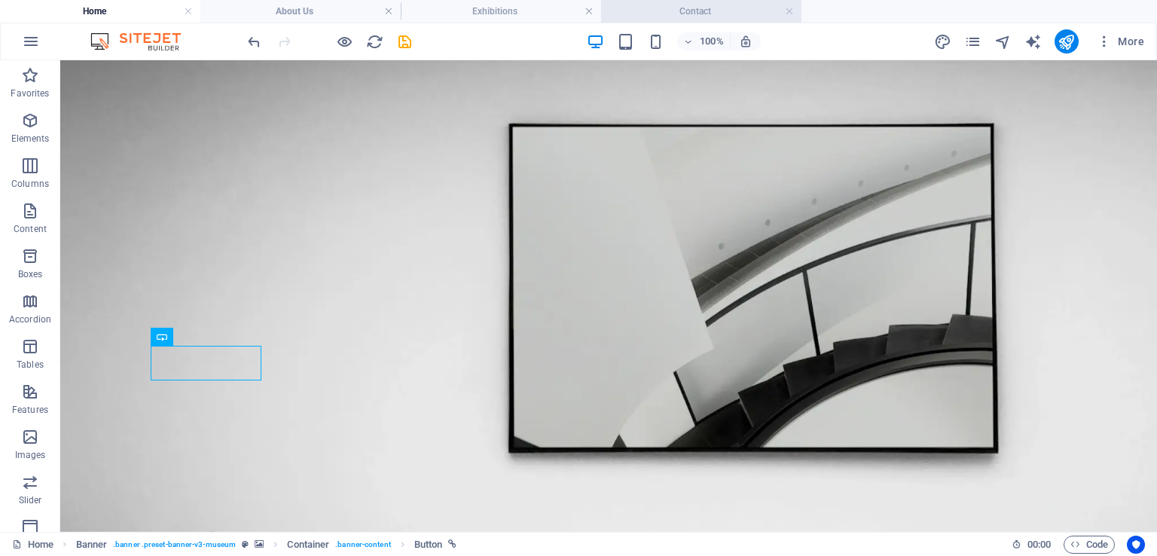
click at [720, 17] on h4 "Contact" at bounding box center [701, 11] width 200 height 17
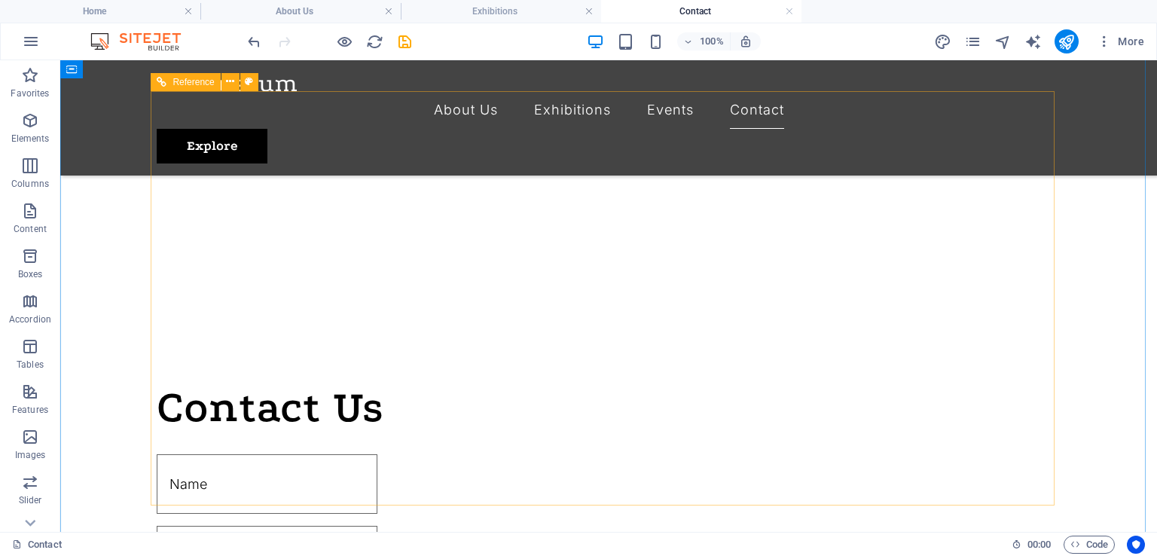
scroll to position [479, 0]
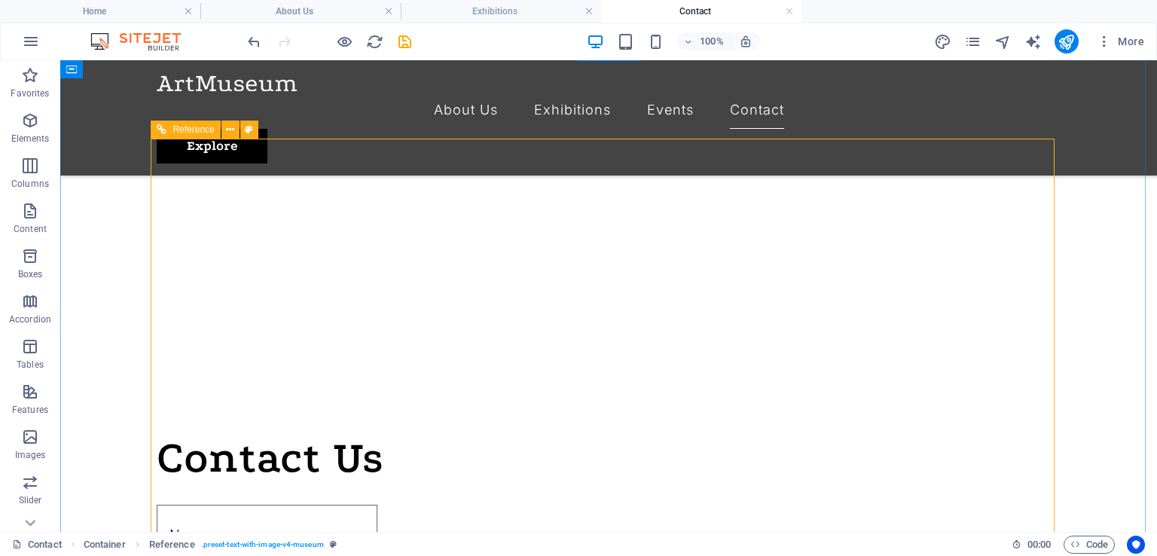
scroll to position [434, 0]
click at [754, 477] on div at bounding box center [609, 489] width 904 height 24
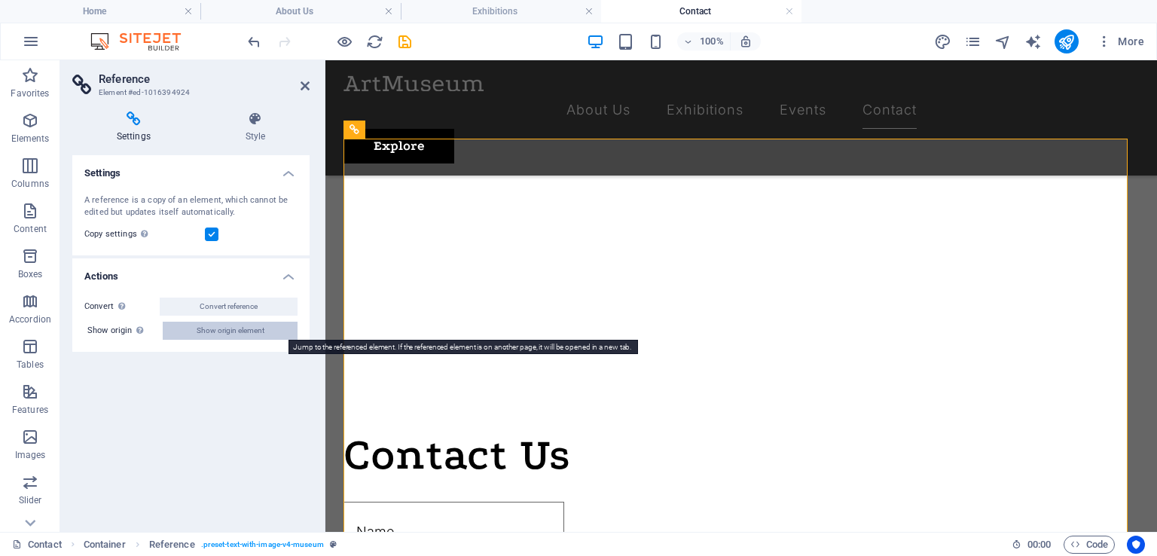
click at [199, 336] on span "Show origin element" at bounding box center [231, 331] width 68 height 18
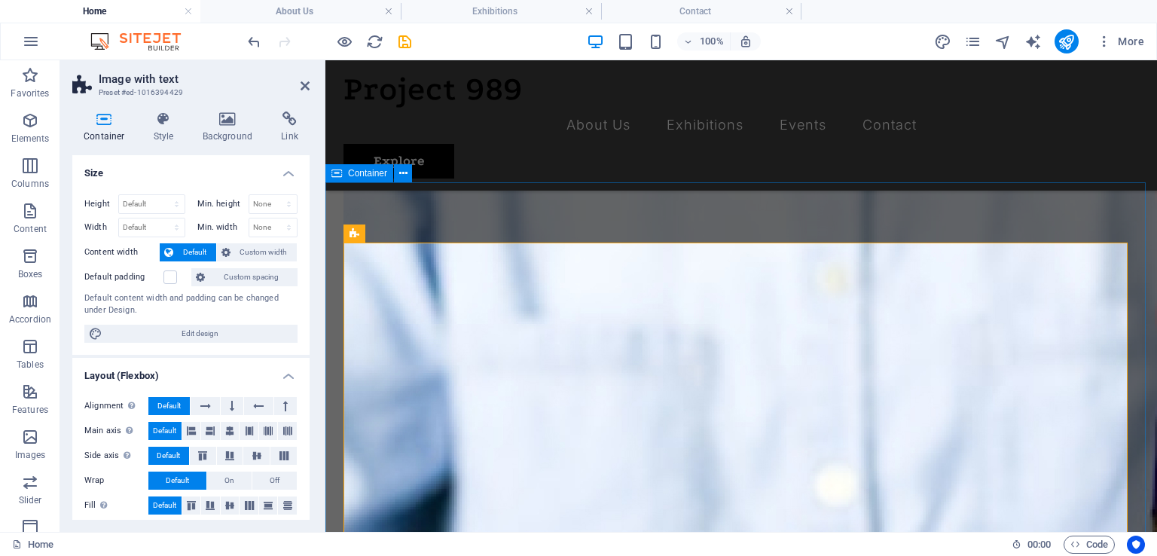
scroll to position [1945, 0]
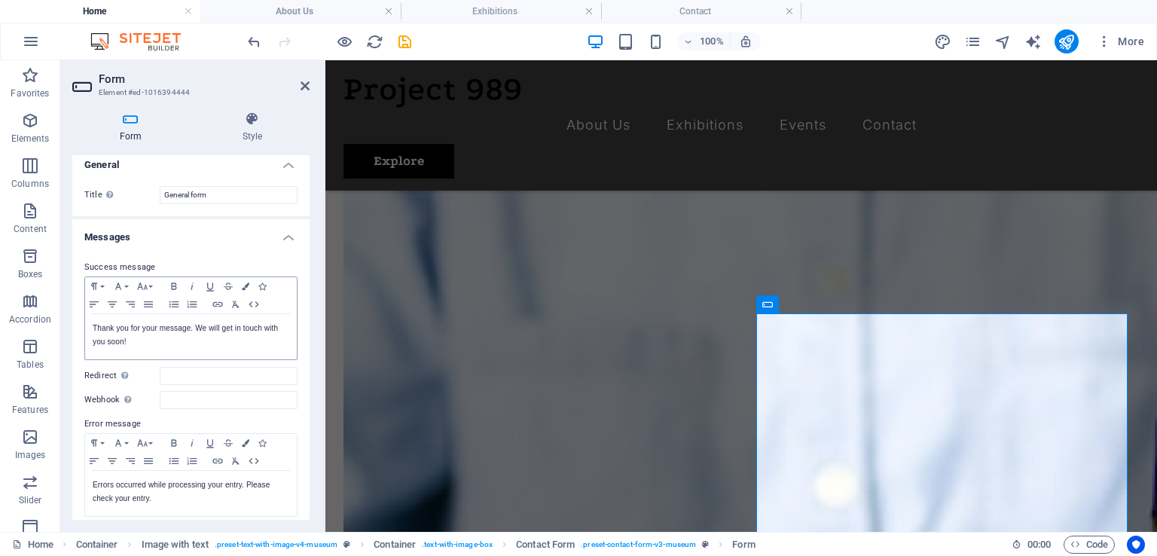
scroll to position [0, 0]
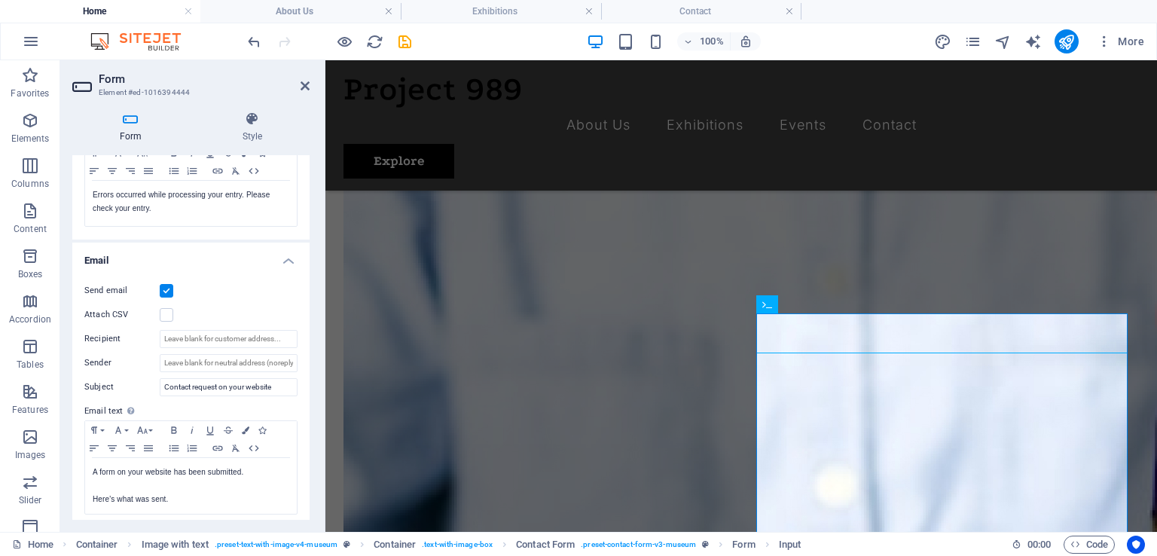
scroll to position [298, 0]
click at [190, 335] on input "Recipient" at bounding box center [229, 339] width 138 height 18
click at [200, 360] on input "Sender" at bounding box center [229, 363] width 138 height 18
